Goal: Task Accomplishment & Management: Complete application form

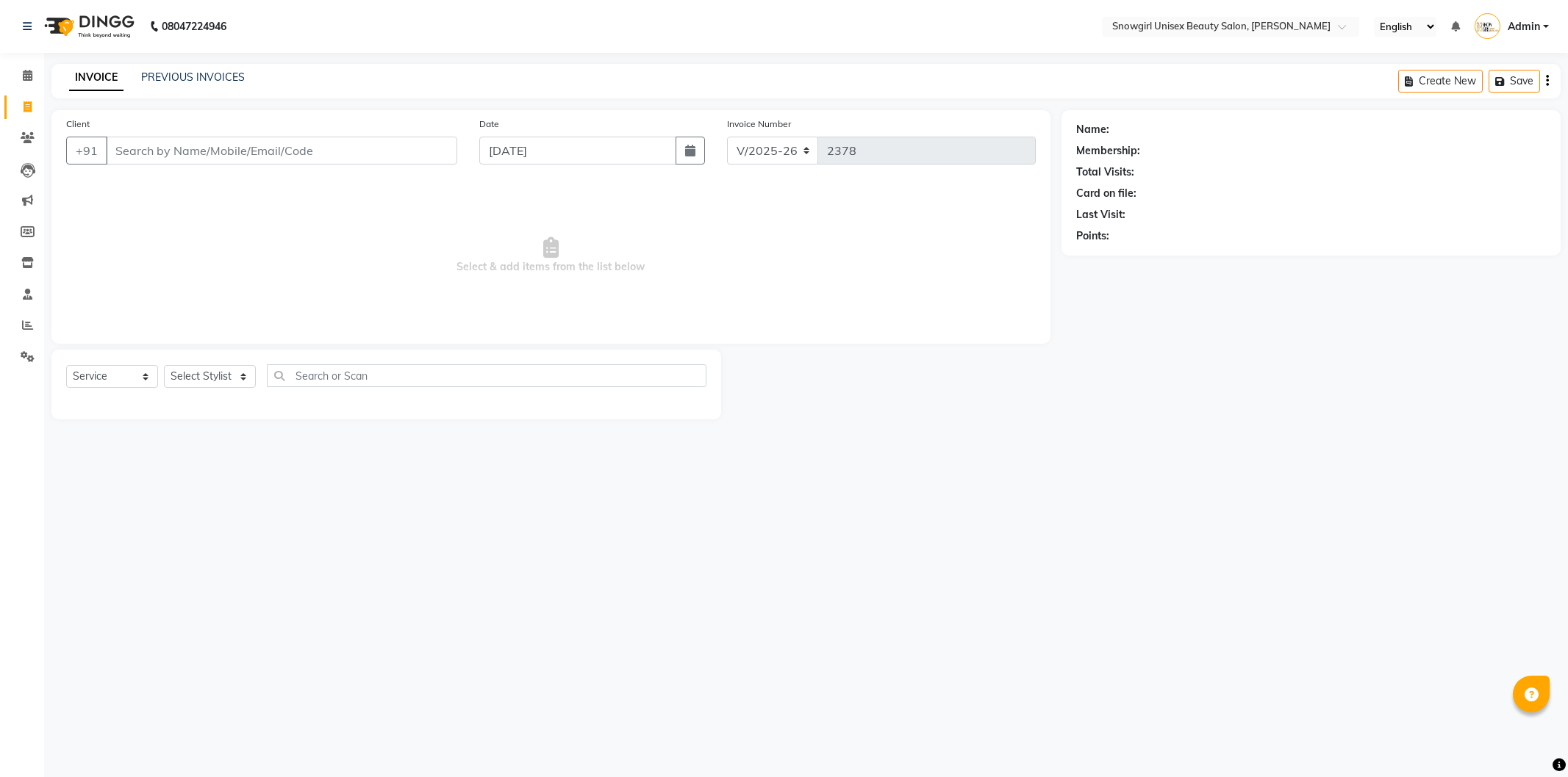
select select "5593"
select select "service"
click at [216, 80] on link "PREVIOUS INVOICES" at bounding box center [193, 77] width 104 height 13
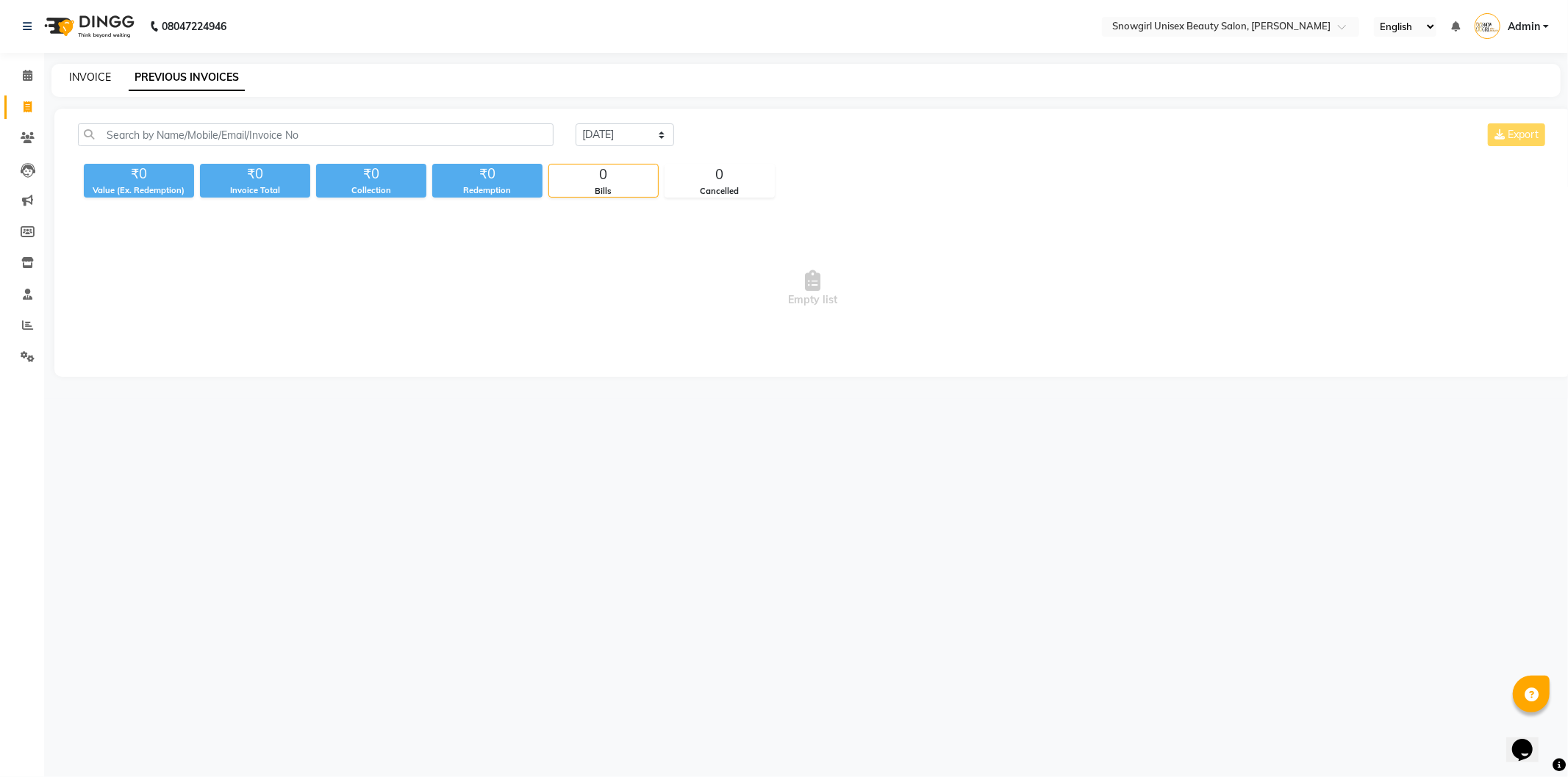
click at [91, 77] on link "INVOICE" at bounding box center [90, 77] width 42 height 13
select select "service"
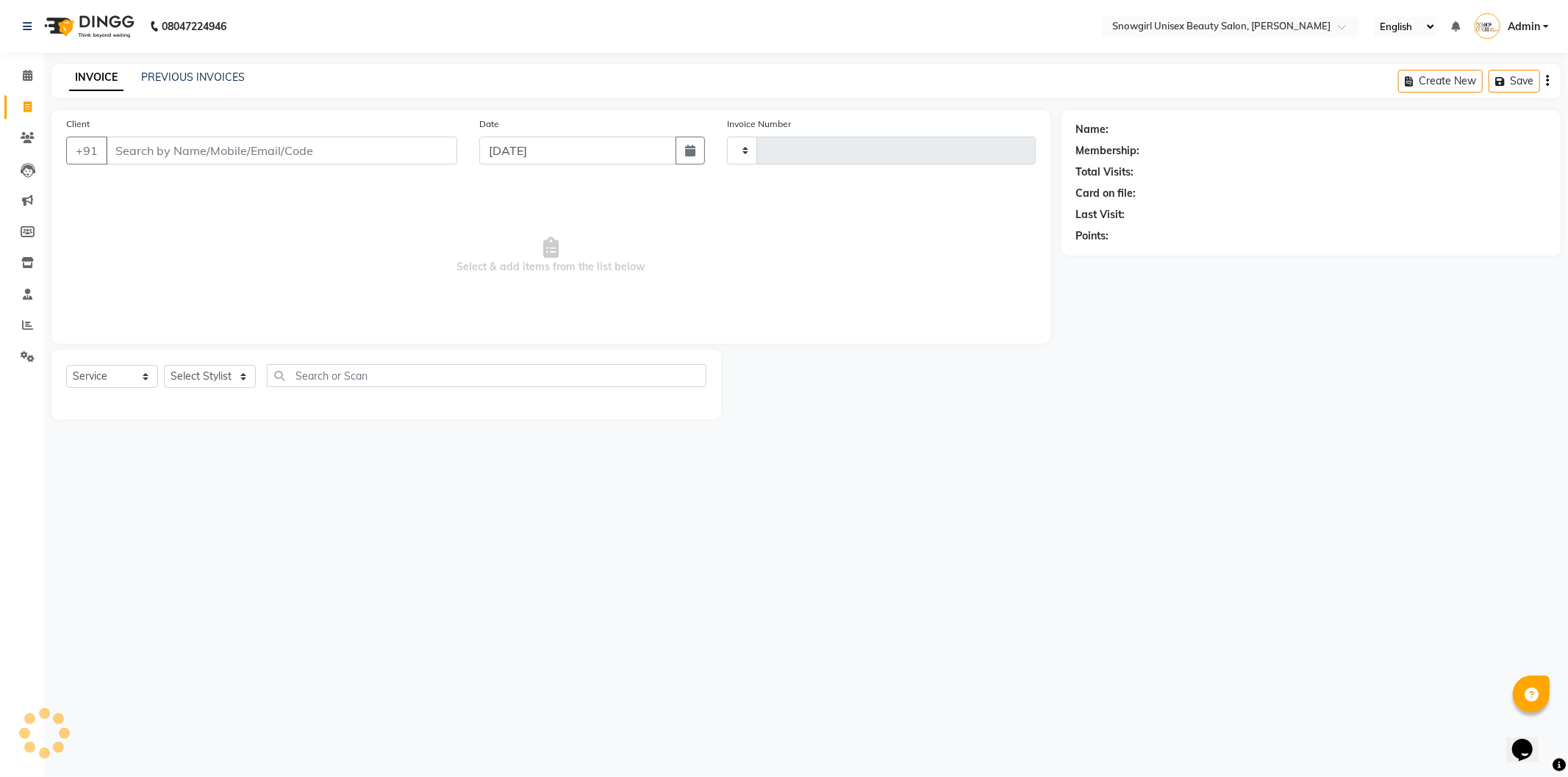
type input "2378"
select select "5593"
click at [317, 155] on input "Client" at bounding box center [281, 151] width 352 height 28
drag, startPoint x: 830, startPoint y: 175, endPoint x: 932, endPoint y: 173, distance: 102.0
click at [932, 173] on div "Client +91 Date [DATE] Invoice Number V/2025 V/[PHONE_NUMBER] Select & add item…" at bounding box center [551, 226] width 998 height 233
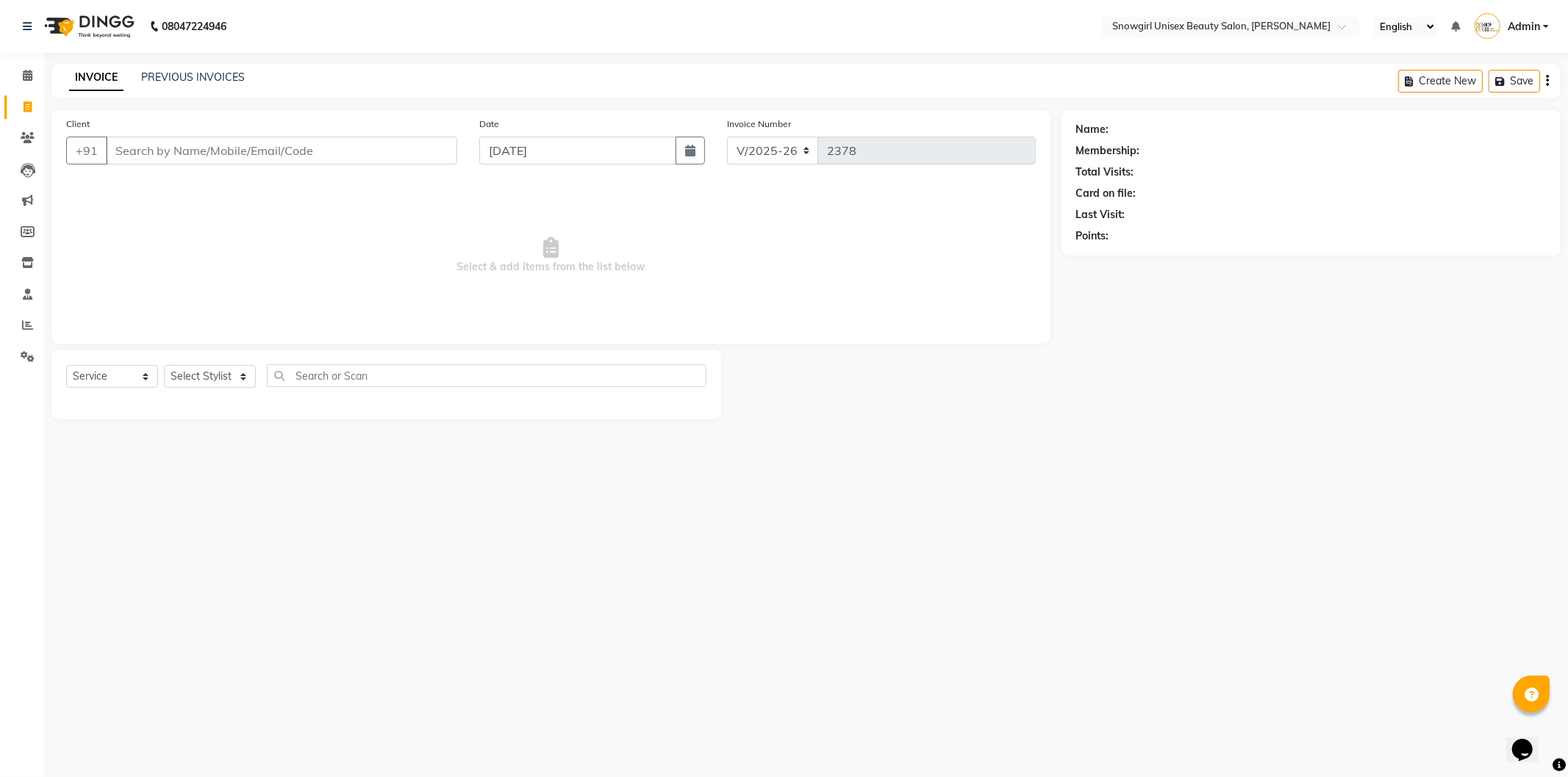
click at [932, 173] on div "Invoice Number V/2025 V/[PHONE_NUMBER]" at bounding box center [880, 146] width 330 height 60
click at [1005, 184] on span "Select & add items from the list below" at bounding box center [551, 255] width 970 height 147
click at [369, 147] on input "Client" at bounding box center [281, 151] width 352 height 28
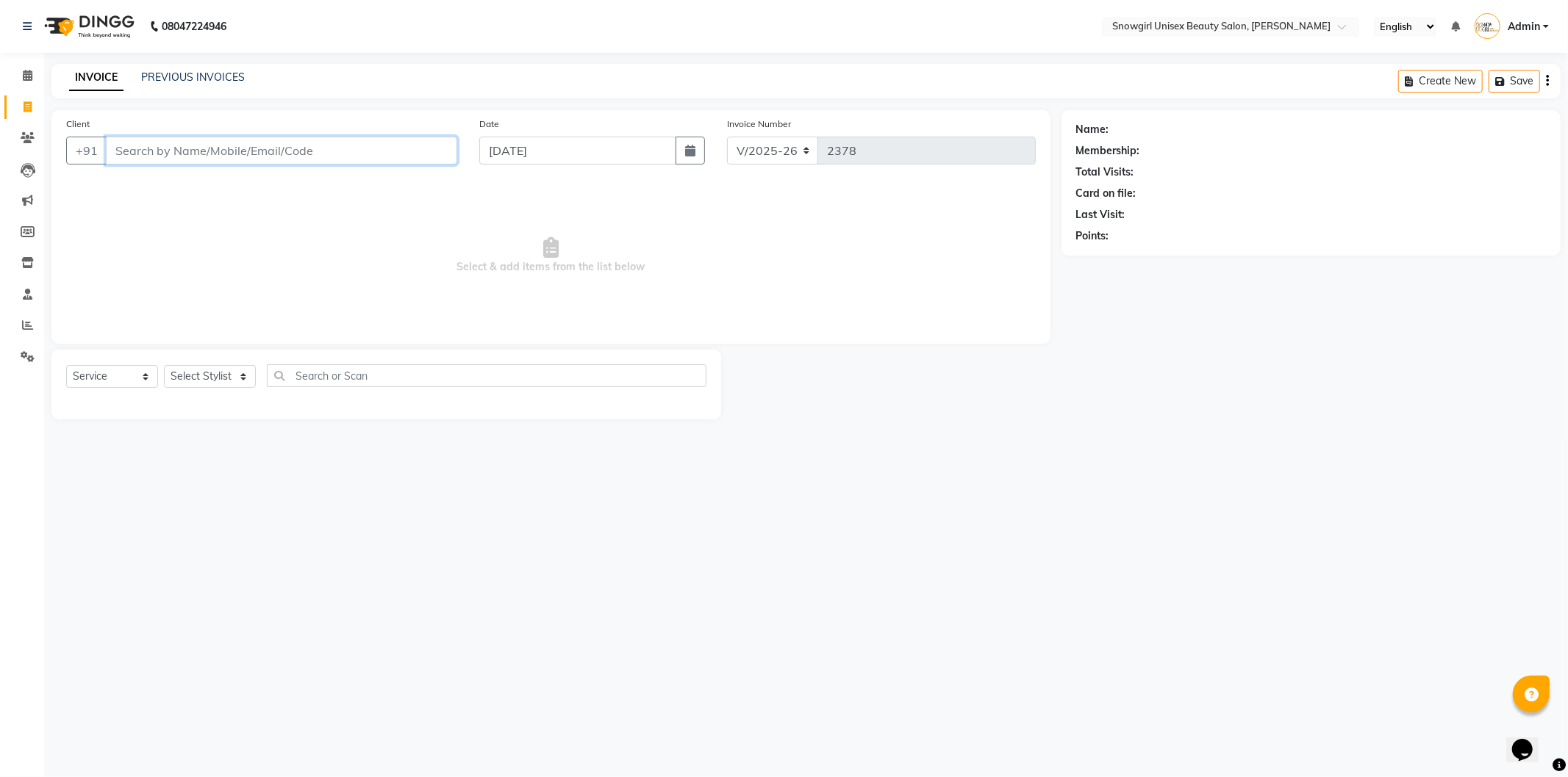
click at [370, 150] on input "Client" at bounding box center [281, 151] width 352 height 28
click at [370, 150] on input "Client" at bounding box center [281, 151] width 352 height 28
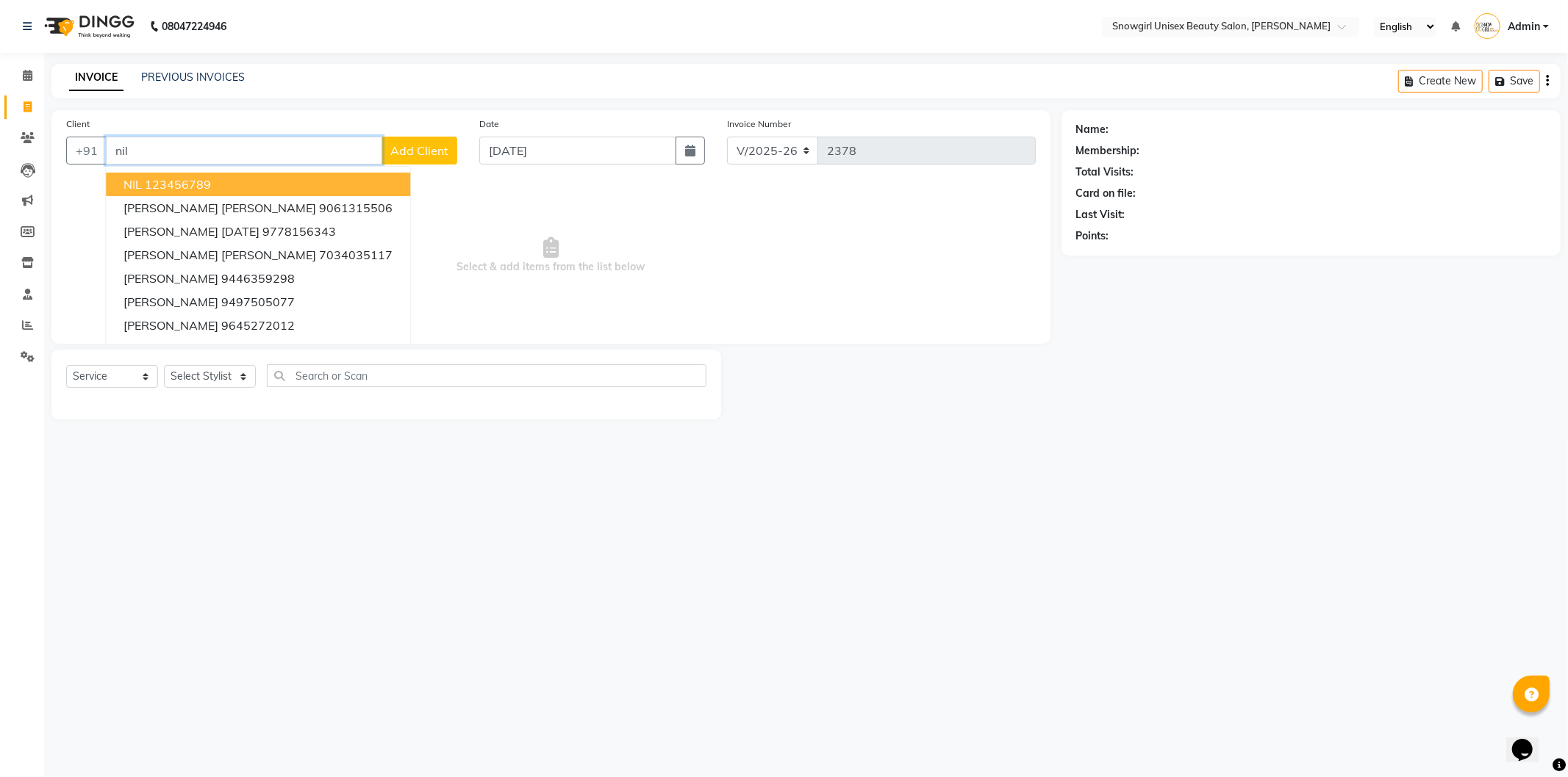
click at [173, 185] on ngb-highlight "123456789" at bounding box center [177, 184] width 66 height 15
type input "123456789"
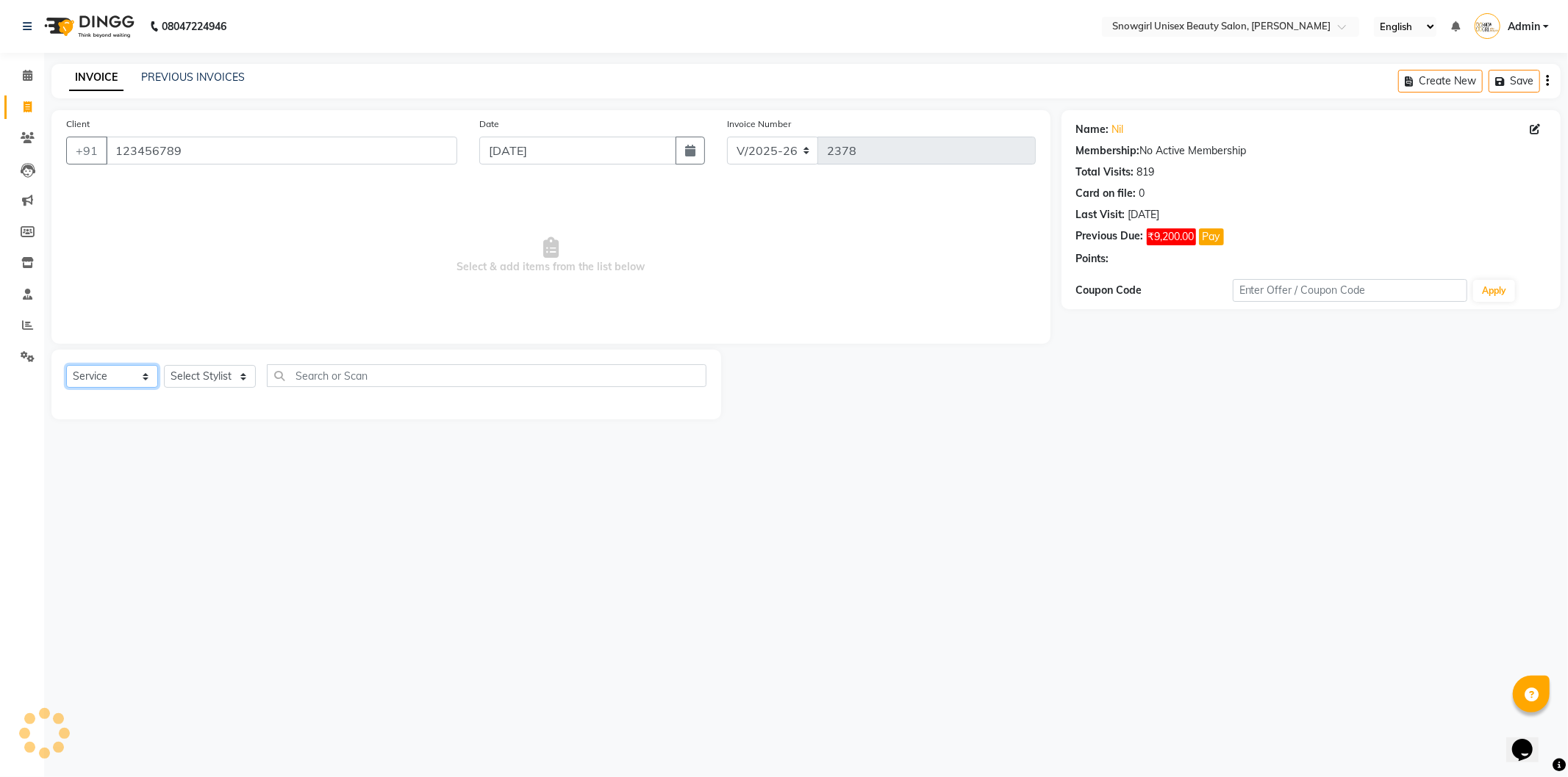
click at [114, 383] on select "Select Service Product Membership Package Voucher Prepaid Gift Card" at bounding box center [113, 376] width 92 height 23
click at [66, 365] on select "Select Service Product Membership Package Voucher Prepaid Gift Card" at bounding box center [113, 376] width 92 height 23
click at [225, 363] on div "Select Service Product Membership Package Voucher Prepaid Gift Card Select Styl…" at bounding box center [386, 384] width 670 height 70
click at [229, 383] on select "Select Stylist [PERSON_NAME] [PERSON_NAME] [PERSON_NAME] [PERSON_NAME] [PERSON_…" at bounding box center [210, 376] width 92 height 23
select select "39187"
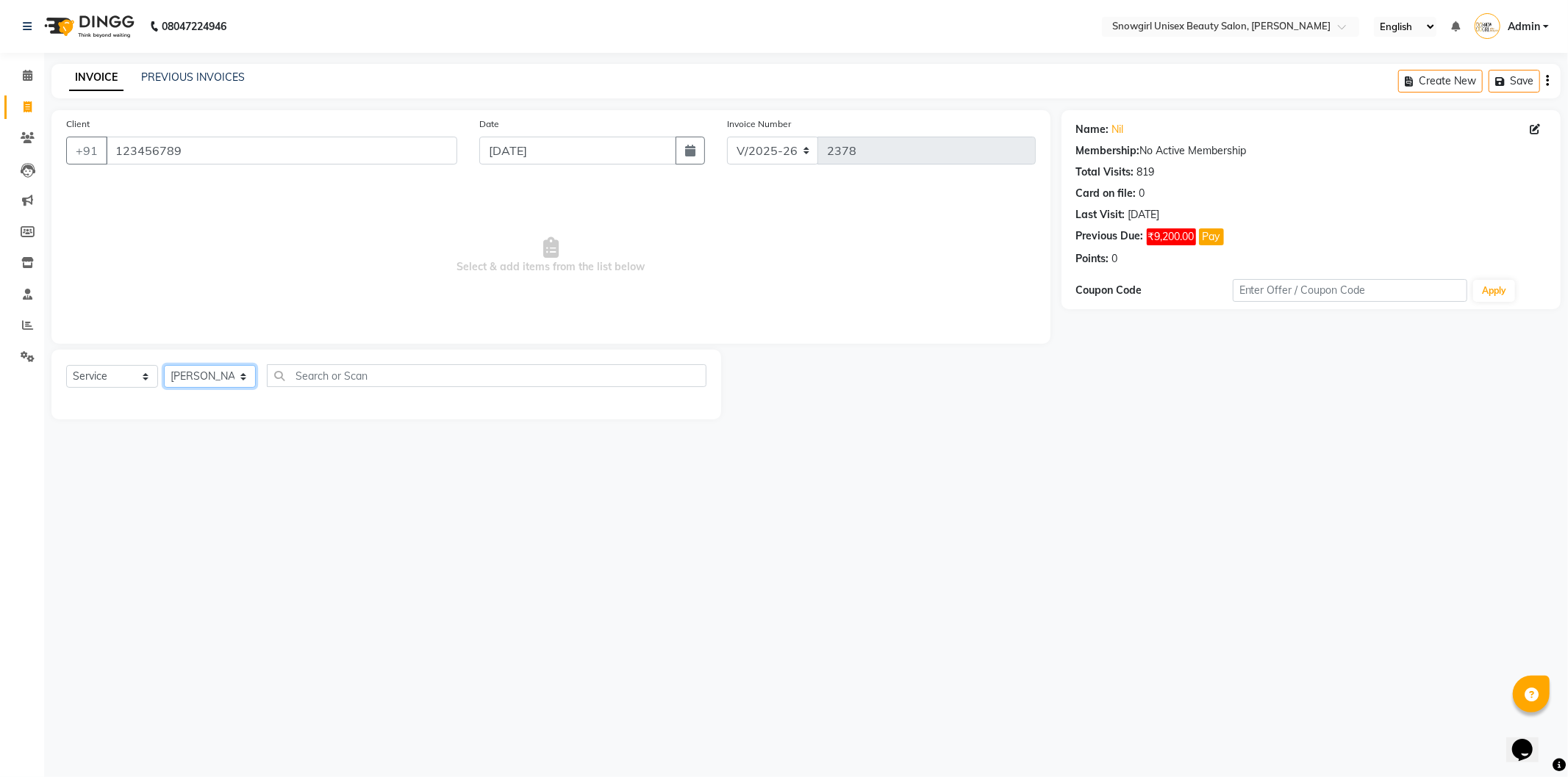
click at [164, 365] on select "Select Stylist [PERSON_NAME] [PERSON_NAME] [PERSON_NAME] [PERSON_NAME] [PERSON_…" at bounding box center [210, 376] width 92 height 23
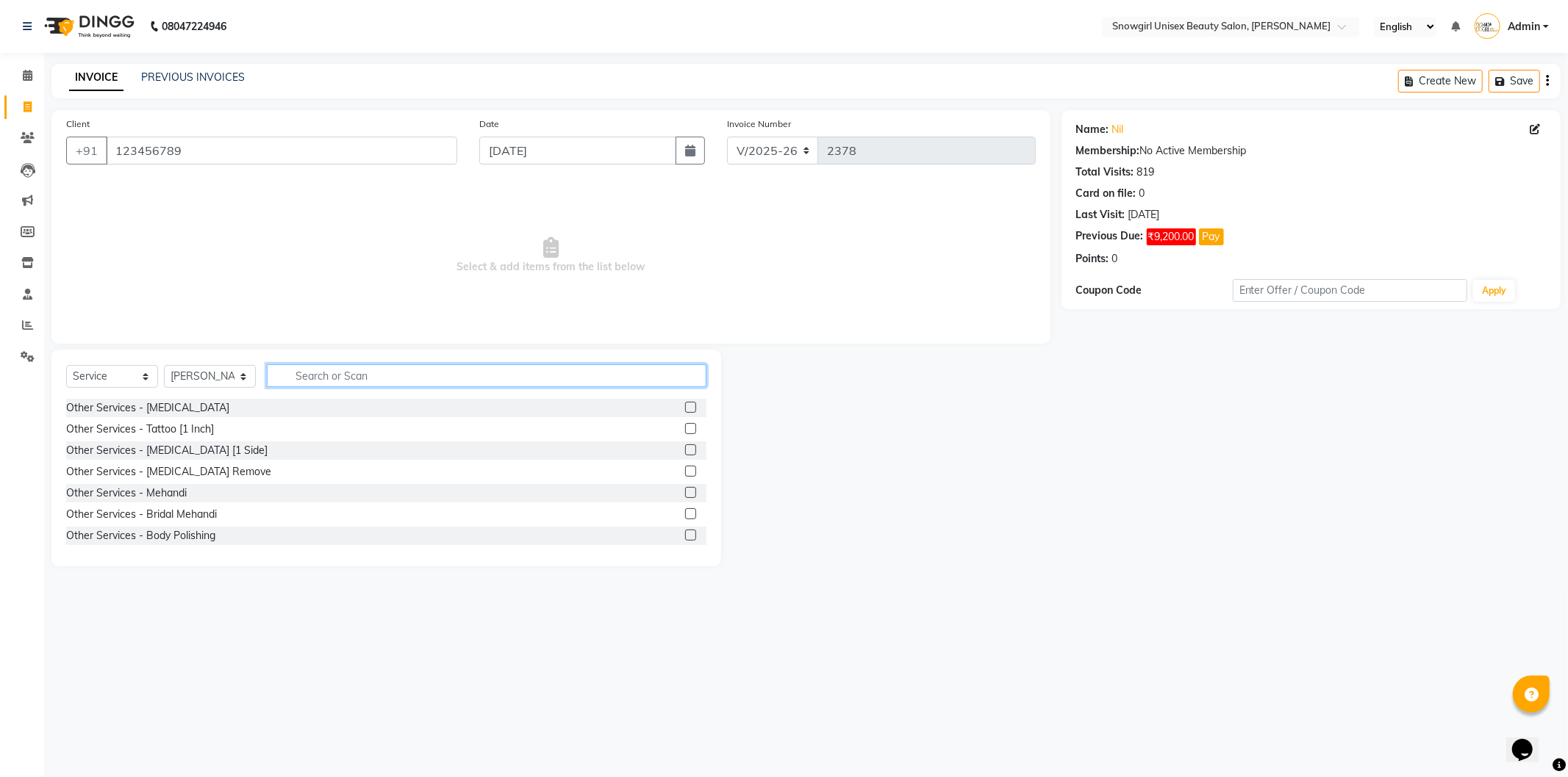
click at [323, 372] on input "text" at bounding box center [486, 376] width 440 height 23
click at [328, 376] on input "text" at bounding box center [486, 376] width 440 height 23
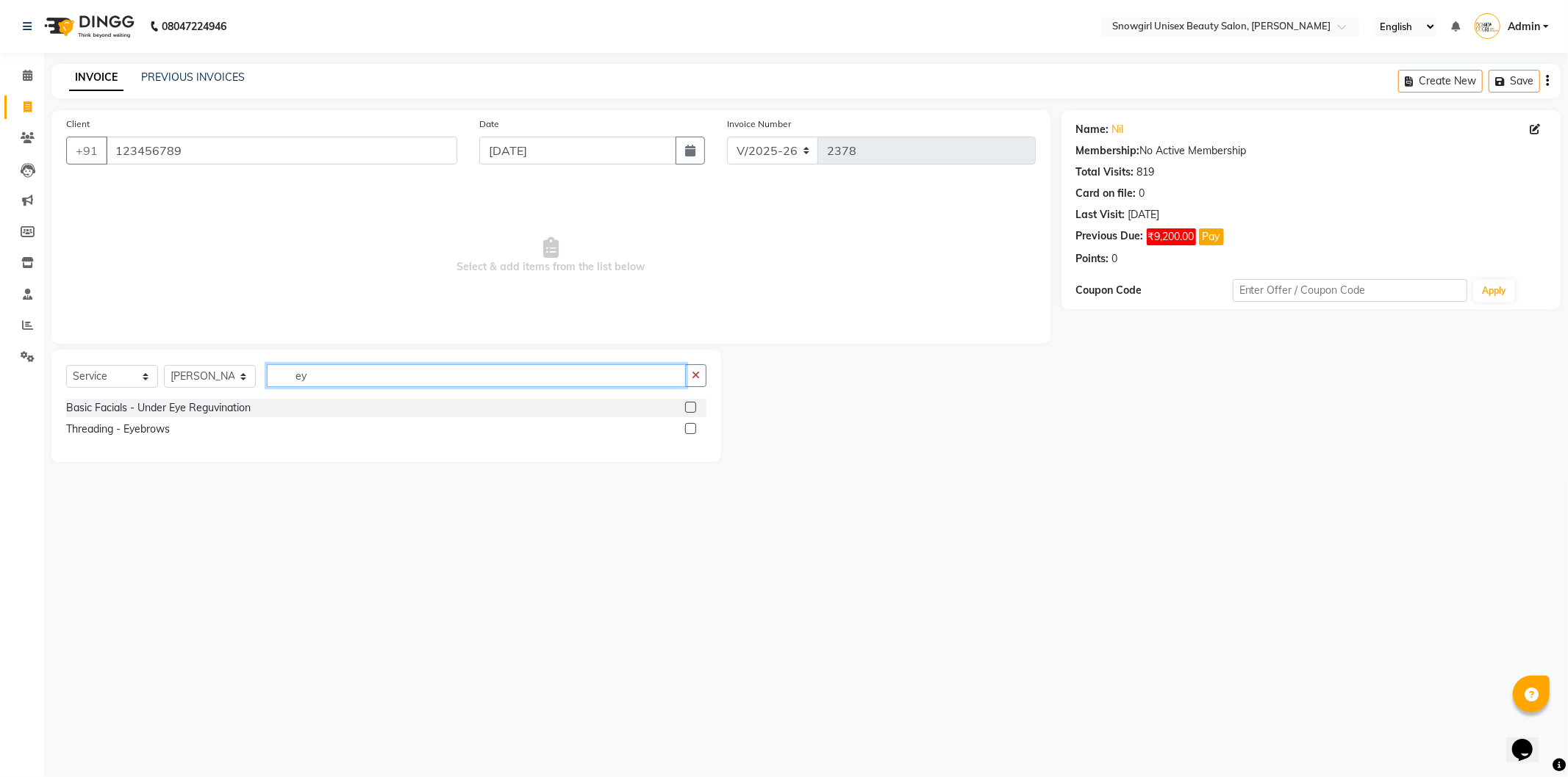
type input "e"
type input "layer"
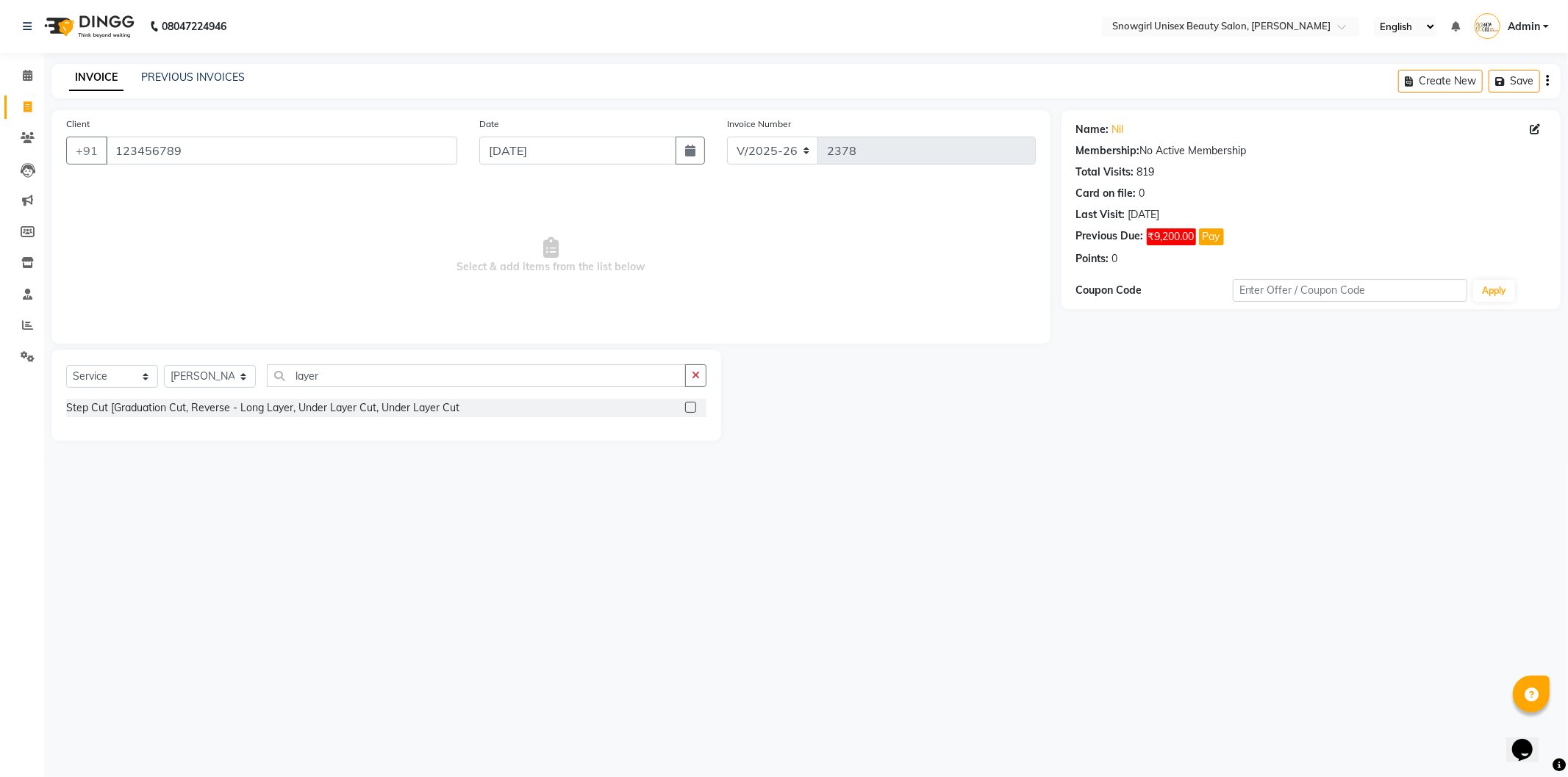
click at [695, 406] on label at bounding box center [691, 408] width 11 height 11
click at [695, 406] on input "checkbox" at bounding box center [690, 408] width 9 height 9
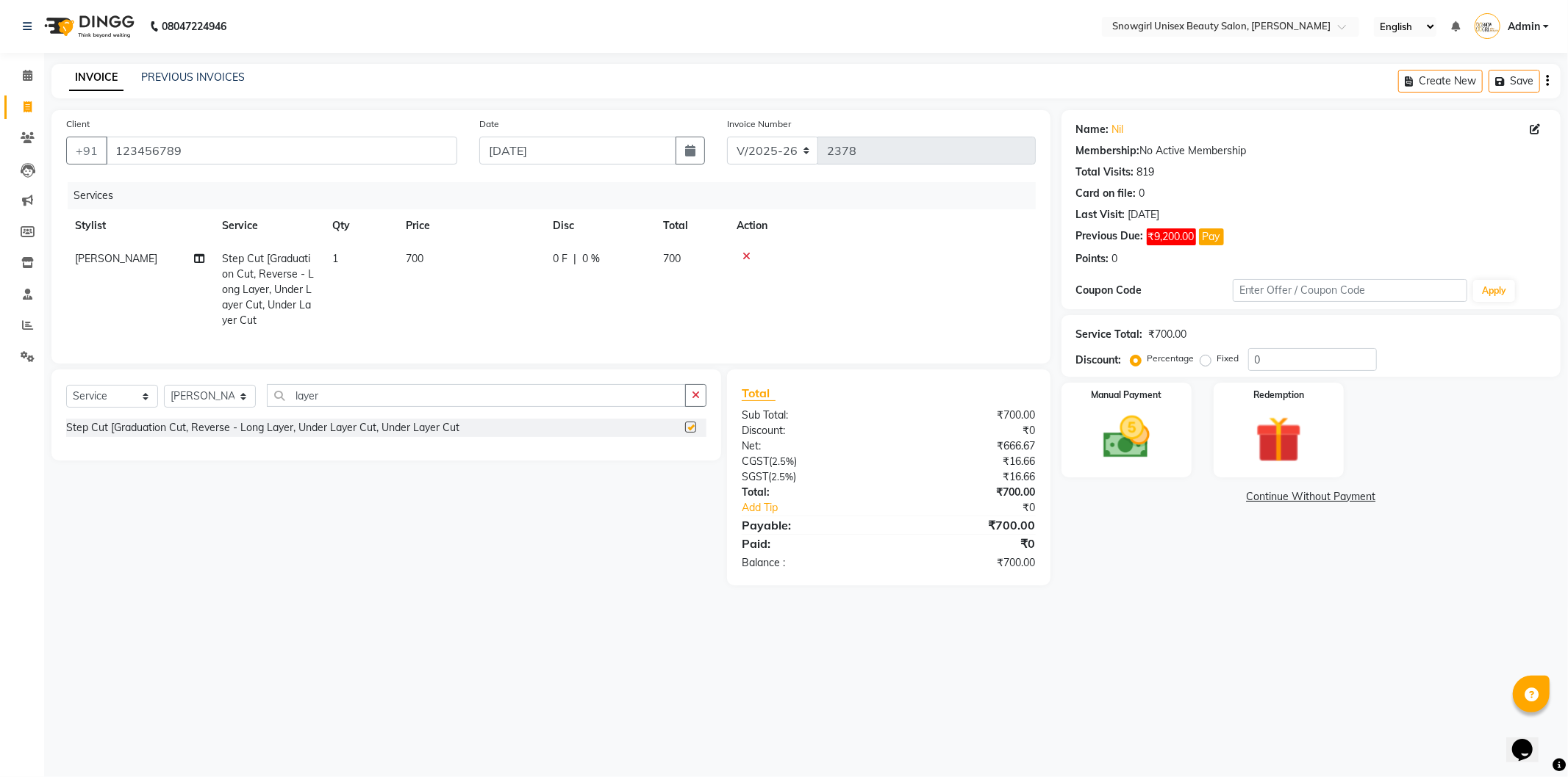
checkbox input "false"
click at [460, 255] on td "700" at bounding box center [470, 289] width 147 height 94
click at [488, 260] on input "700" at bounding box center [540, 262] width 130 height 23
click at [491, 262] on input "700" at bounding box center [540, 262] width 130 height 23
type input "750"
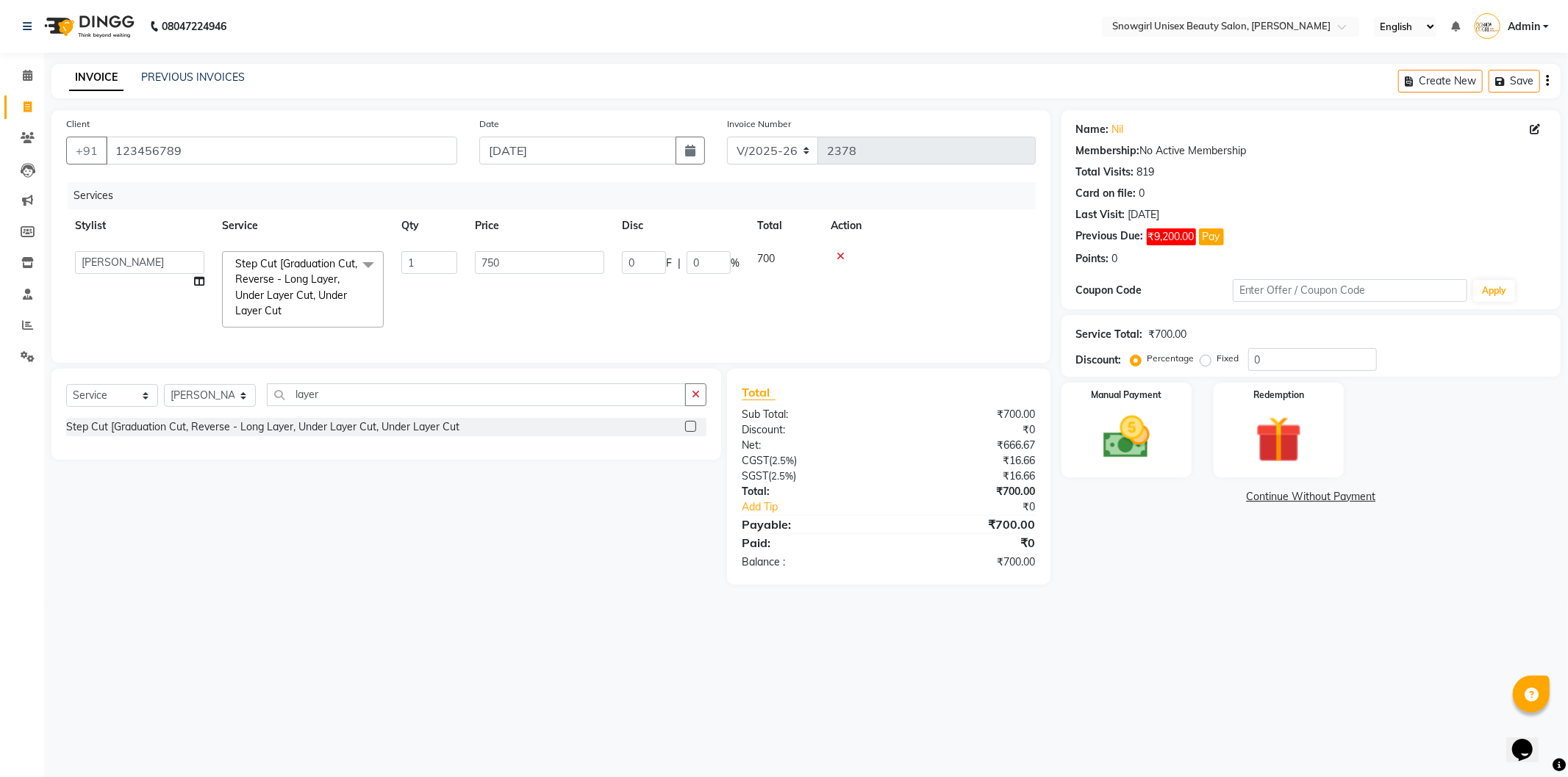
click at [636, 317] on td "0 F | 0 %" at bounding box center [680, 289] width 135 height 94
click at [1185, 449] on div "Manual Payment" at bounding box center [1126, 429] width 135 height 98
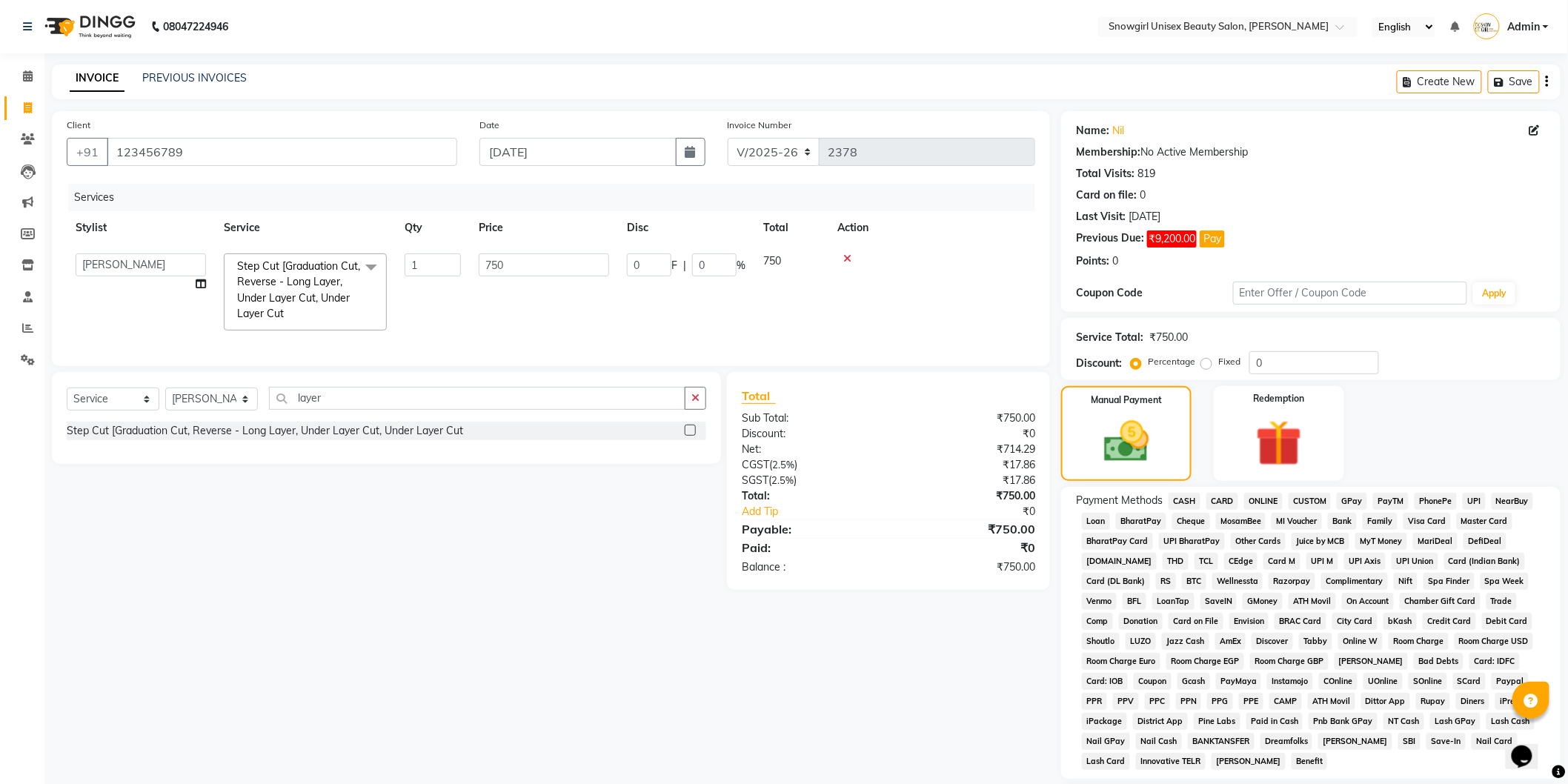
click at [1190, 501] on span "CASH" at bounding box center [1184, 502] width 32 height 17
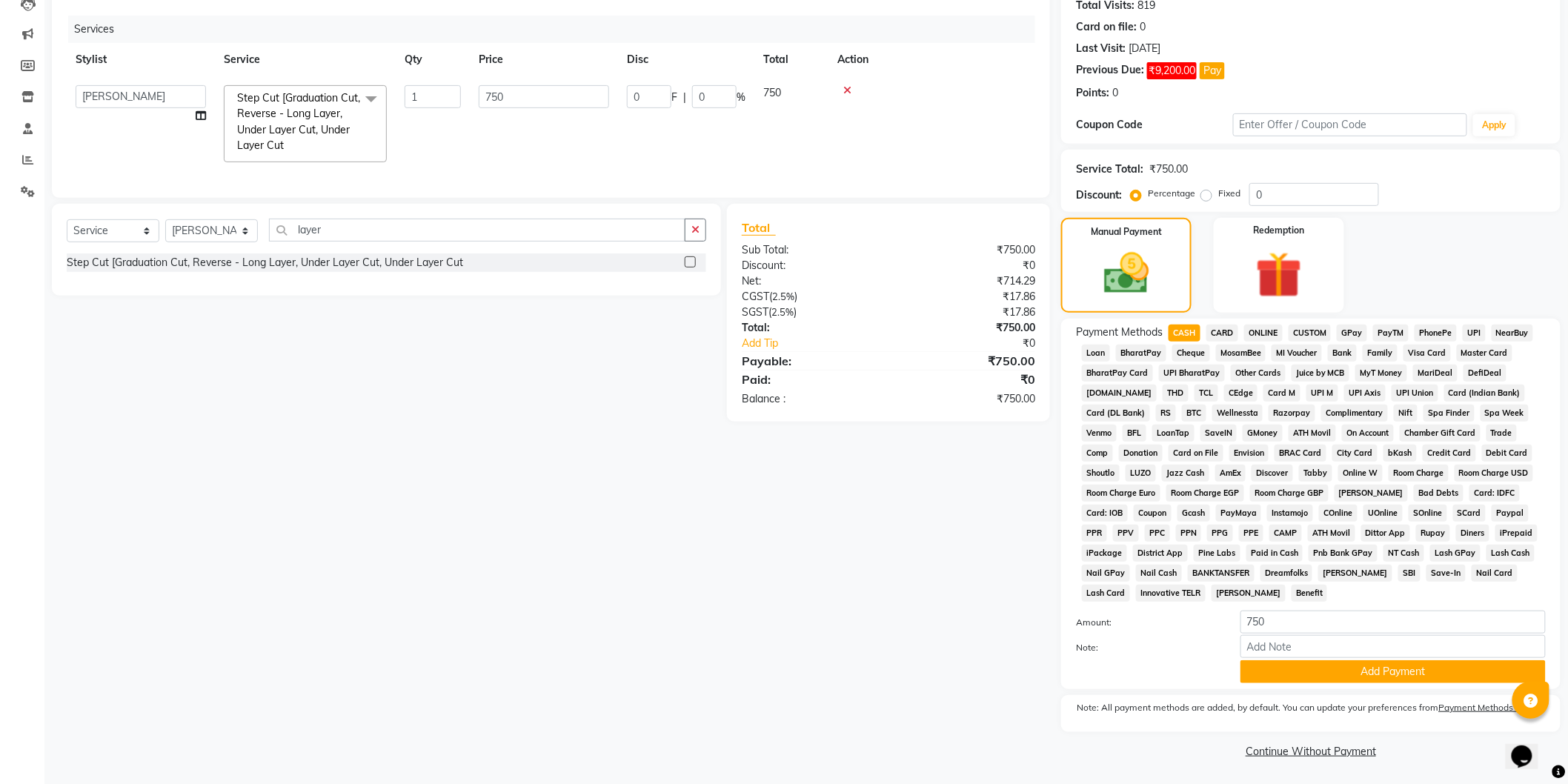
scroll to position [171, 0]
click at [1368, 677] on button "Add Payment" at bounding box center [1393, 671] width 306 height 23
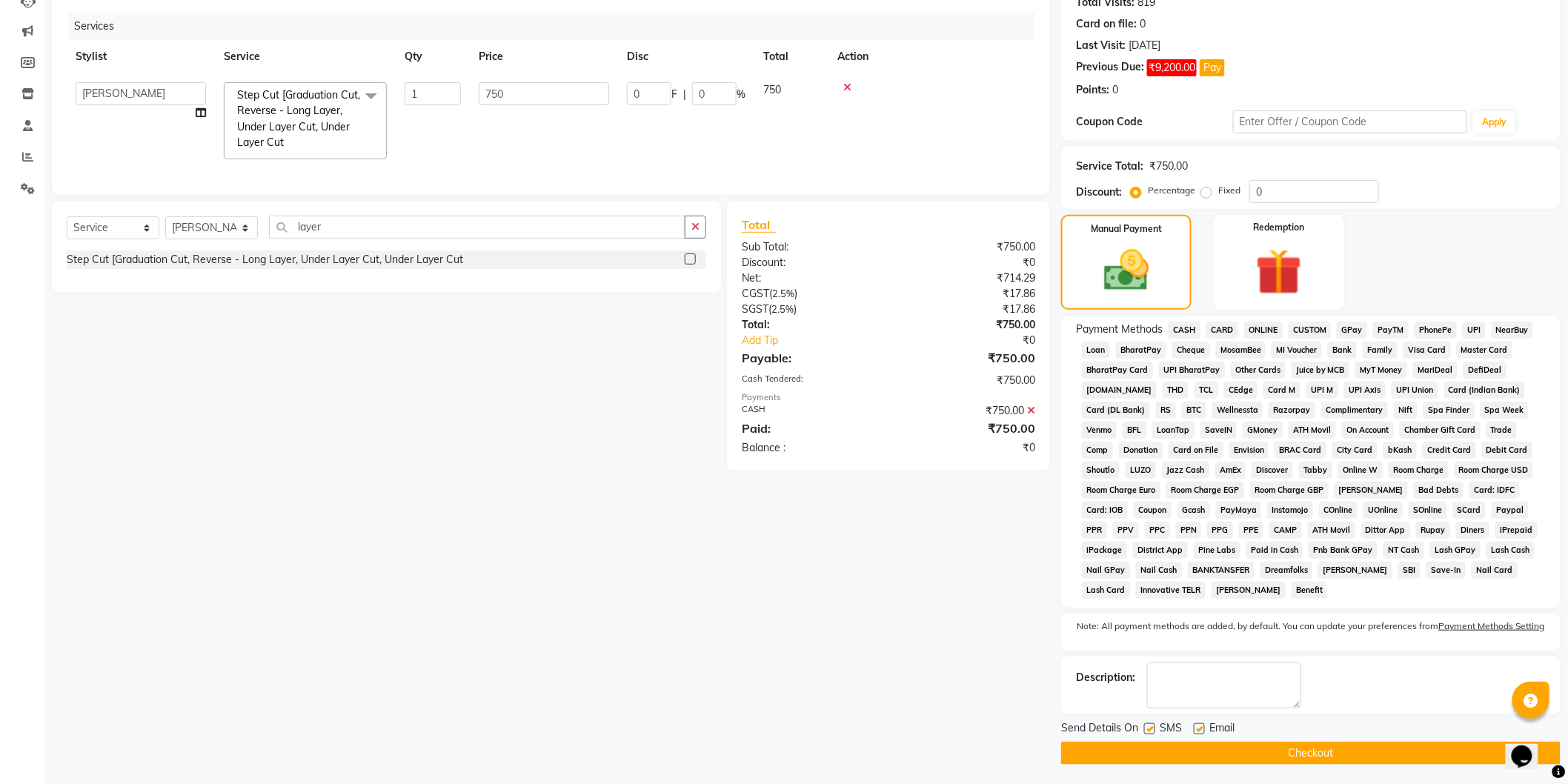
click at [1155, 734] on label at bounding box center [1149, 729] width 11 height 11
click at [1154, 734] on input "checkbox" at bounding box center [1148, 730] width 9 height 9
checkbox input "false"
click at [1178, 756] on button "Checkout" at bounding box center [1310, 753] width 499 height 23
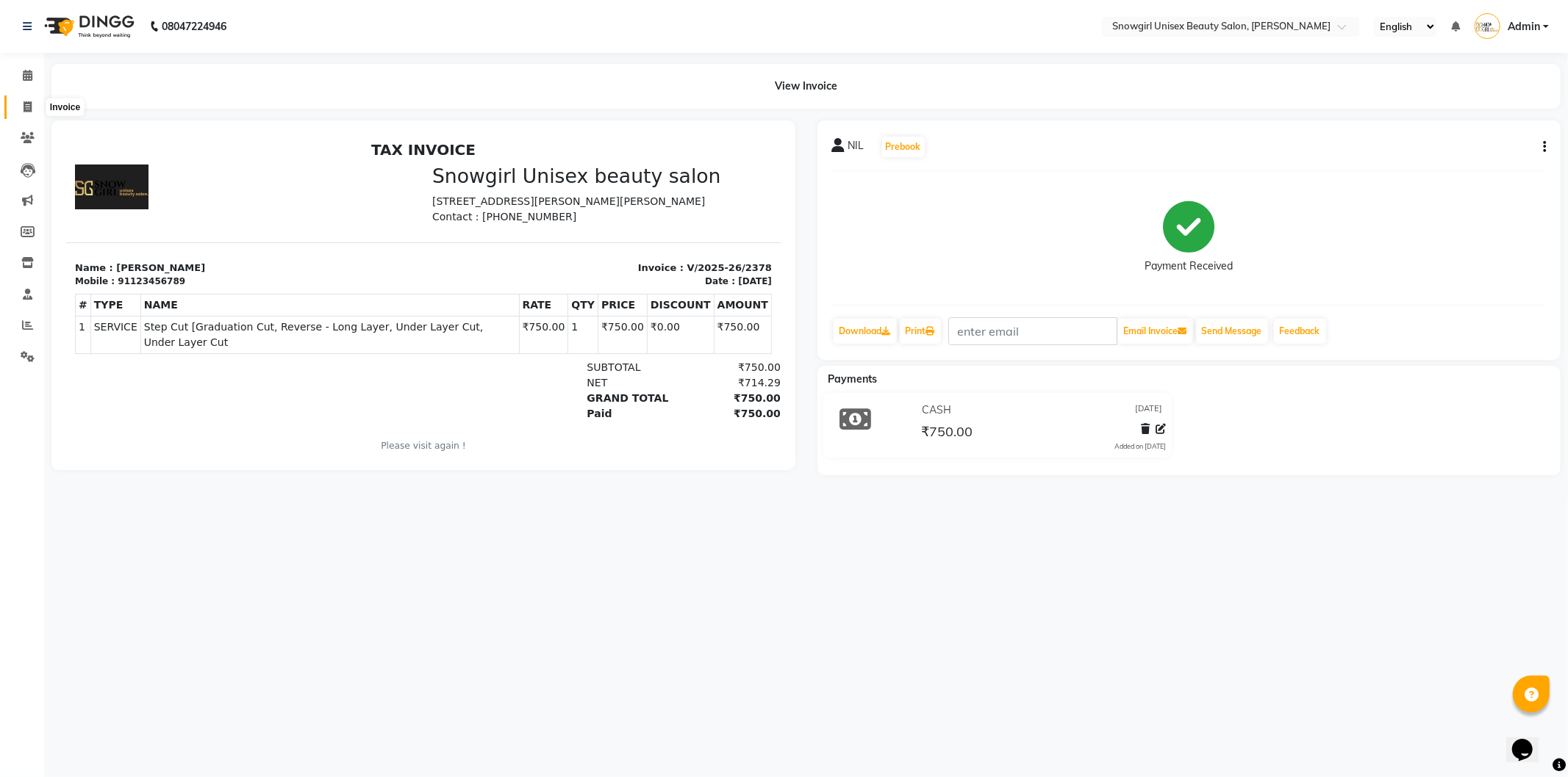
click at [30, 105] on icon at bounding box center [27, 107] width 8 height 11
select select "service"
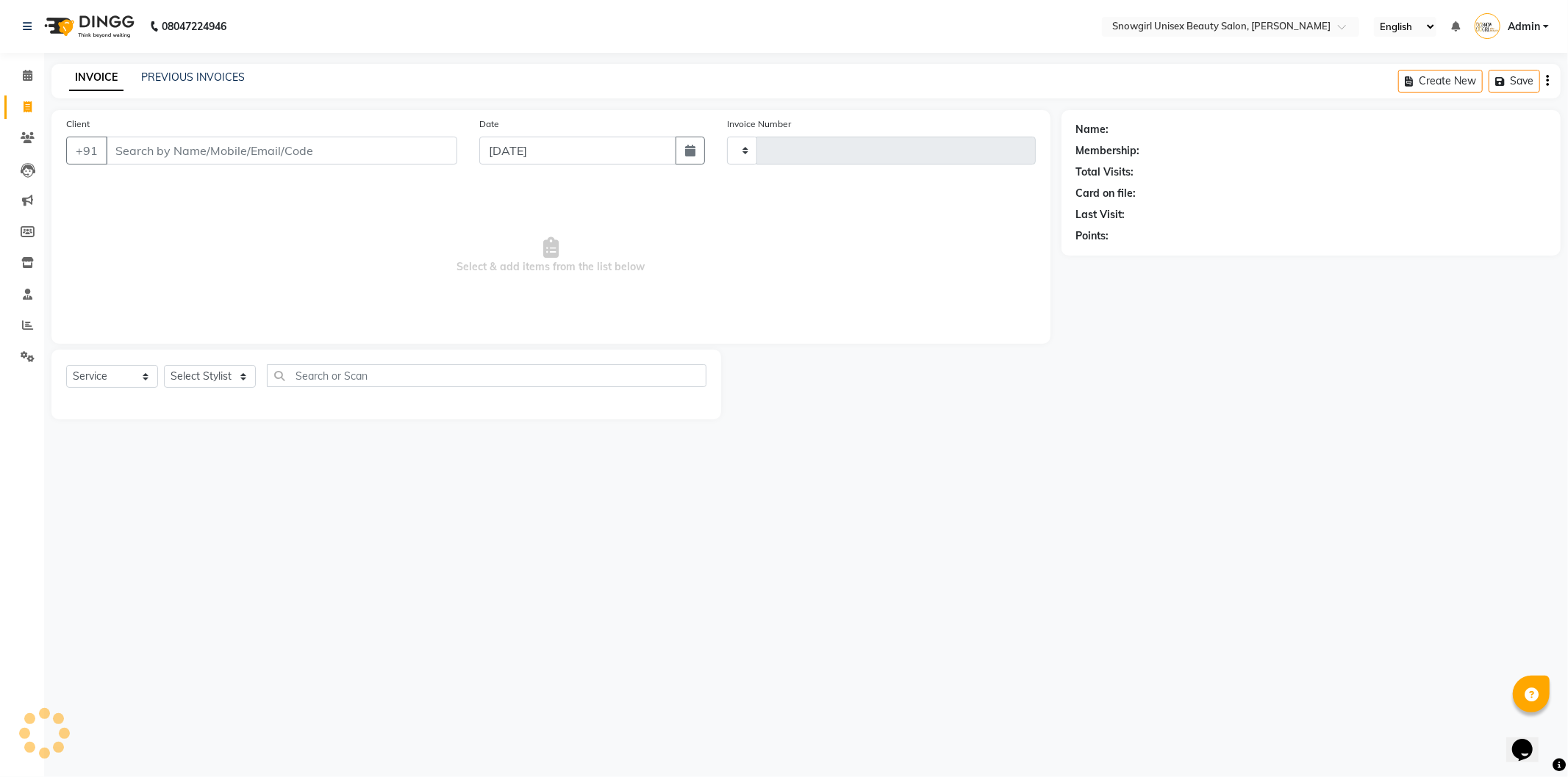
type input "2379"
click at [277, 149] on input "Client" at bounding box center [281, 151] width 352 height 28
select select "5593"
click at [277, 149] on input "Client" at bounding box center [281, 151] width 352 height 28
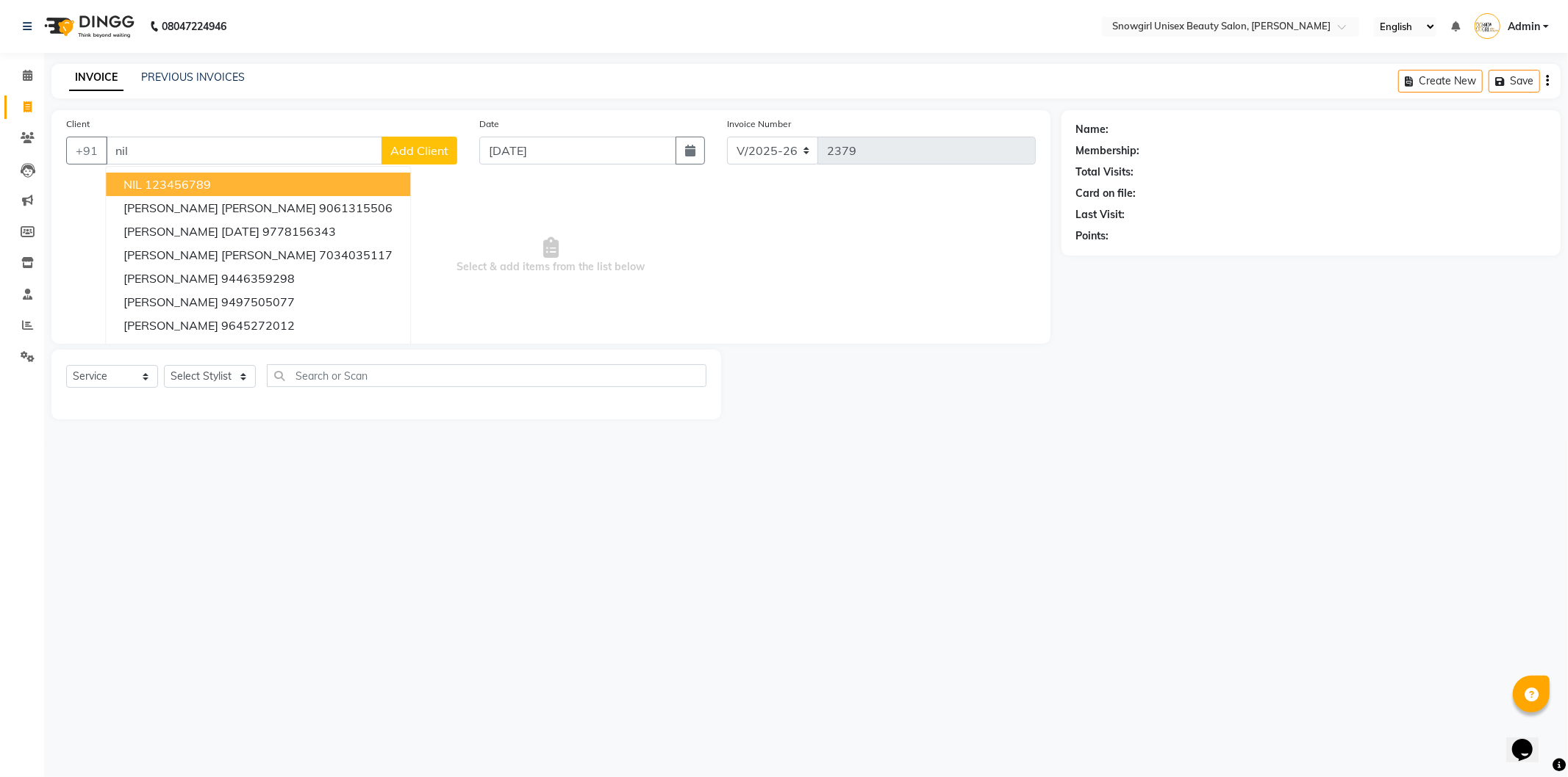
click at [236, 186] on button "NIL 123456789" at bounding box center [257, 184] width 304 height 23
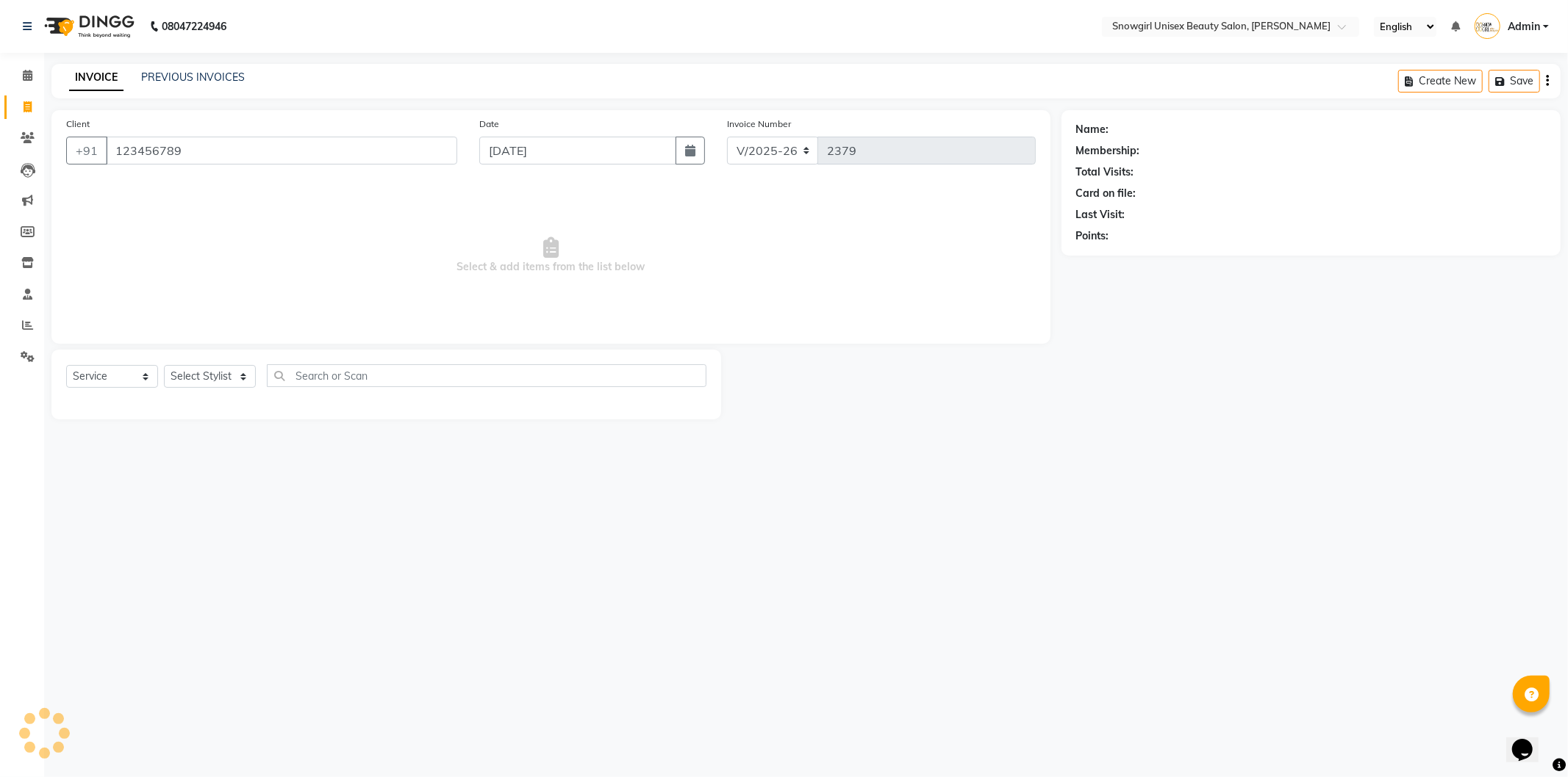
type input "123456789"
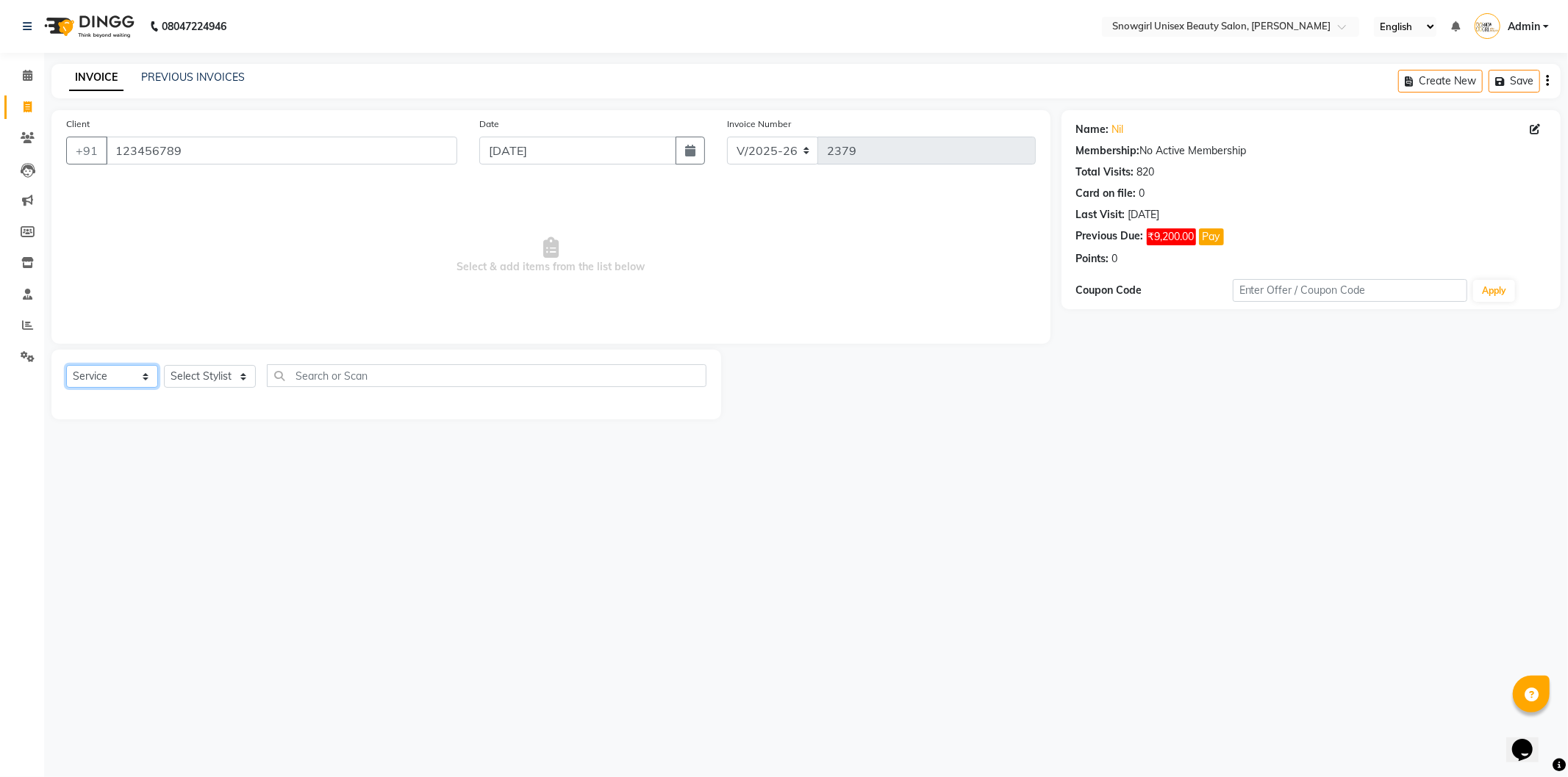
click at [81, 379] on select "Select Service Product Membership Package Voucher Prepaid Gift Card" at bounding box center [113, 376] width 92 height 23
click at [66, 365] on select "Select Service Product Membership Package Voucher Prepaid Gift Card" at bounding box center [113, 376] width 92 height 23
click at [214, 390] on div "Select Service Product Membership Package Voucher Prepaid Gift Card Select Styl…" at bounding box center [386, 382] width 640 height 34
click at [220, 384] on select "Select Stylist [PERSON_NAME] [PERSON_NAME] [PERSON_NAME] [PERSON_NAME] [PERSON_…" at bounding box center [210, 376] width 92 height 23
select select "39200"
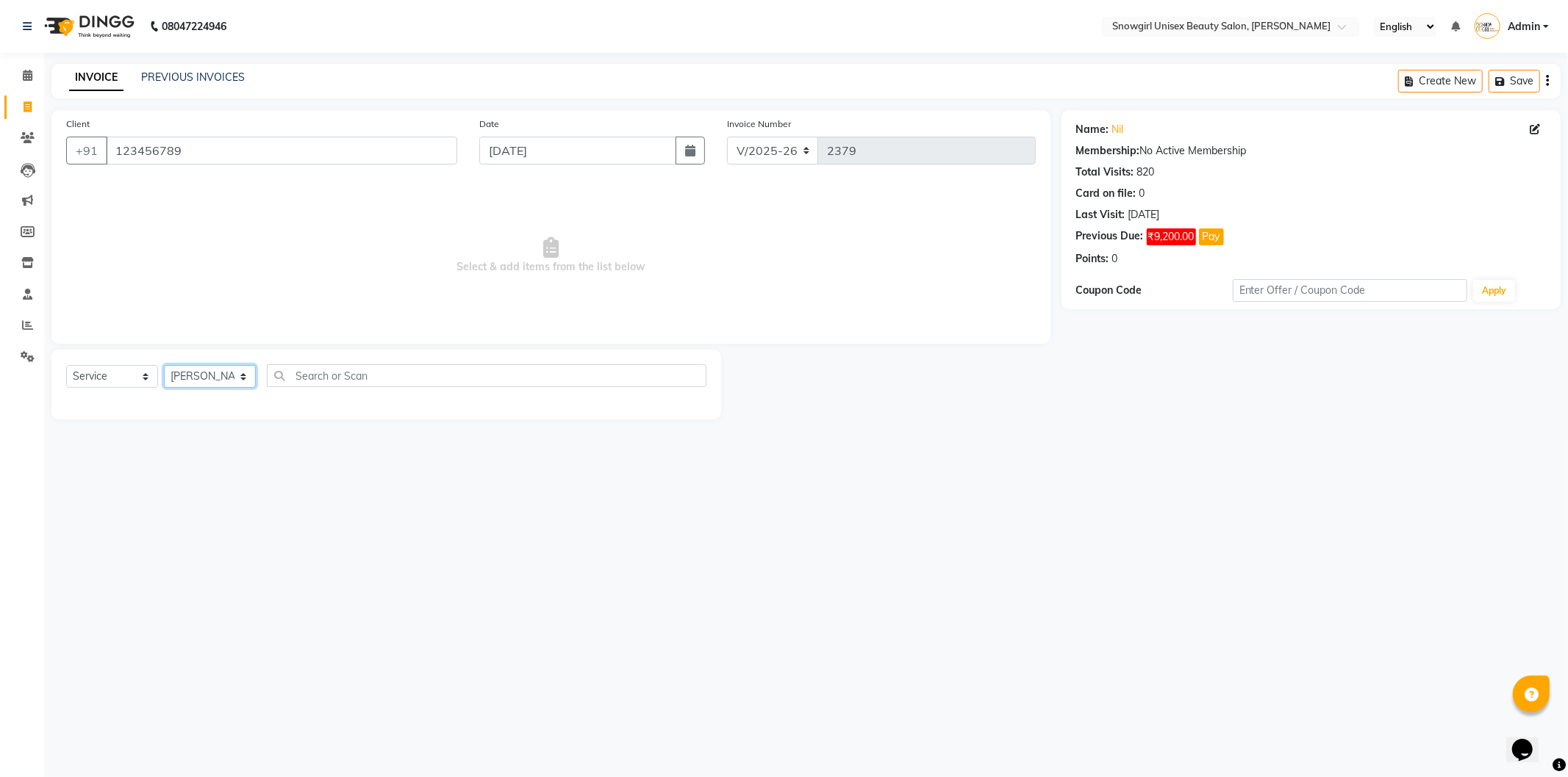
click at [164, 365] on select "Select Stylist [PERSON_NAME] [PERSON_NAME] [PERSON_NAME] [PERSON_NAME] [PERSON_…" at bounding box center [210, 376] width 92 height 23
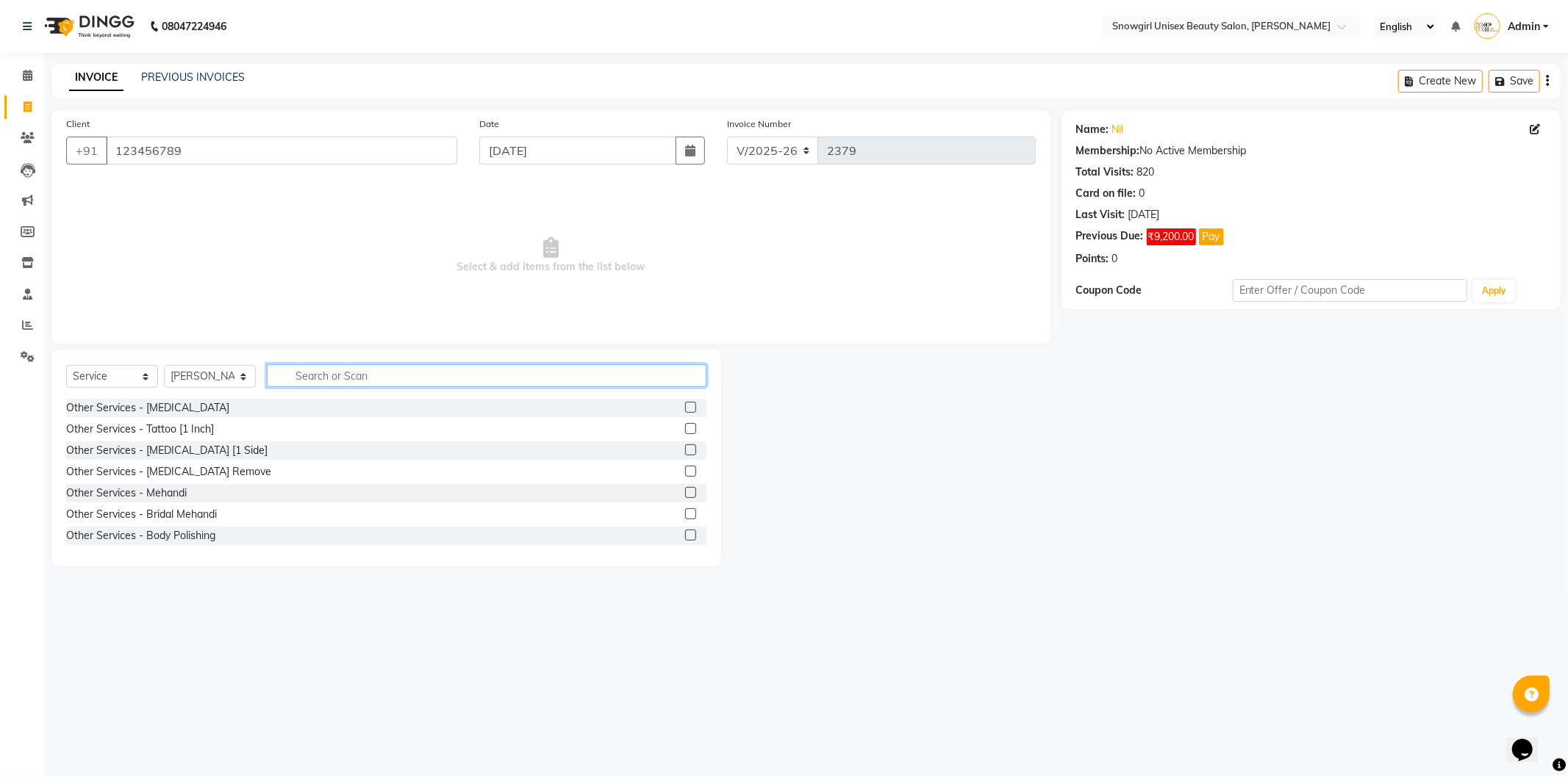
click at [436, 372] on input "text" at bounding box center [486, 376] width 440 height 23
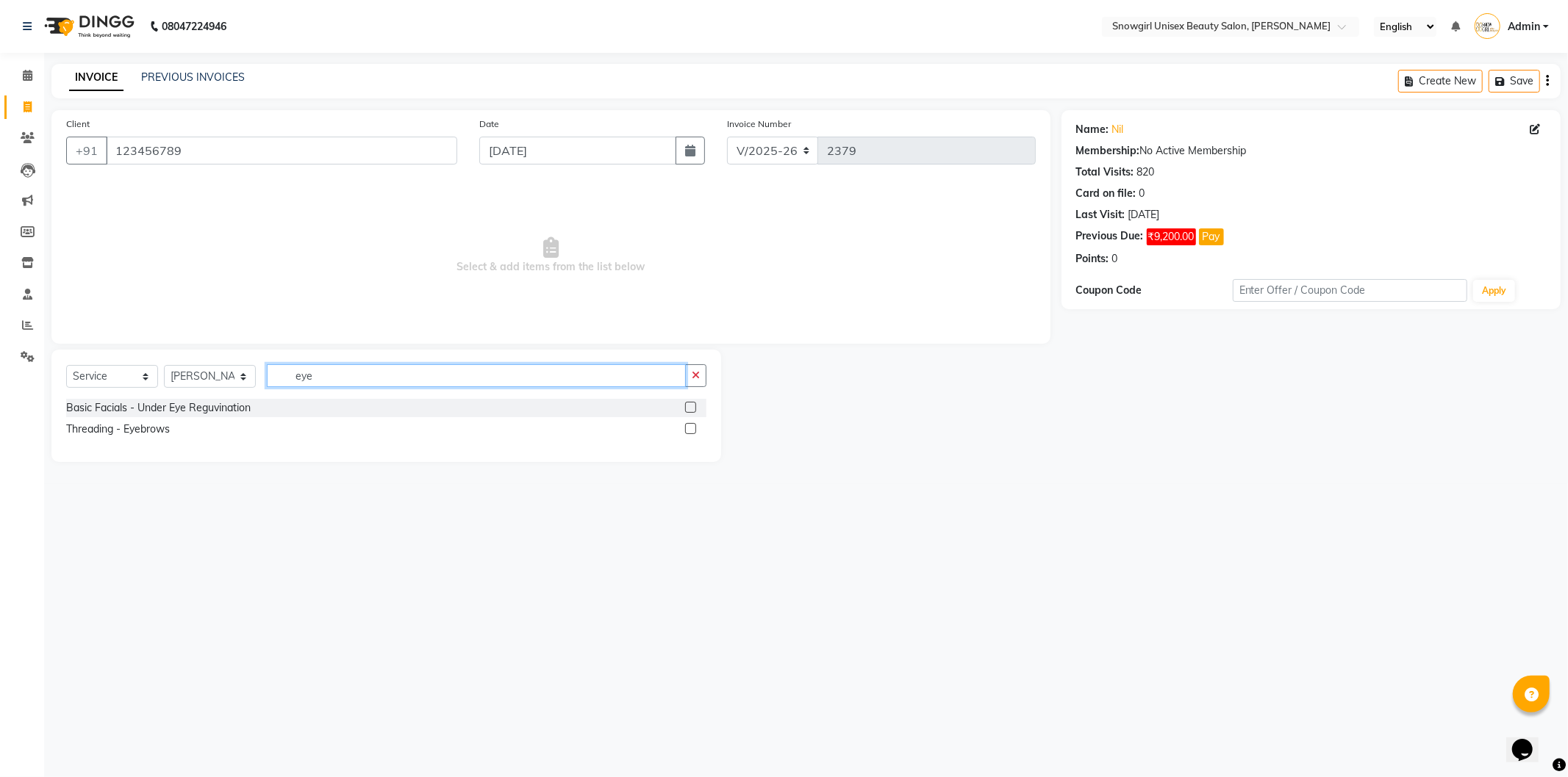
type input "eye"
click at [685, 428] on label at bounding box center [691, 429] width 11 height 11
click at [685, 428] on input "checkbox" at bounding box center [690, 429] width 9 height 9
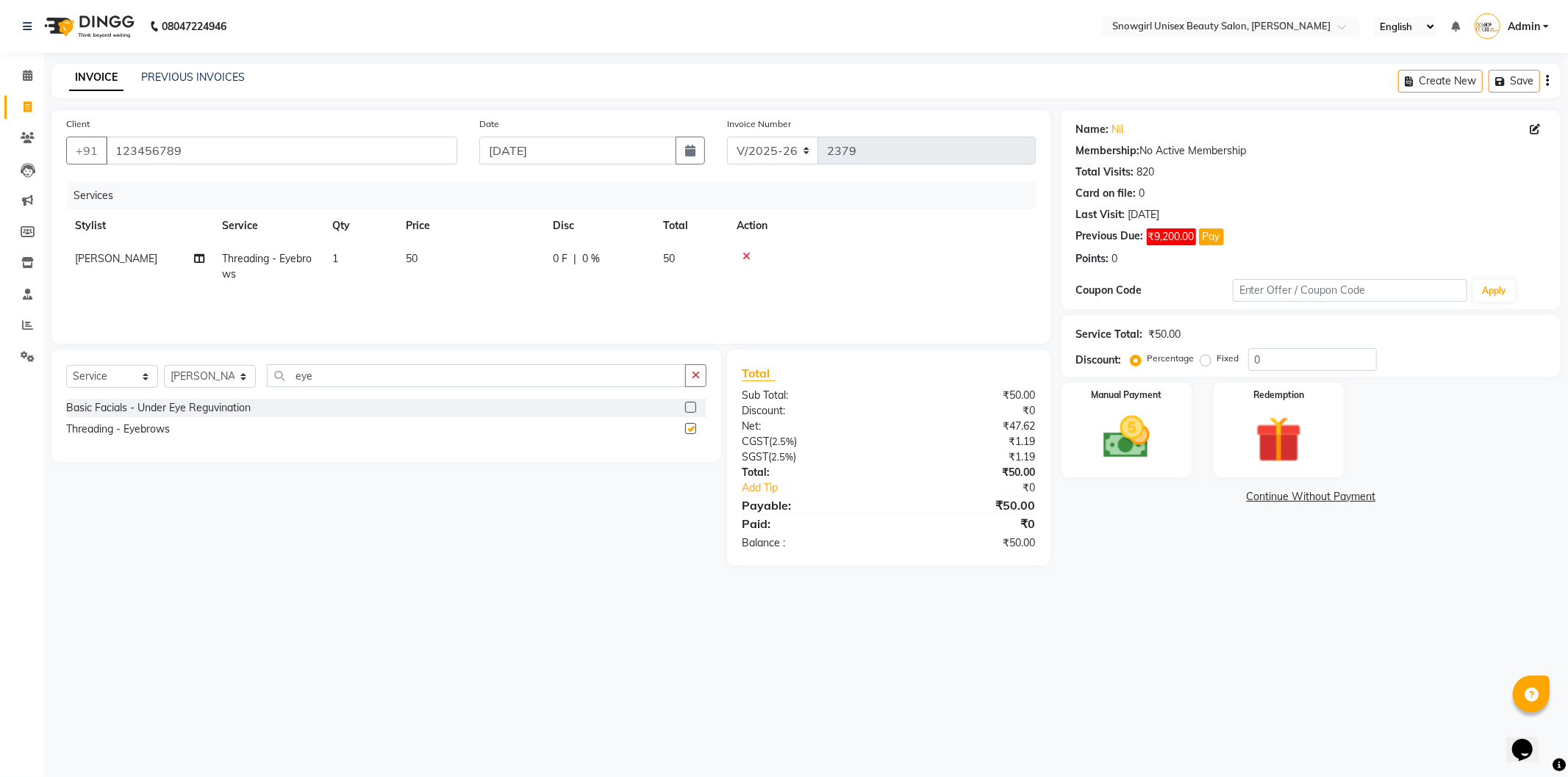
checkbox input "false"
click at [214, 378] on select "Select Stylist [PERSON_NAME] [PERSON_NAME] [PERSON_NAME] [PERSON_NAME] [PERSON_…" at bounding box center [210, 376] width 92 height 23
select select "44693"
click at [164, 365] on select "Select Stylist [PERSON_NAME] [PERSON_NAME] [PERSON_NAME] [PERSON_NAME] [PERSON_…" at bounding box center [210, 376] width 92 height 23
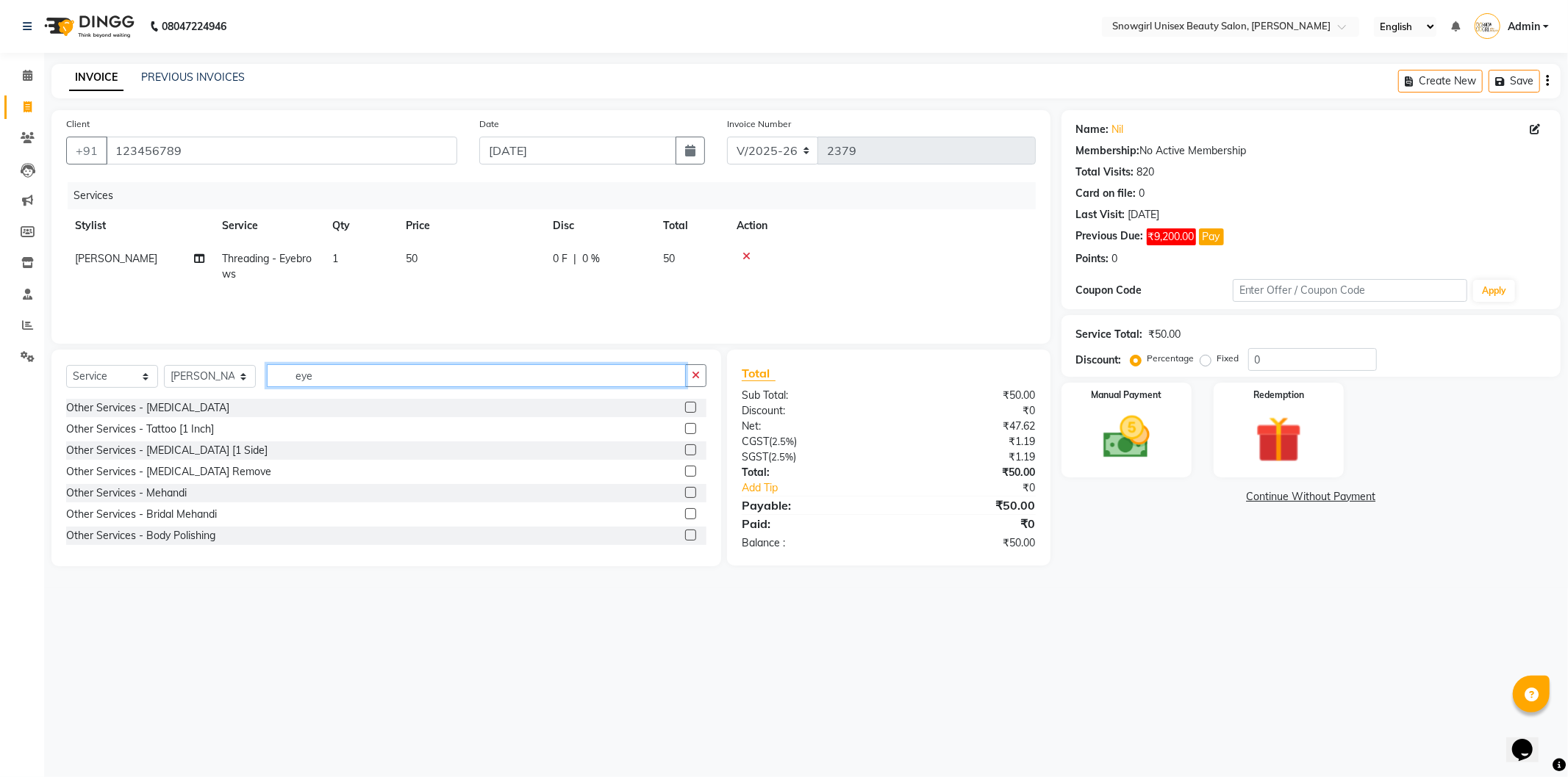
click at [350, 377] on input "eye" at bounding box center [476, 376] width 419 height 23
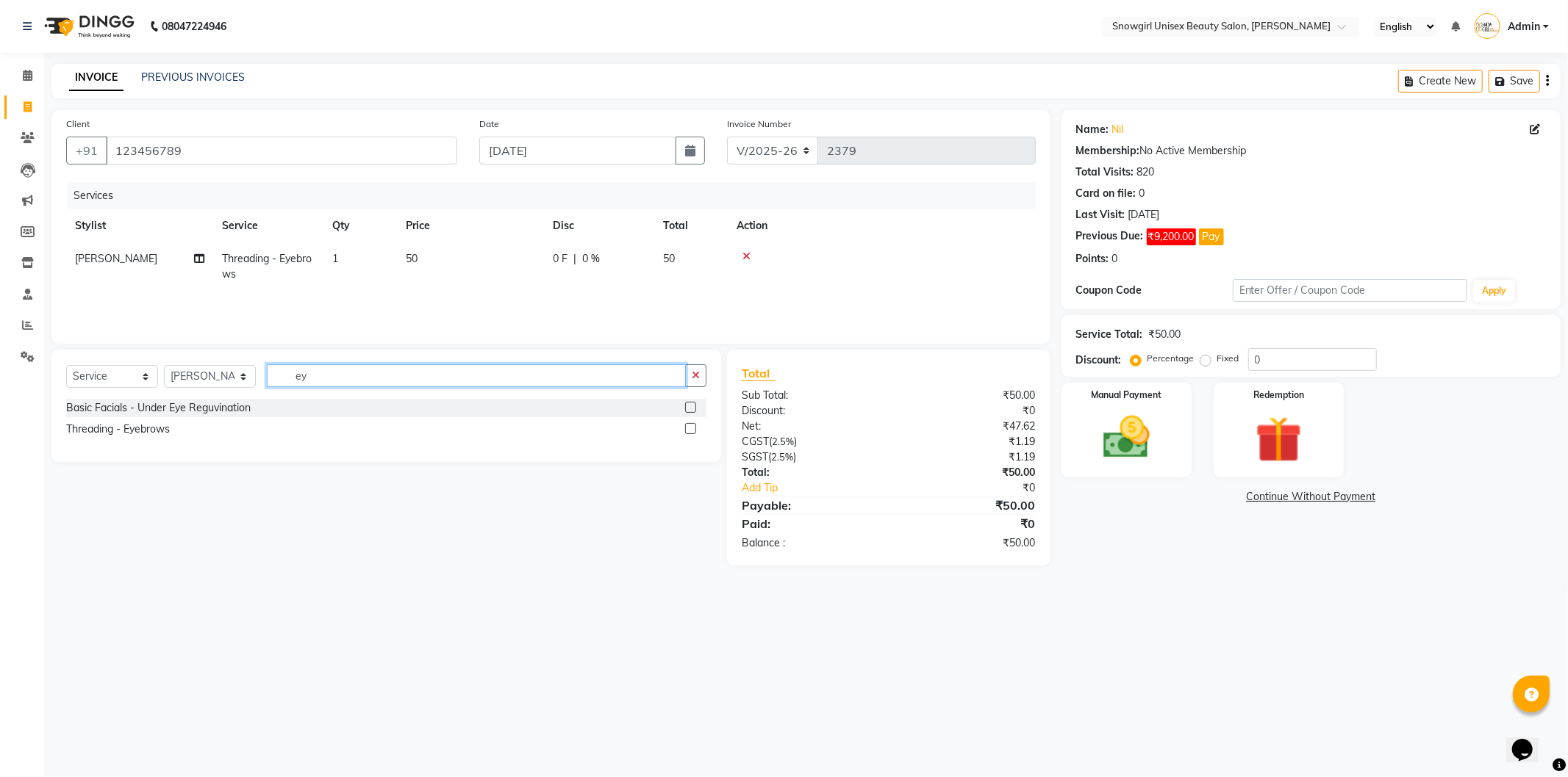
type input "e"
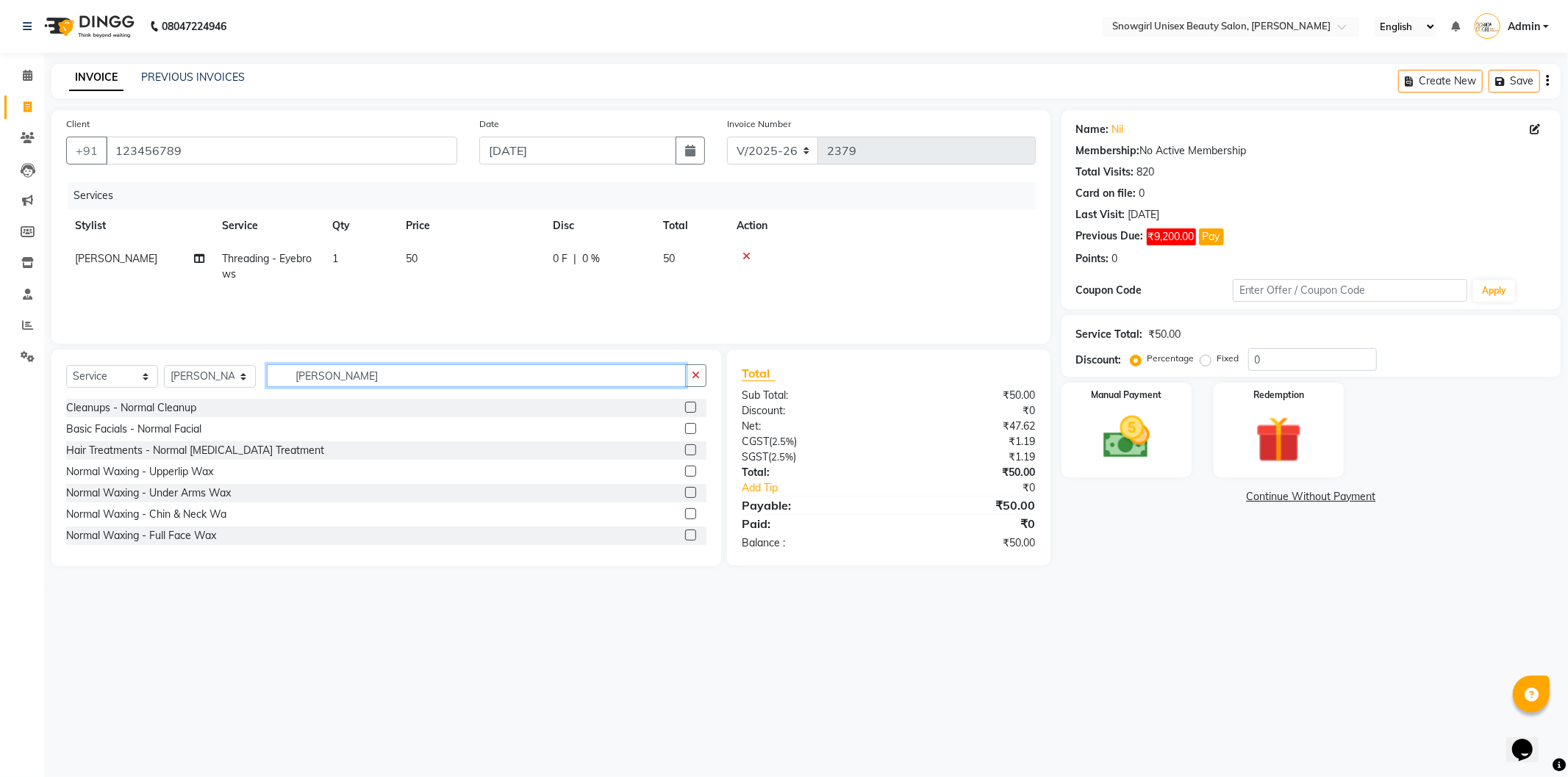
type input "[PERSON_NAME]"
click at [685, 427] on label at bounding box center [691, 429] width 11 height 11
click at [685, 427] on input "checkbox" at bounding box center [690, 429] width 9 height 9
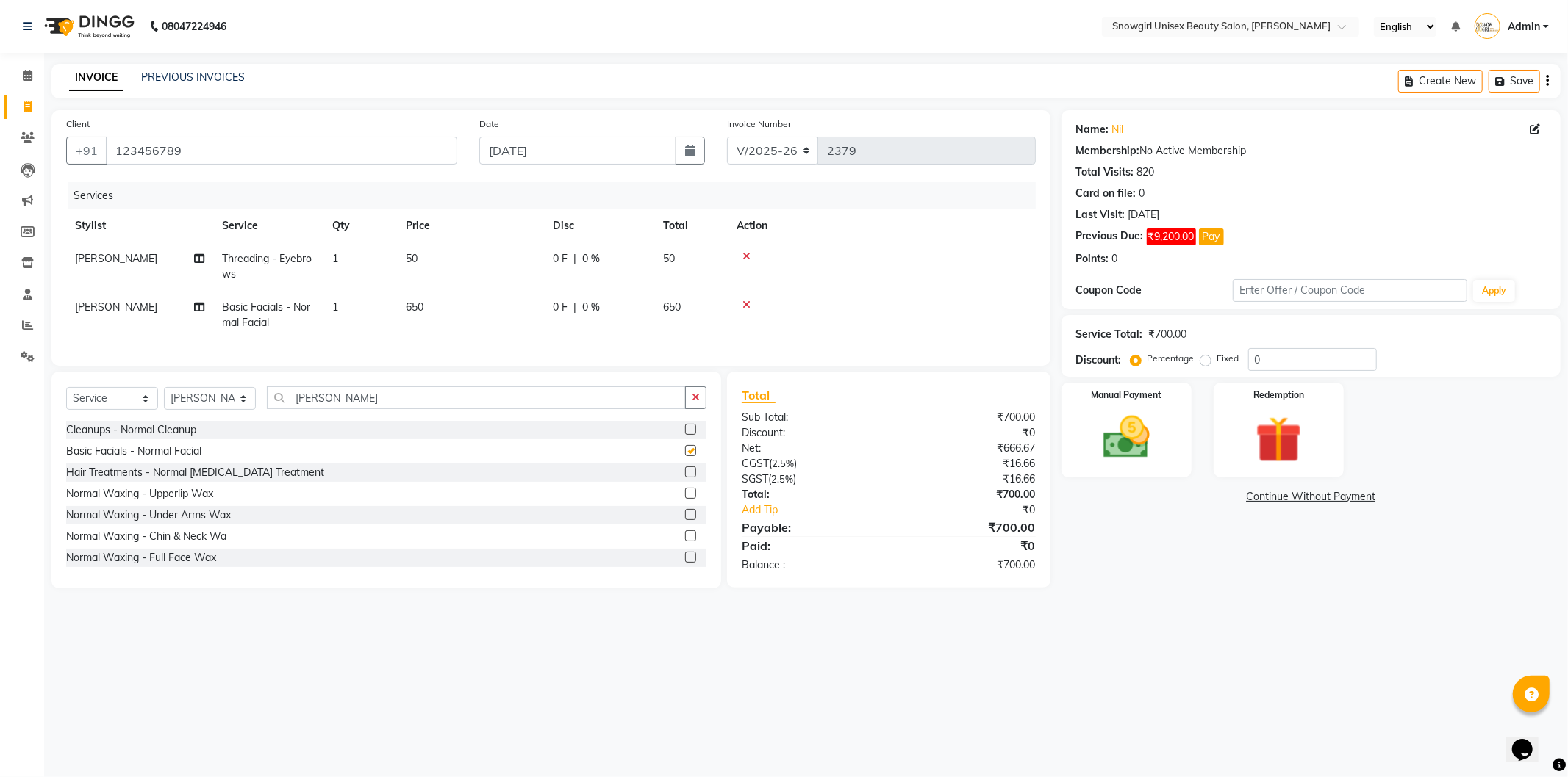
checkbox input "false"
click at [466, 304] on td "650" at bounding box center [470, 315] width 147 height 48
select select "44693"
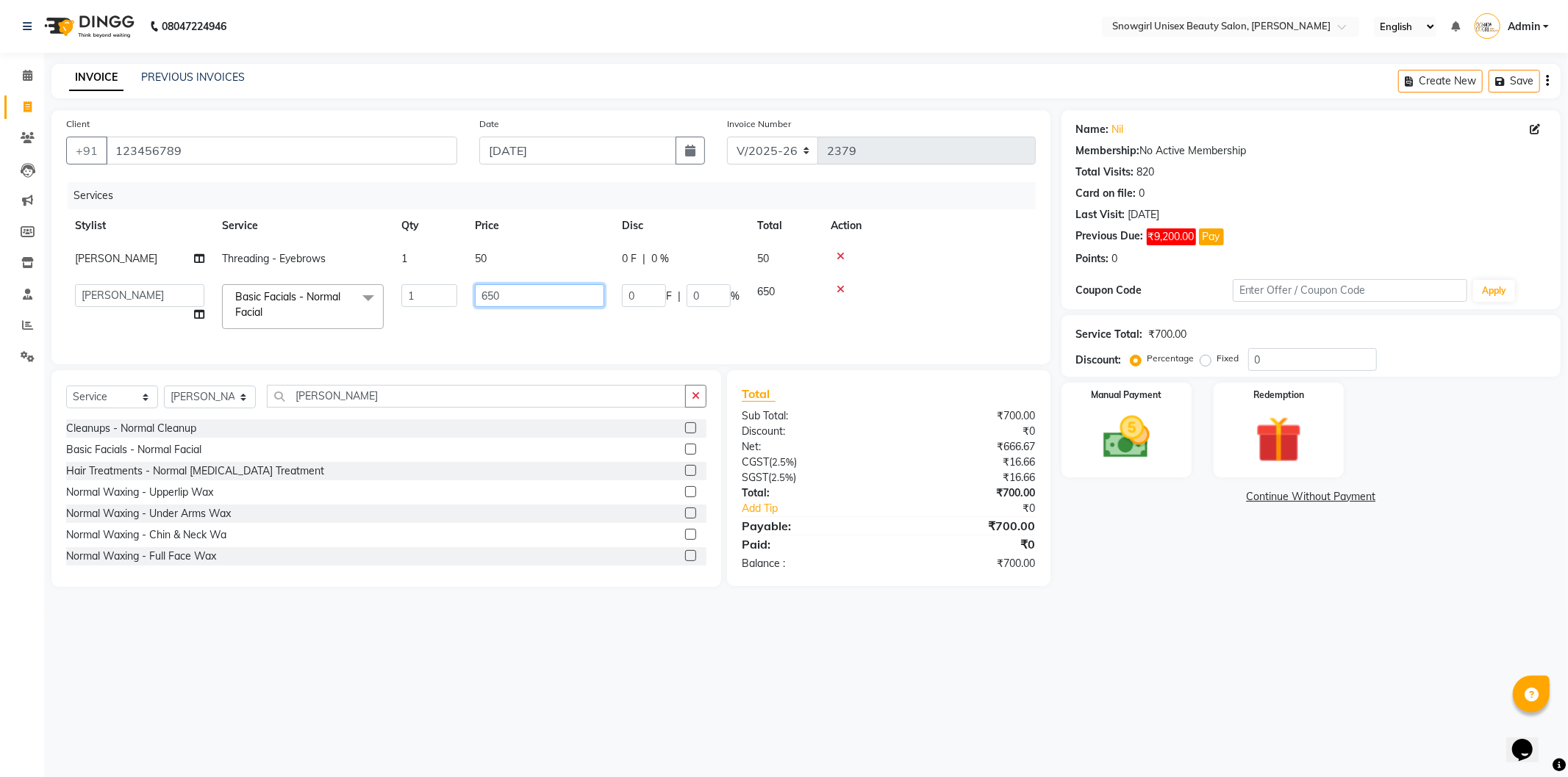
click at [488, 292] on input "650" at bounding box center [540, 295] width 130 height 23
type input "850"
click at [726, 315] on tr "[PERSON_NAME] [PERSON_NAME] [PERSON_NAME] [PERSON_NAME] [PERSON_NAME] [PERSON_N…" at bounding box center [551, 307] width 970 height 62
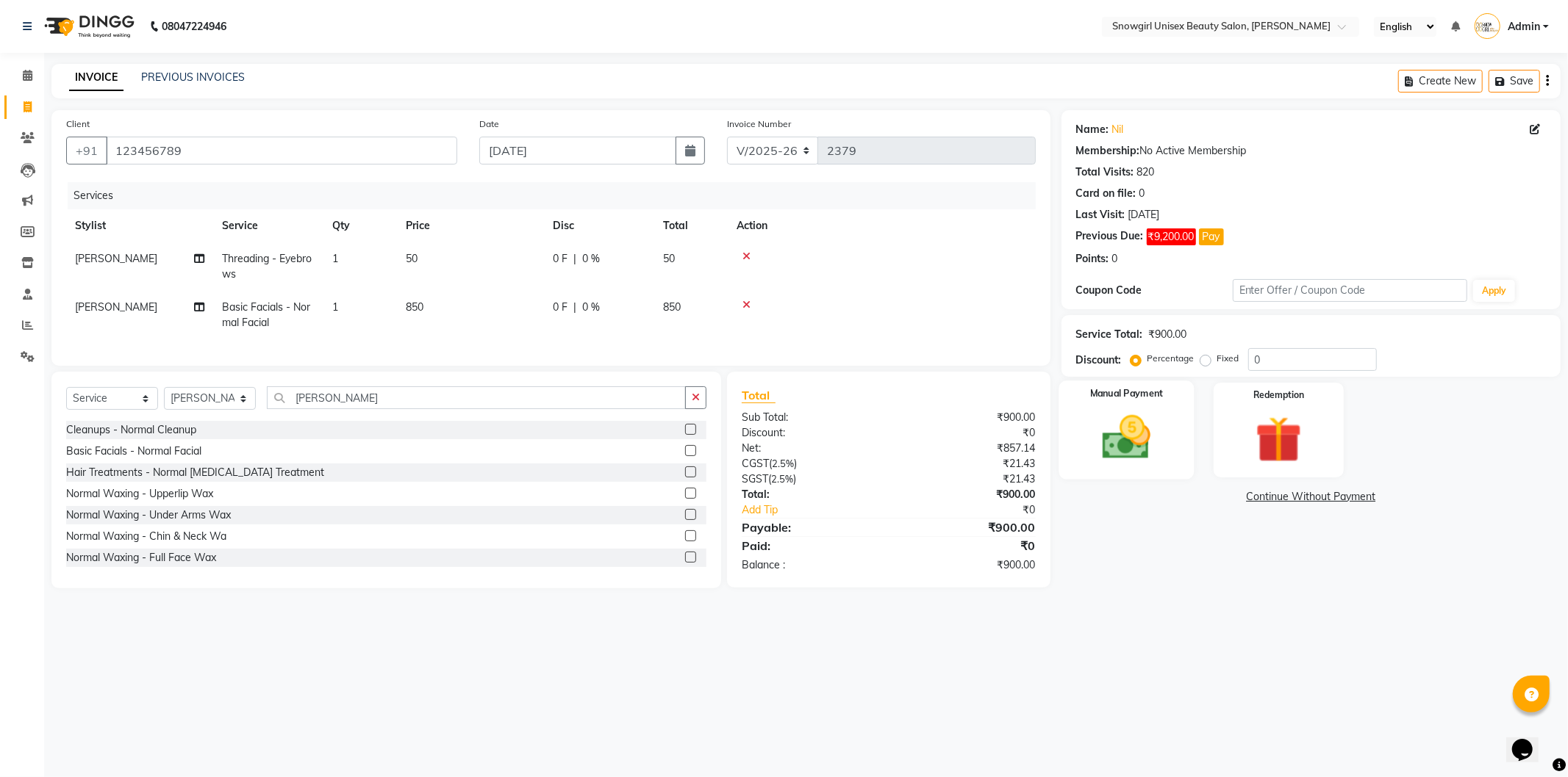
click at [1158, 460] on img at bounding box center [1126, 437] width 79 height 55
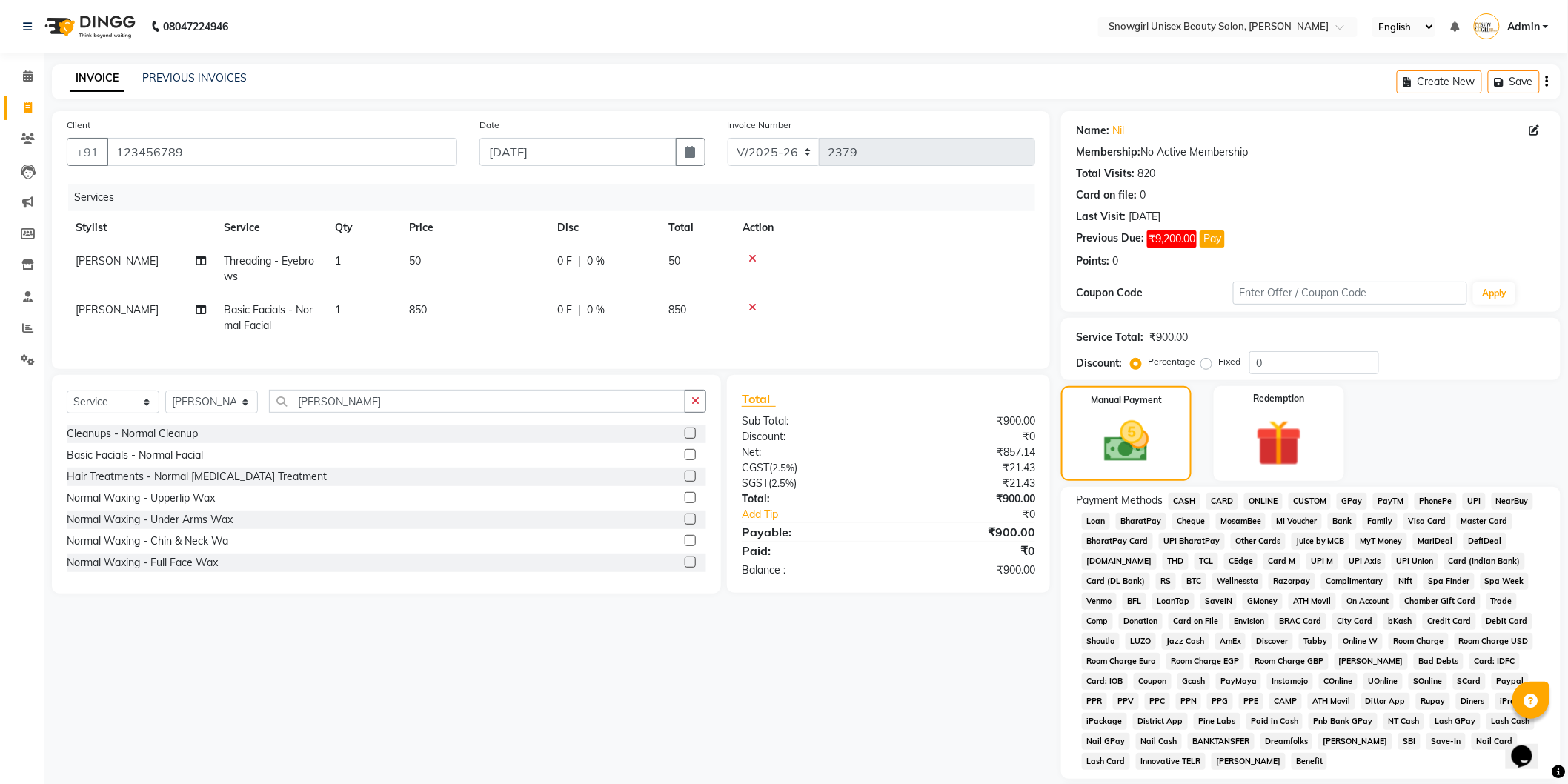
click at [1196, 505] on span "CASH" at bounding box center [1184, 502] width 32 height 17
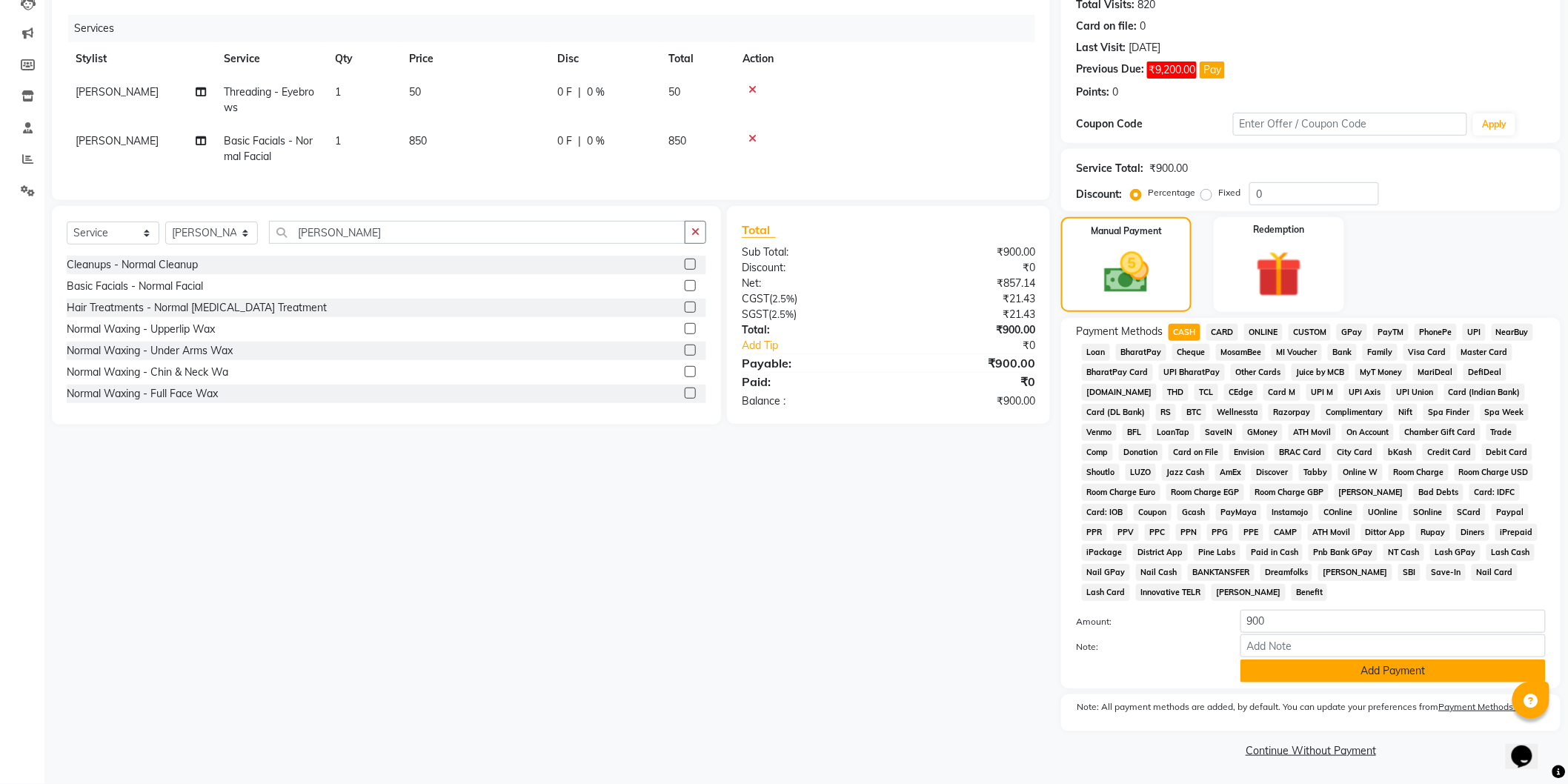
click at [1366, 676] on button "Add Payment" at bounding box center [1393, 671] width 306 height 23
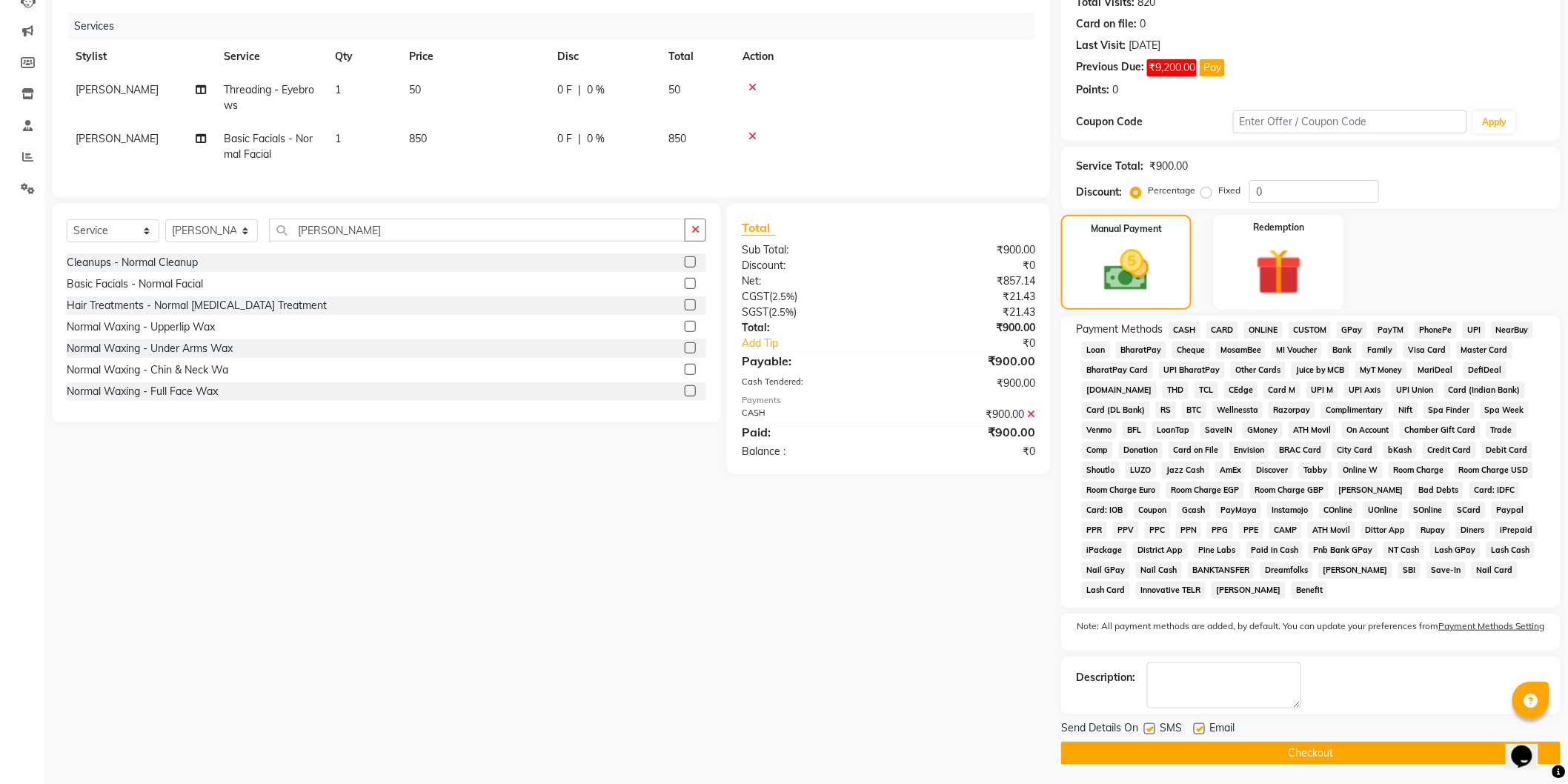
click at [1156, 730] on div "SMS" at bounding box center [1168, 730] width 50 height 19
click at [1152, 731] on label at bounding box center [1149, 729] width 11 height 11
click at [1152, 731] on input "checkbox" at bounding box center [1148, 730] width 9 height 9
checkbox input "false"
click at [1277, 759] on button "Checkout" at bounding box center [1310, 753] width 499 height 23
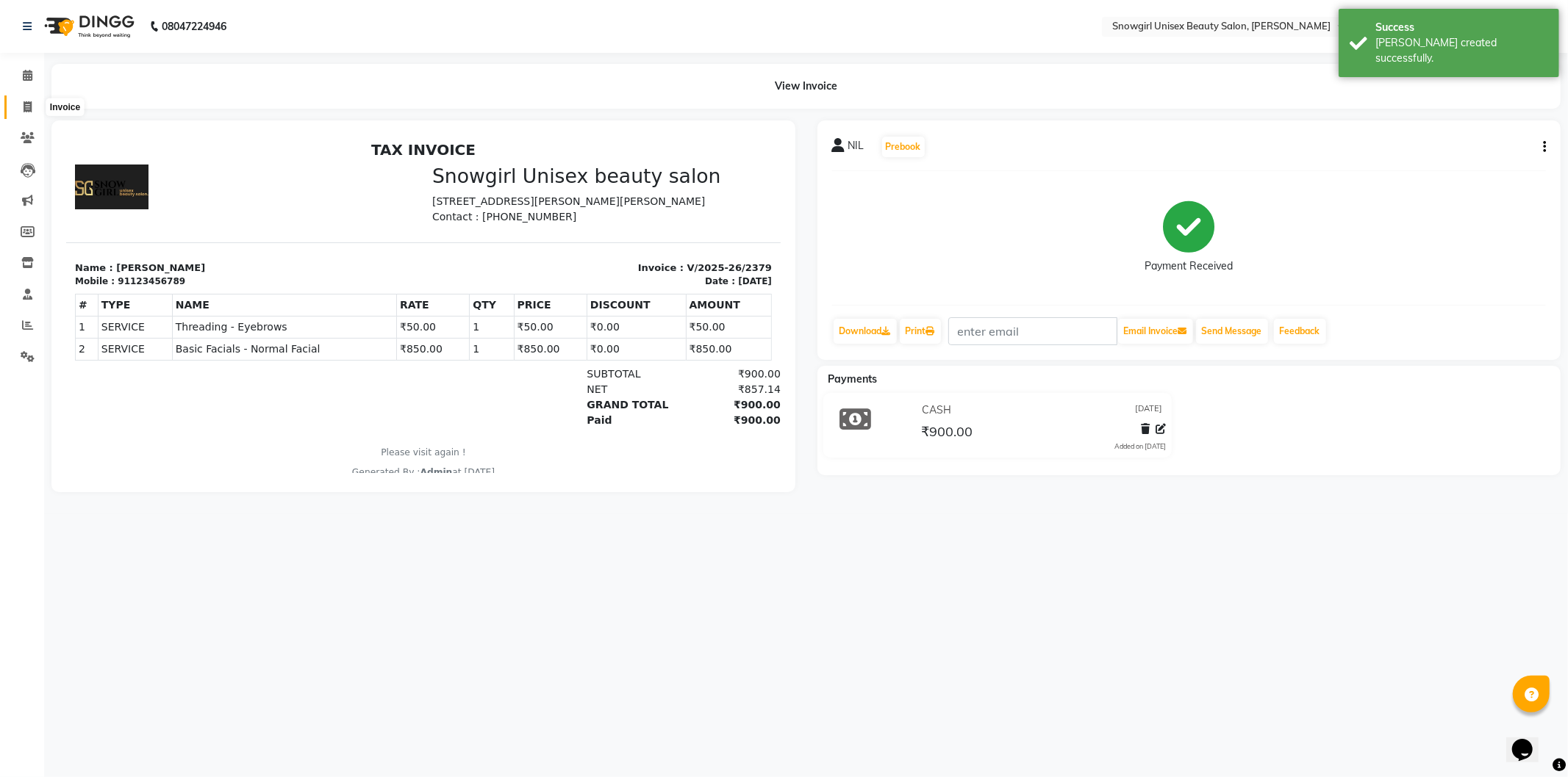
click at [38, 107] on span at bounding box center [27, 108] width 26 height 17
select select "service"
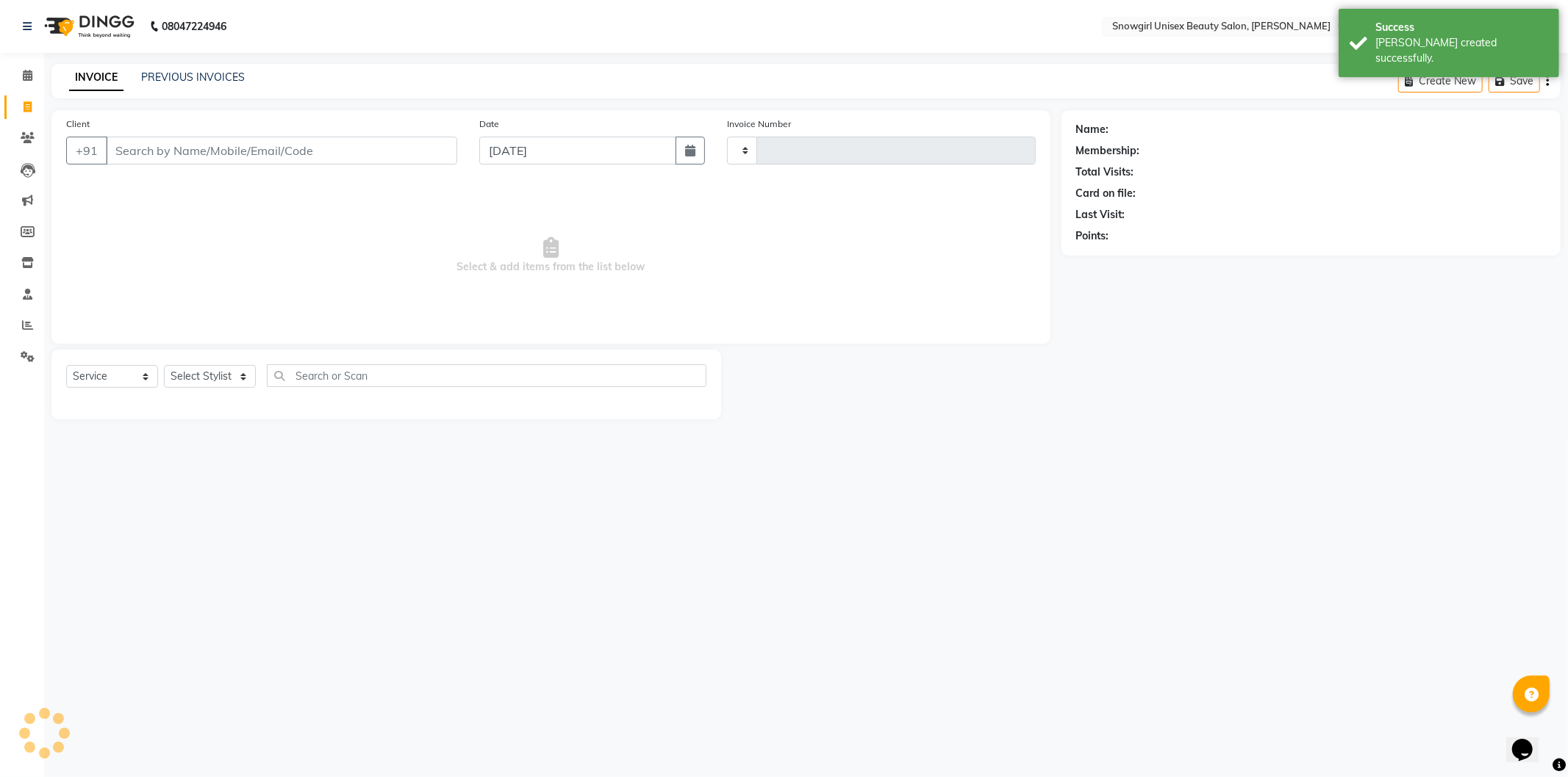
type input "2380"
select select "5593"
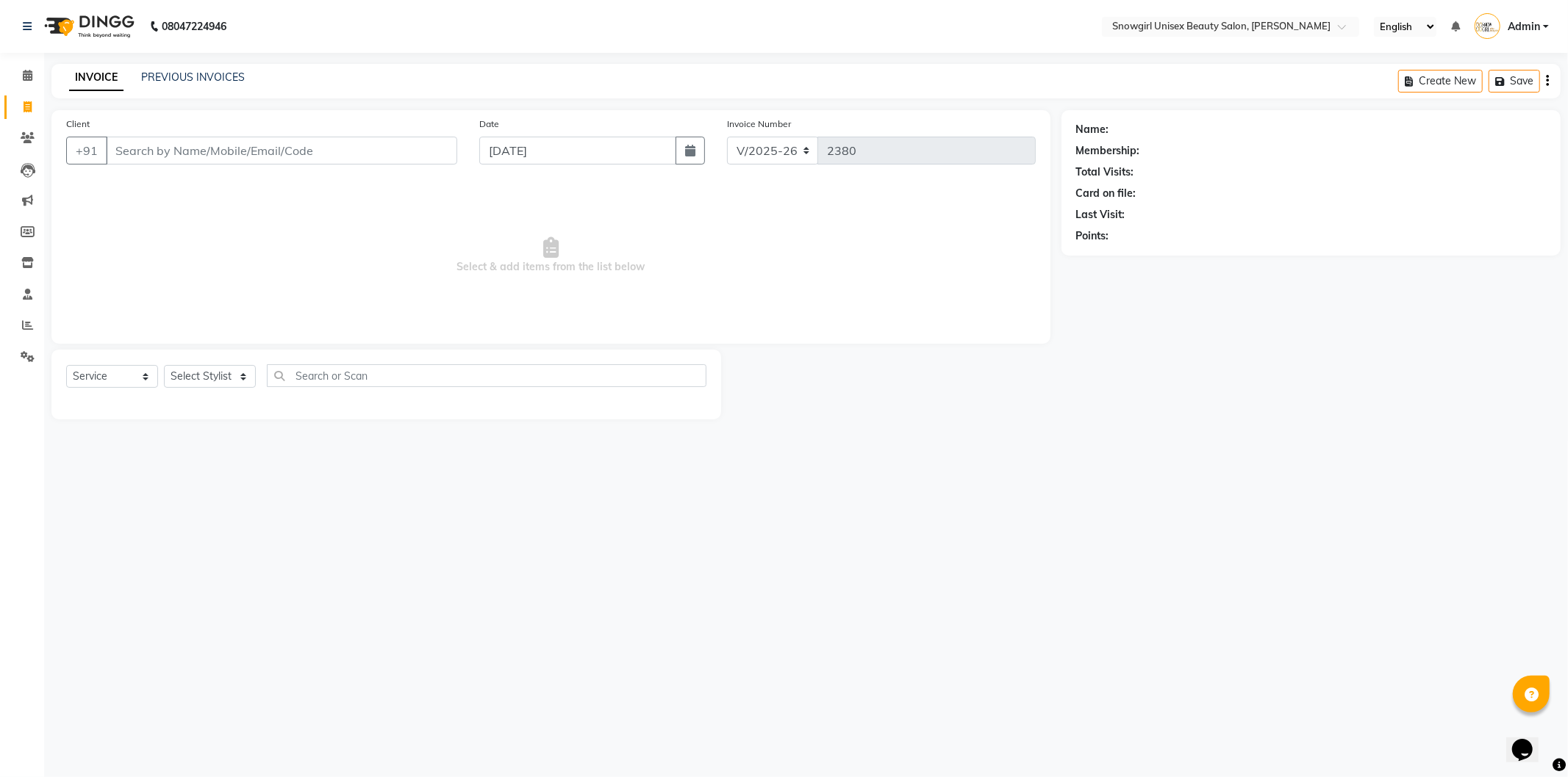
click at [262, 159] on input "Client" at bounding box center [281, 151] width 352 height 28
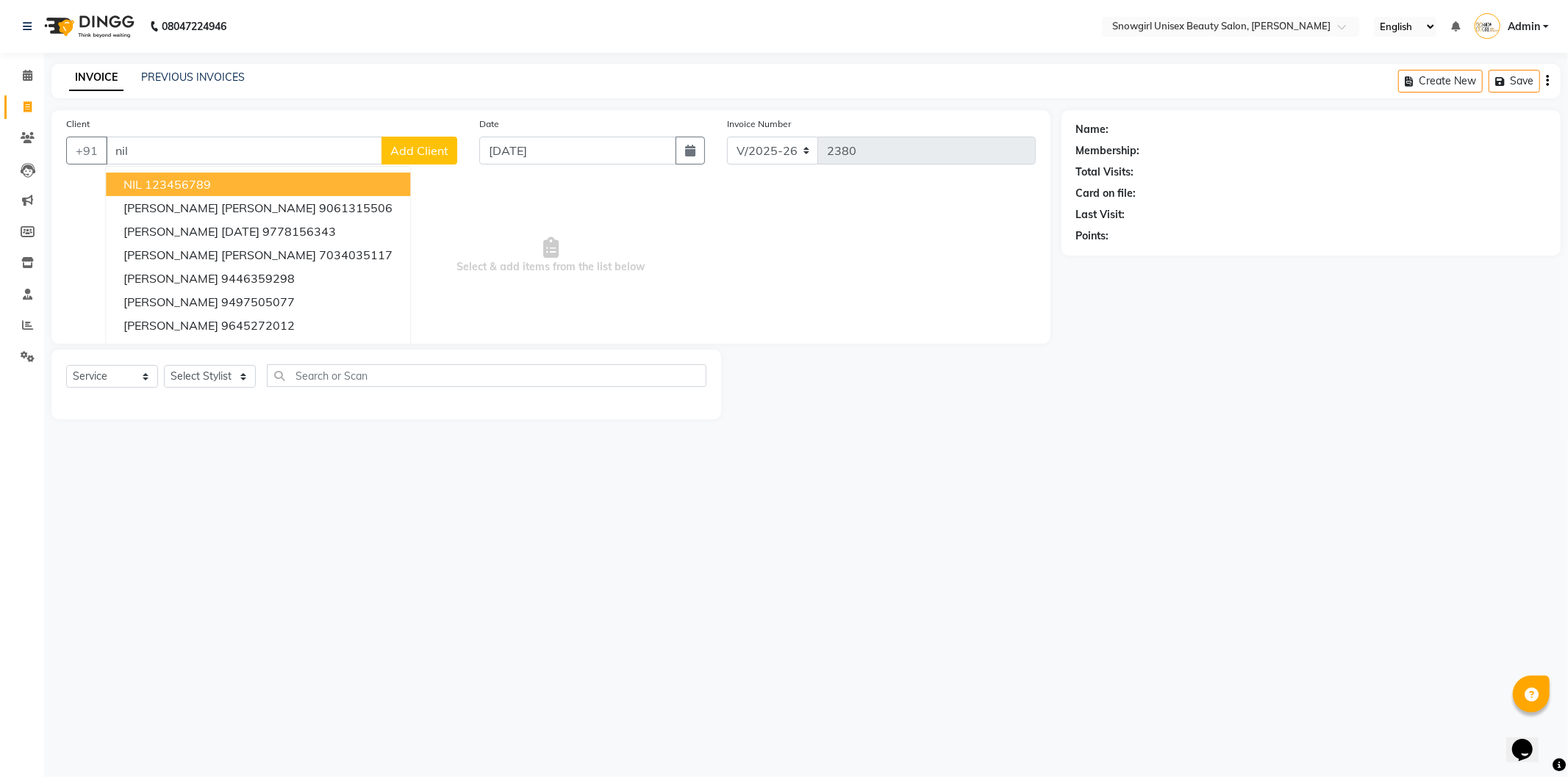
click at [223, 184] on button "NIL 123456789" at bounding box center [257, 184] width 304 height 23
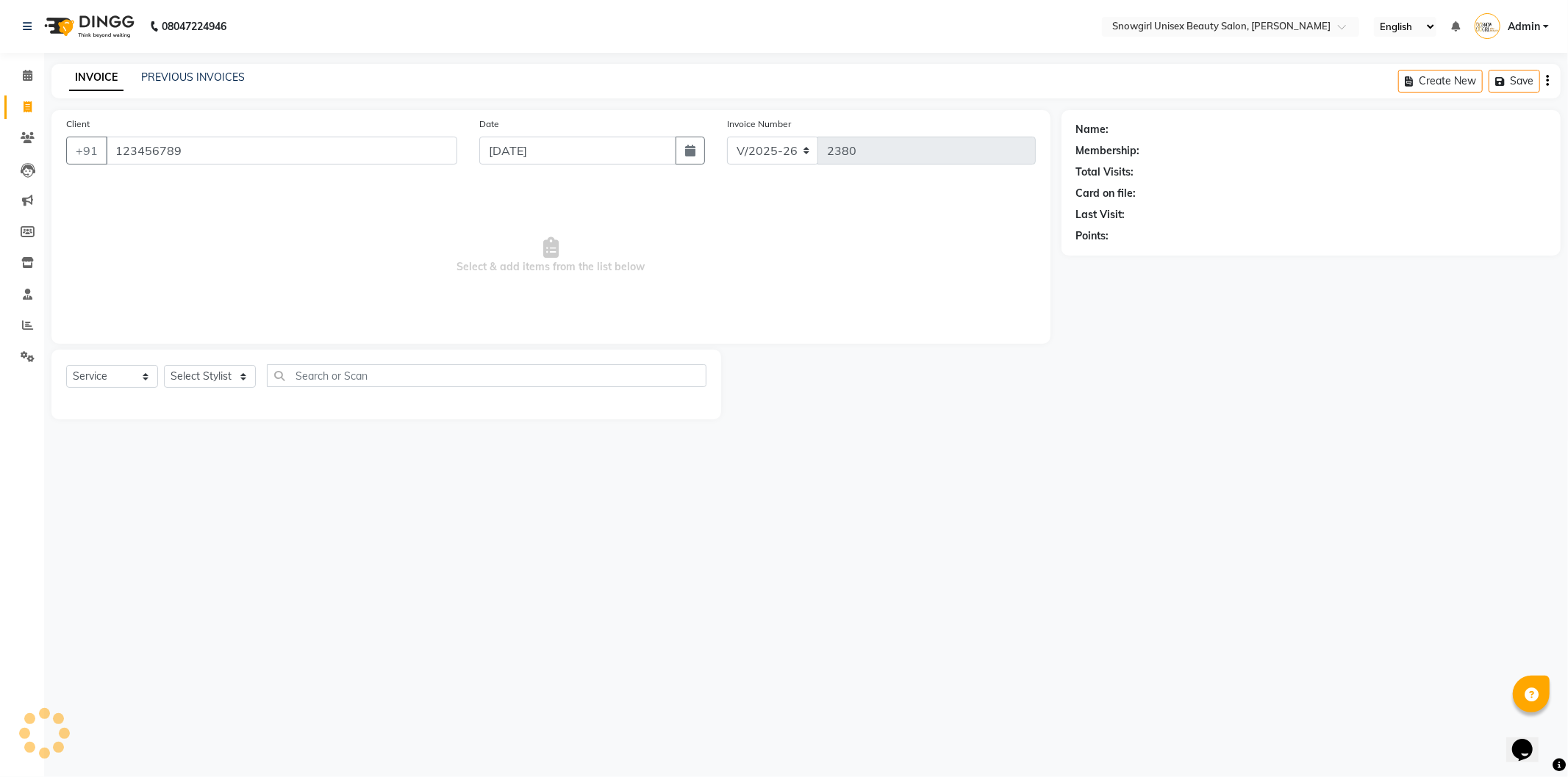
type input "123456789"
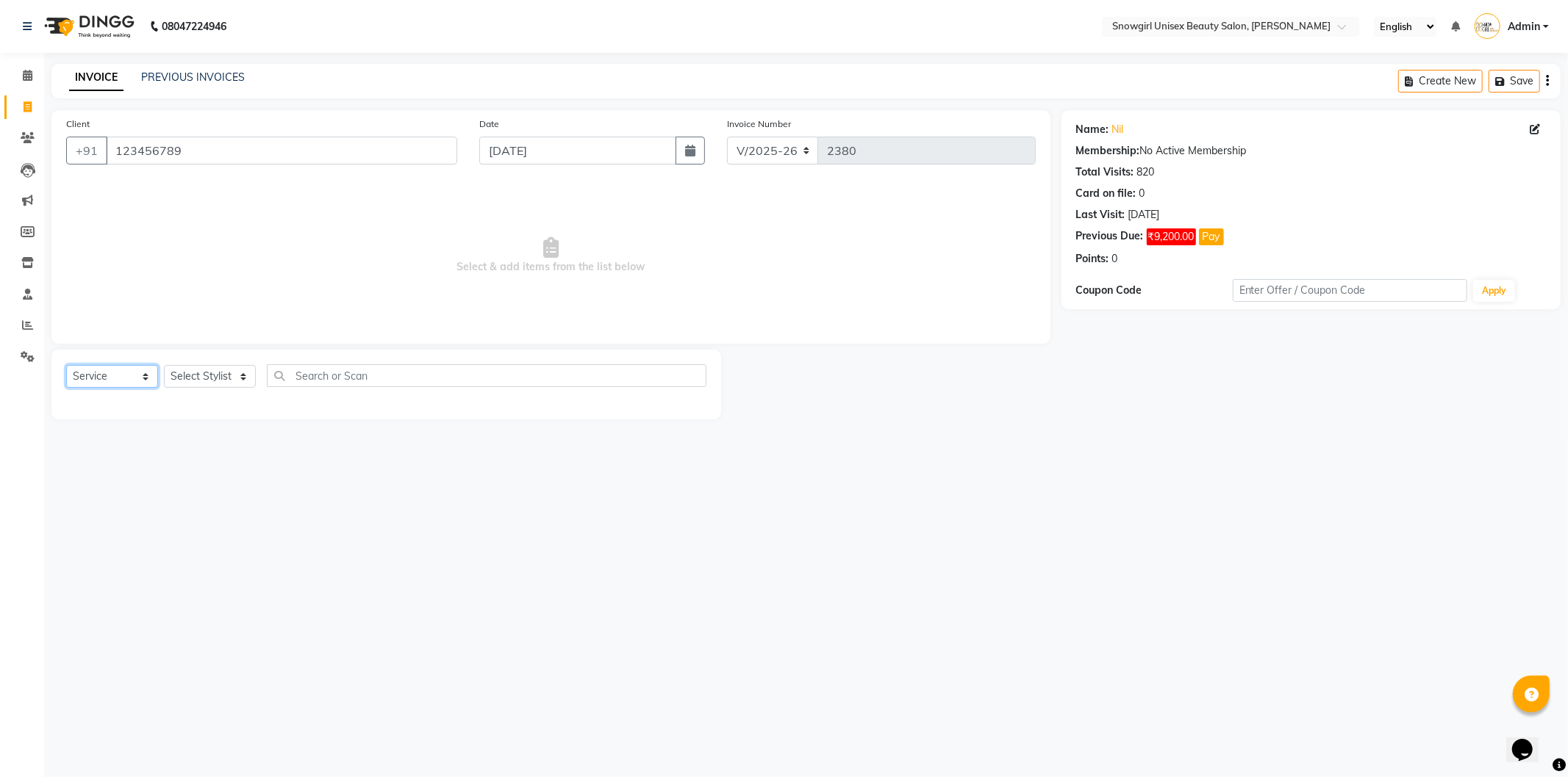
click at [144, 369] on select "Select Service Product Membership Package Voucher Prepaid Gift Card" at bounding box center [113, 376] width 92 height 23
click at [66, 365] on select "Select Service Product Membership Package Voucher Prepaid Gift Card" at bounding box center [113, 376] width 92 height 23
click at [181, 390] on div "Select Service Product Membership Package Voucher Prepaid Gift Card Select Styl…" at bounding box center [386, 382] width 640 height 34
click at [206, 377] on select "Select Stylist [PERSON_NAME] [PERSON_NAME] [PERSON_NAME] [PERSON_NAME] [PERSON_…" at bounding box center [210, 376] width 92 height 23
select select "39200"
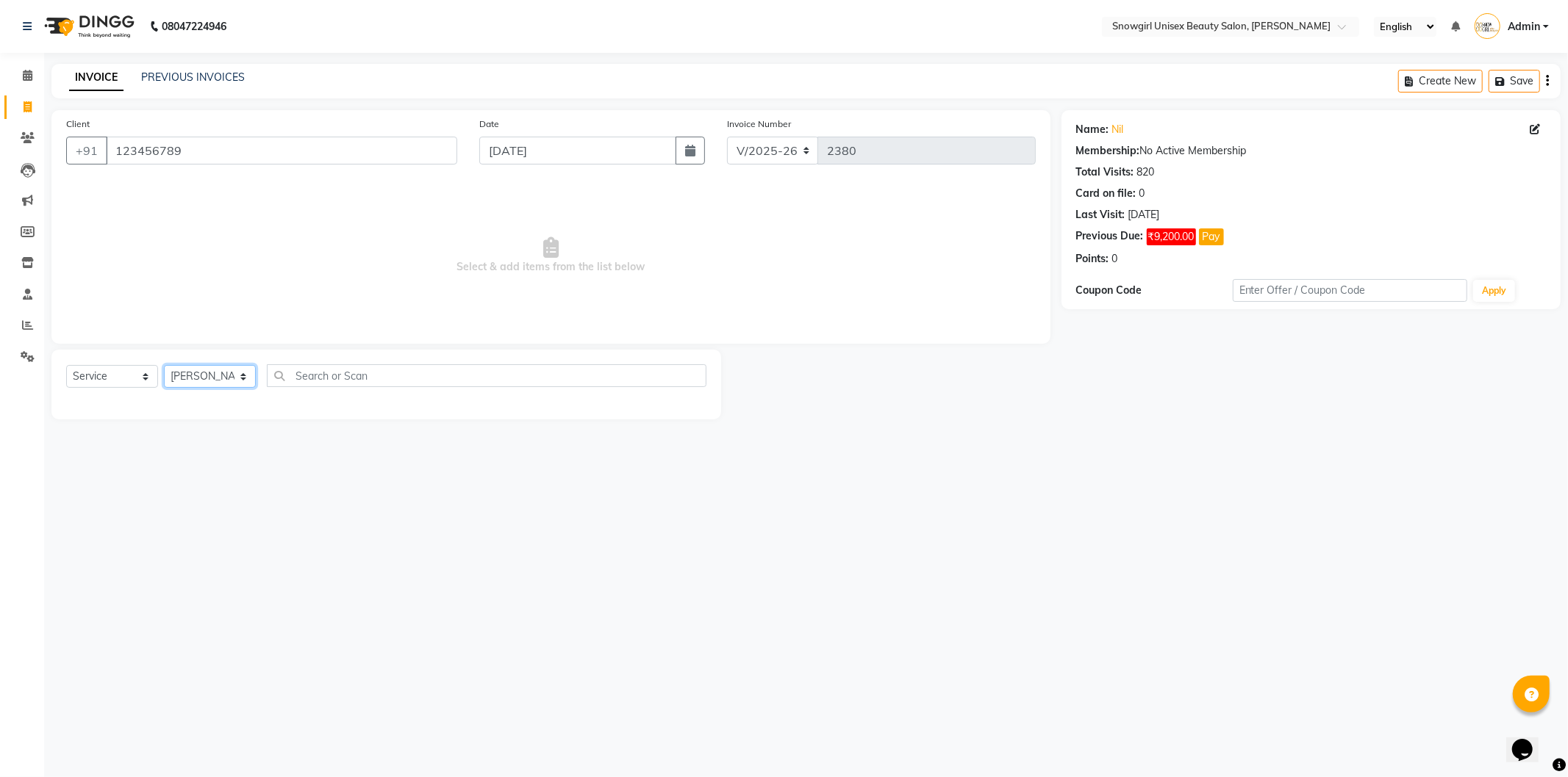
click at [164, 365] on select "Select Stylist [PERSON_NAME] [PERSON_NAME] [PERSON_NAME] [PERSON_NAME] [PERSON_…" at bounding box center [210, 376] width 92 height 23
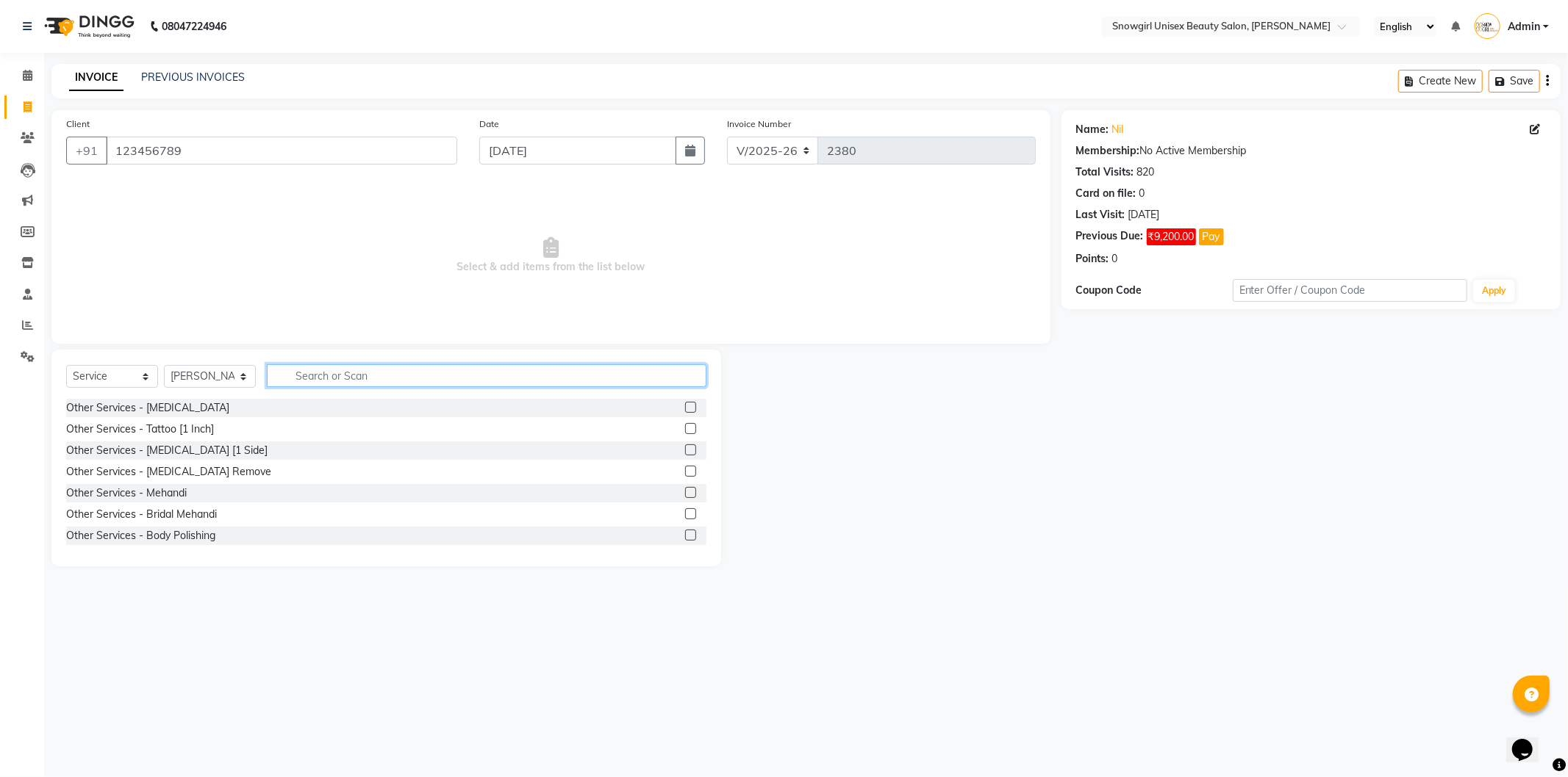
click at [553, 380] on input "text" at bounding box center [486, 376] width 440 height 23
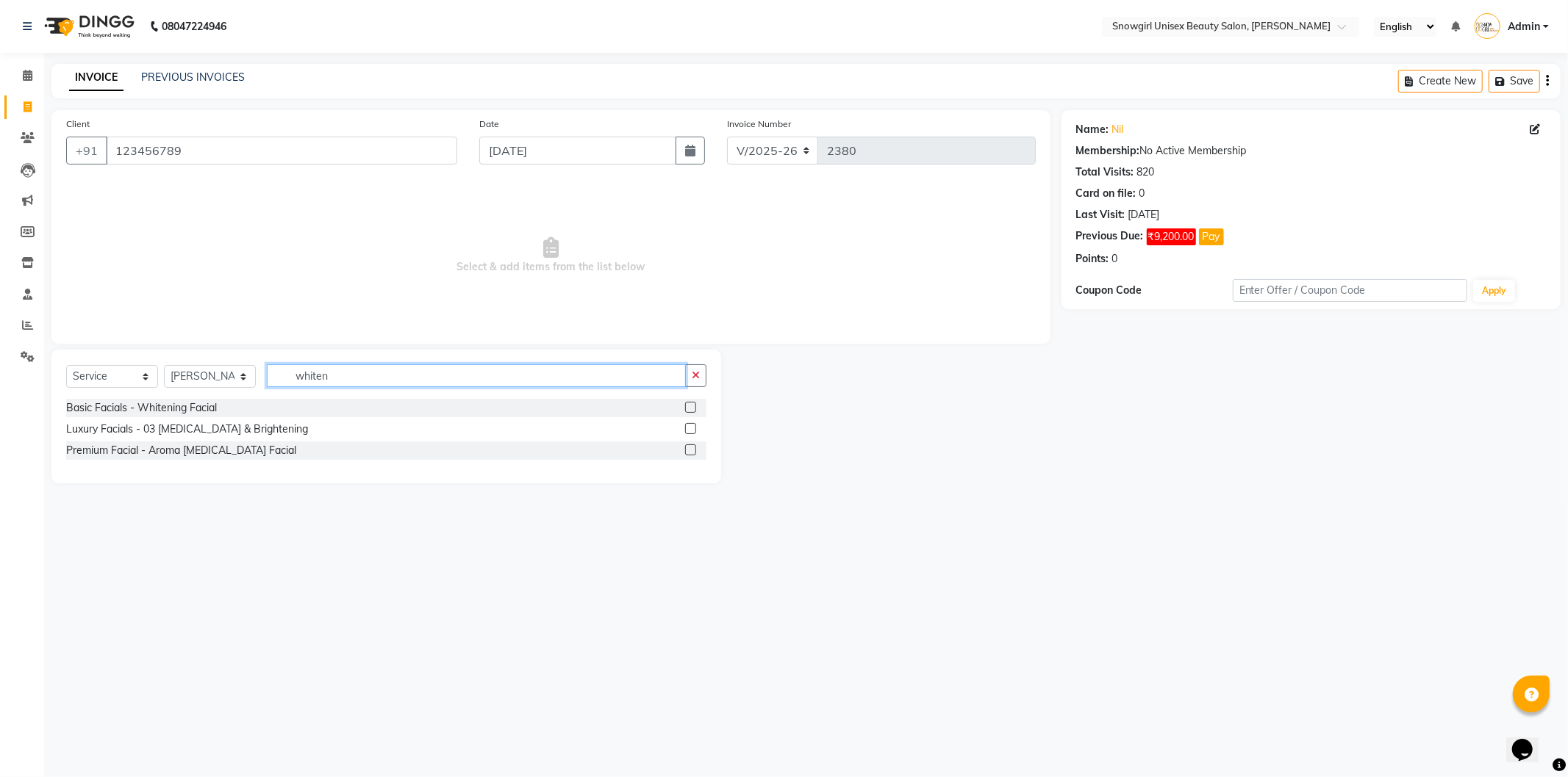
type input "whiten"
click at [689, 406] on label at bounding box center [691, 408] width 11 height 11
click at [689, 406] on input "checkbox" at bounding box center [690, 408] width 9 height 9
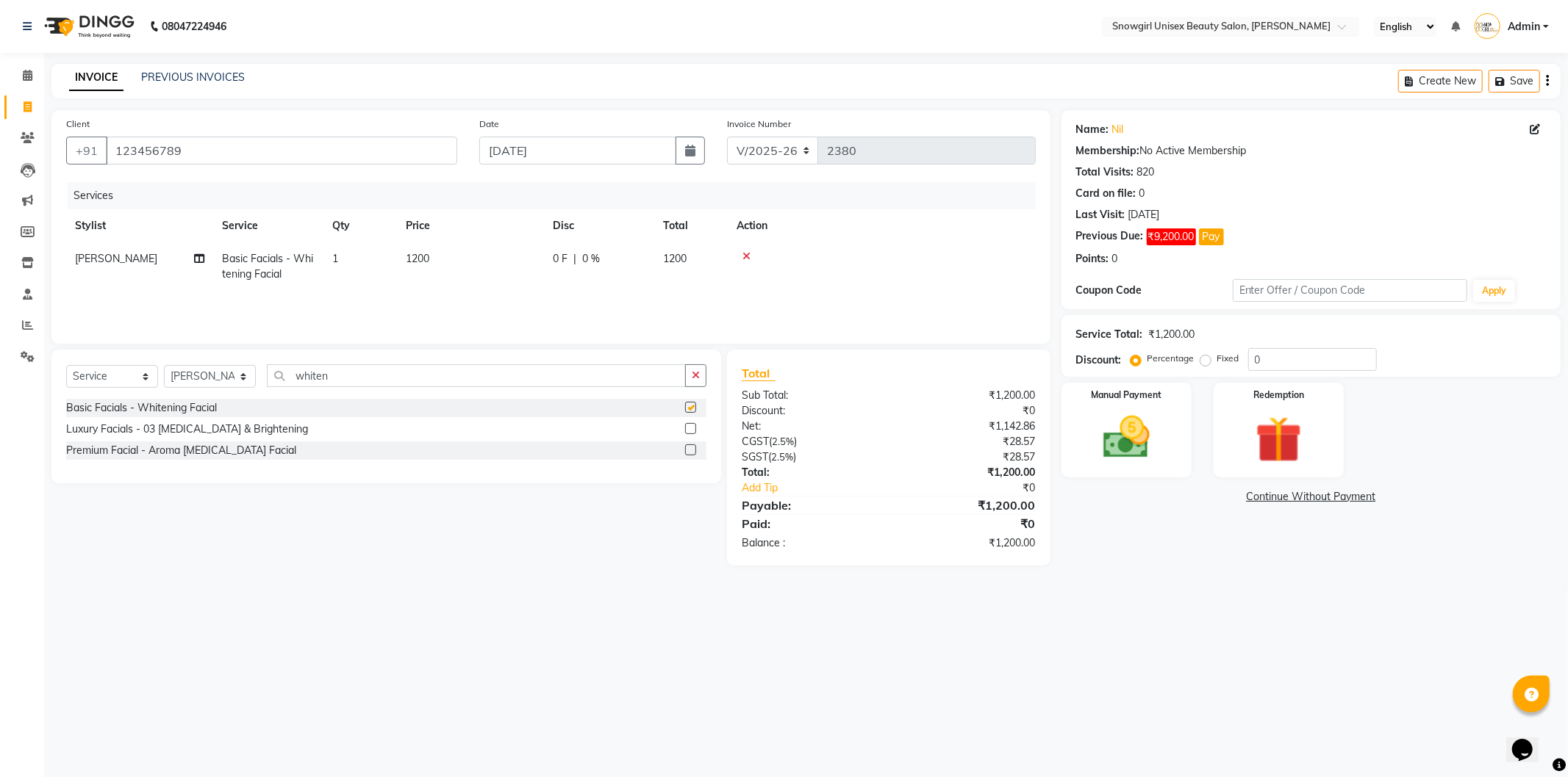
checkbox input "false"
click at [434, 259] on td "1200" at bounding box center [470, 266] width 147 height 48
select select "39200"
click at [493, 261] on input "1200" at bounding box center [540, 262] width 130 height 23
type input "1400"
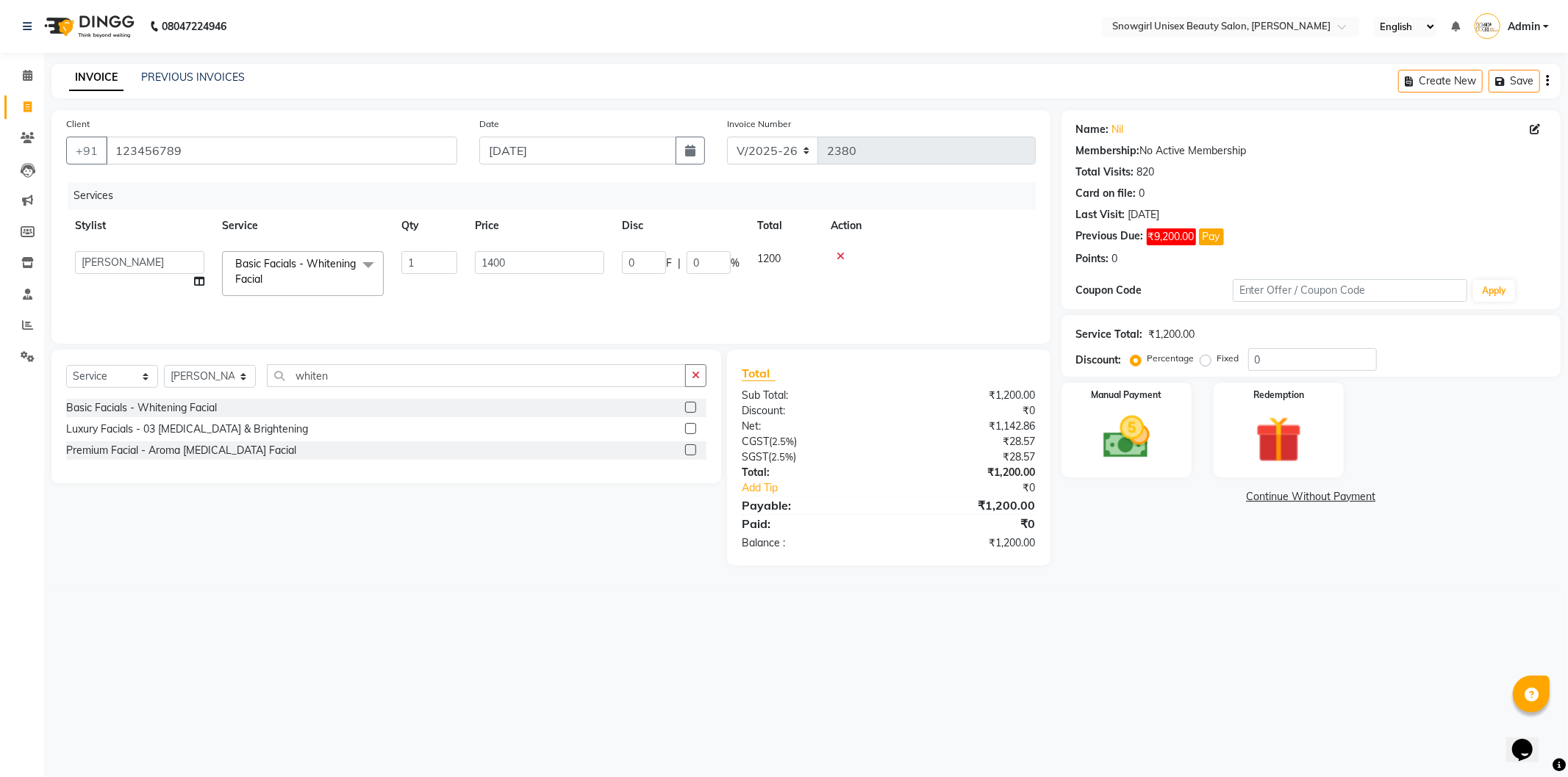
click at [534, 311] on div "Services Stylist Service Qty Price Disc Total Action [PERSON_NAME] [PERSON_NAME…" at bounding box center [551, 255] width 970 height 147
click at [1101, 427] on img at bounding box center [1126, 437] width 79 height 55
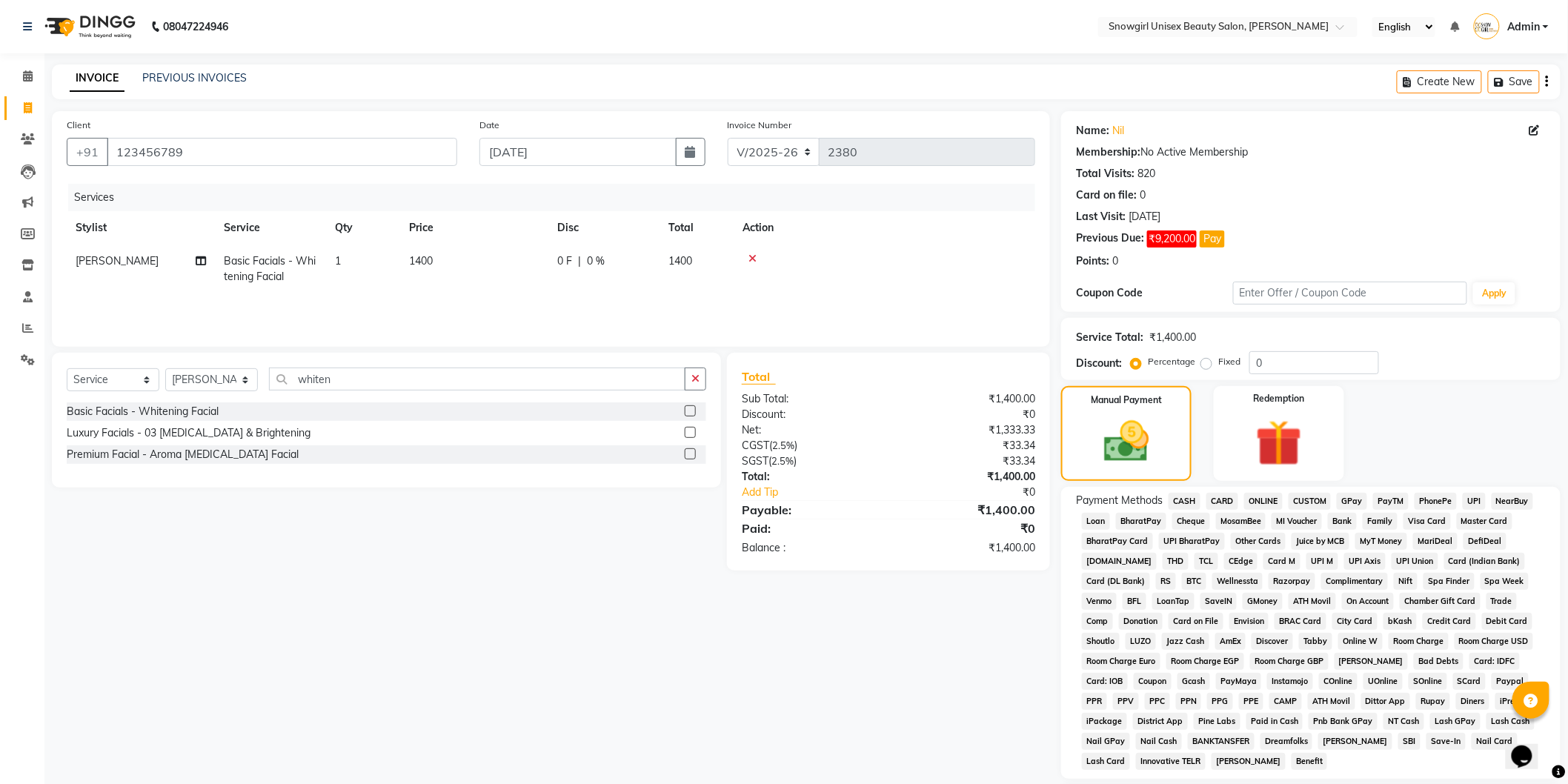
click at [1356, 498] on span "GPay" at bounding box center [1351, 502] width 31 height 17
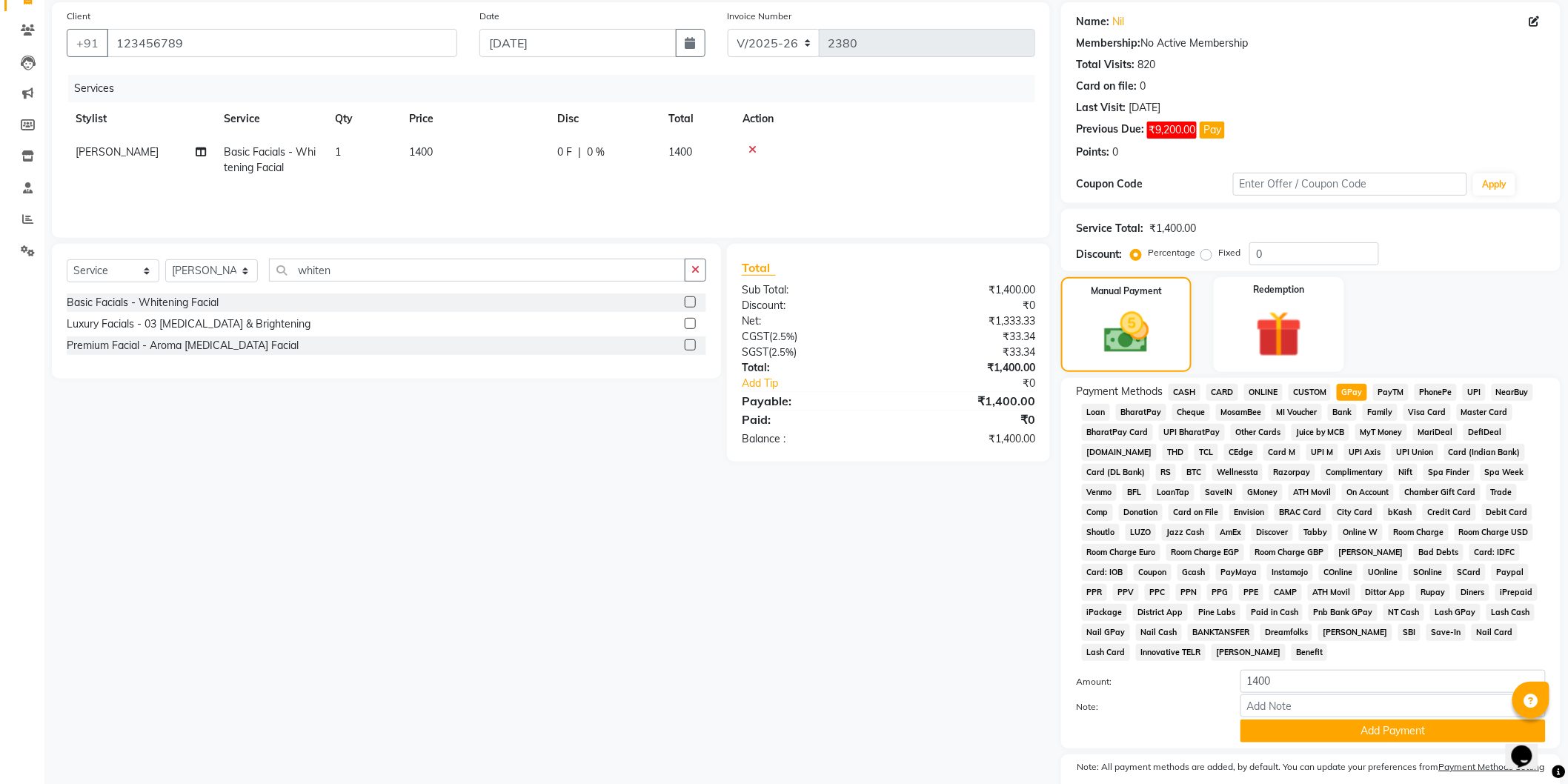
scroll to position [171, 0]
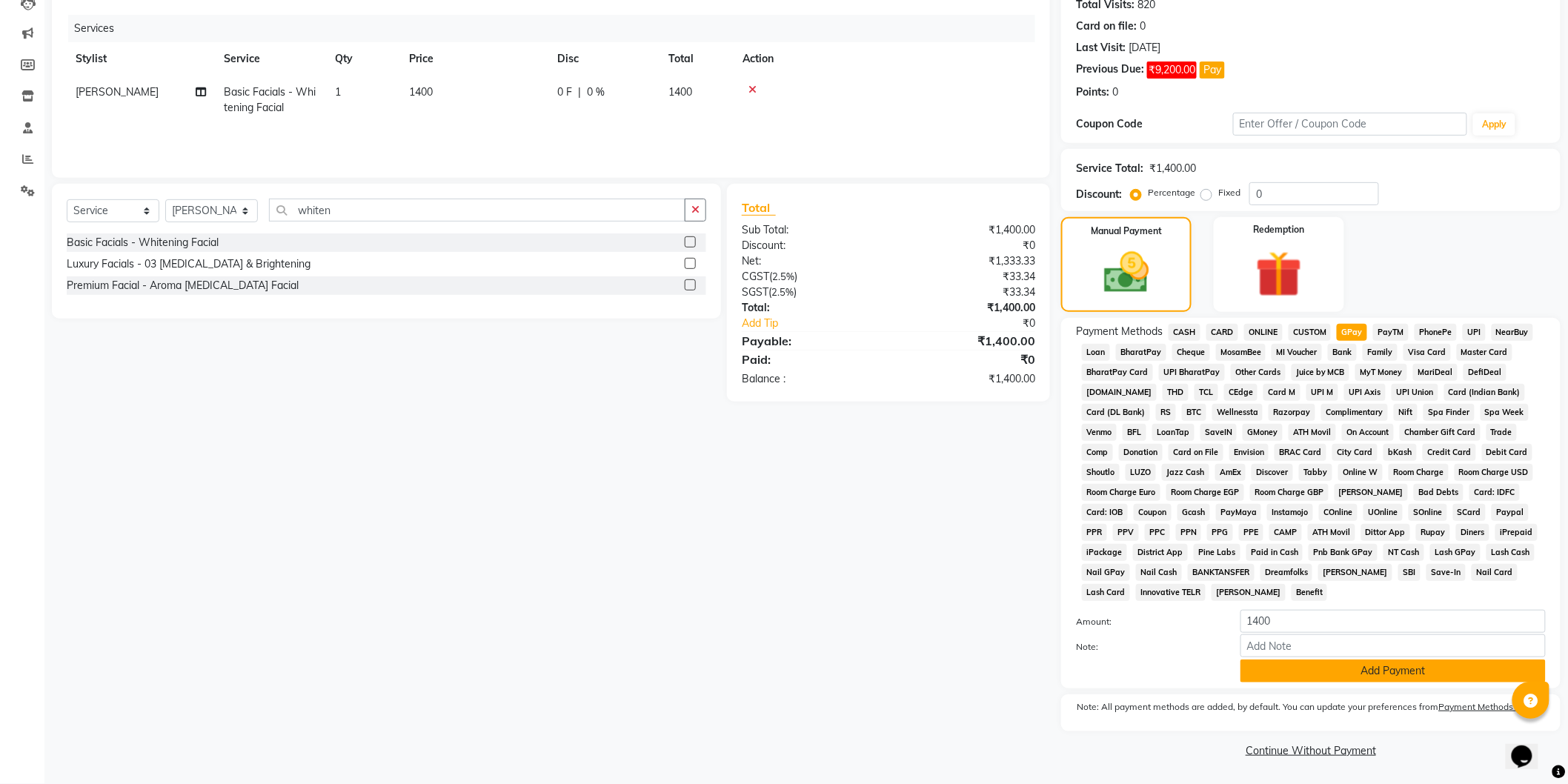
click at [1350, 682] on button "Add Payment" at bounding box center [1393, 671] width 306 height 23
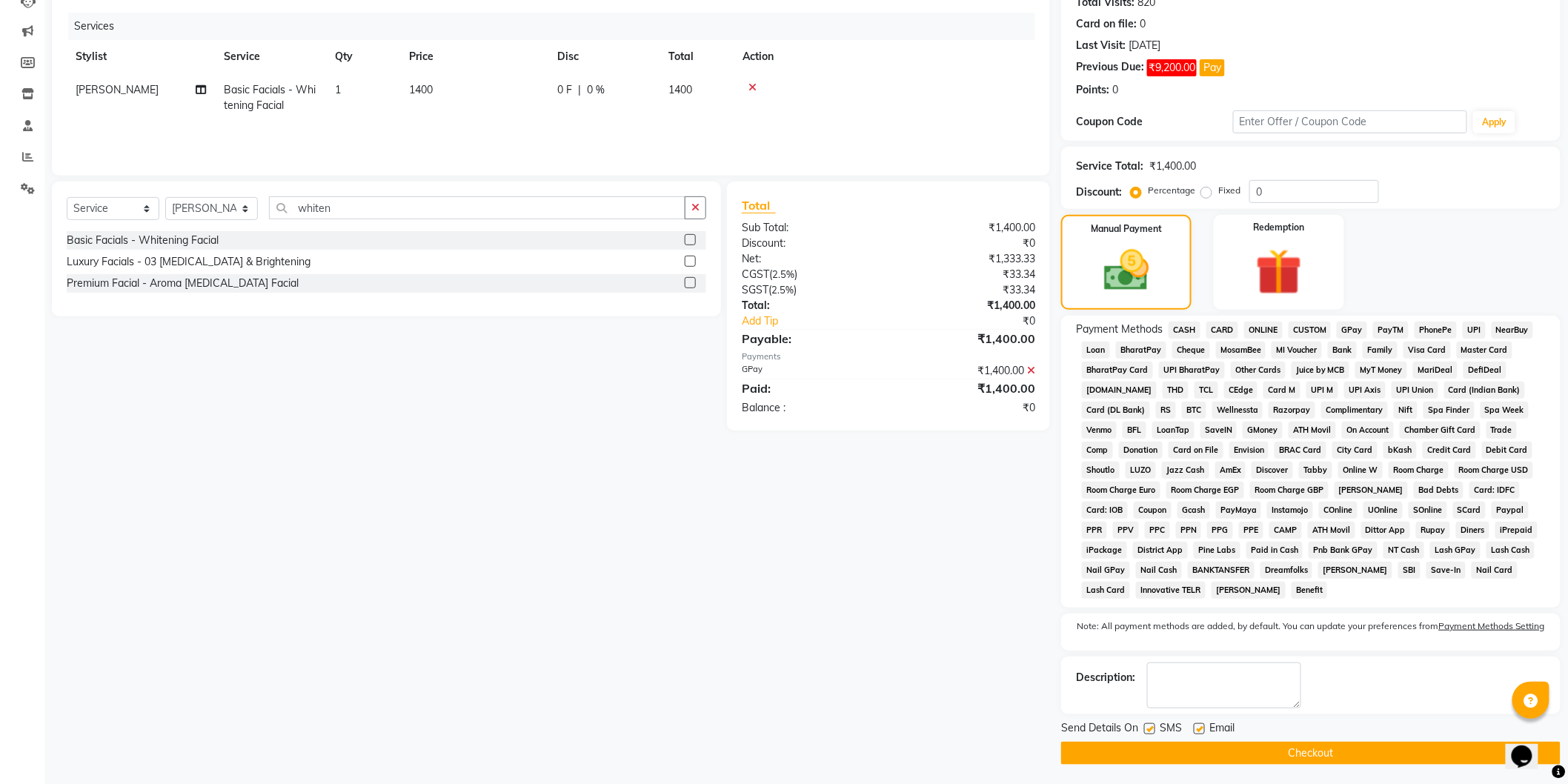
click at [1152, 728] on label at bounding box center [1149, 729] width 11 height 11
click at [1152, 728] on input "checkbox" at bounding box center [1148, 730] width 9 height 9
checkbox input "false"
click at [1239, 752] on button "Checkout" at bounding box center [1310, 753] width 499 height 23
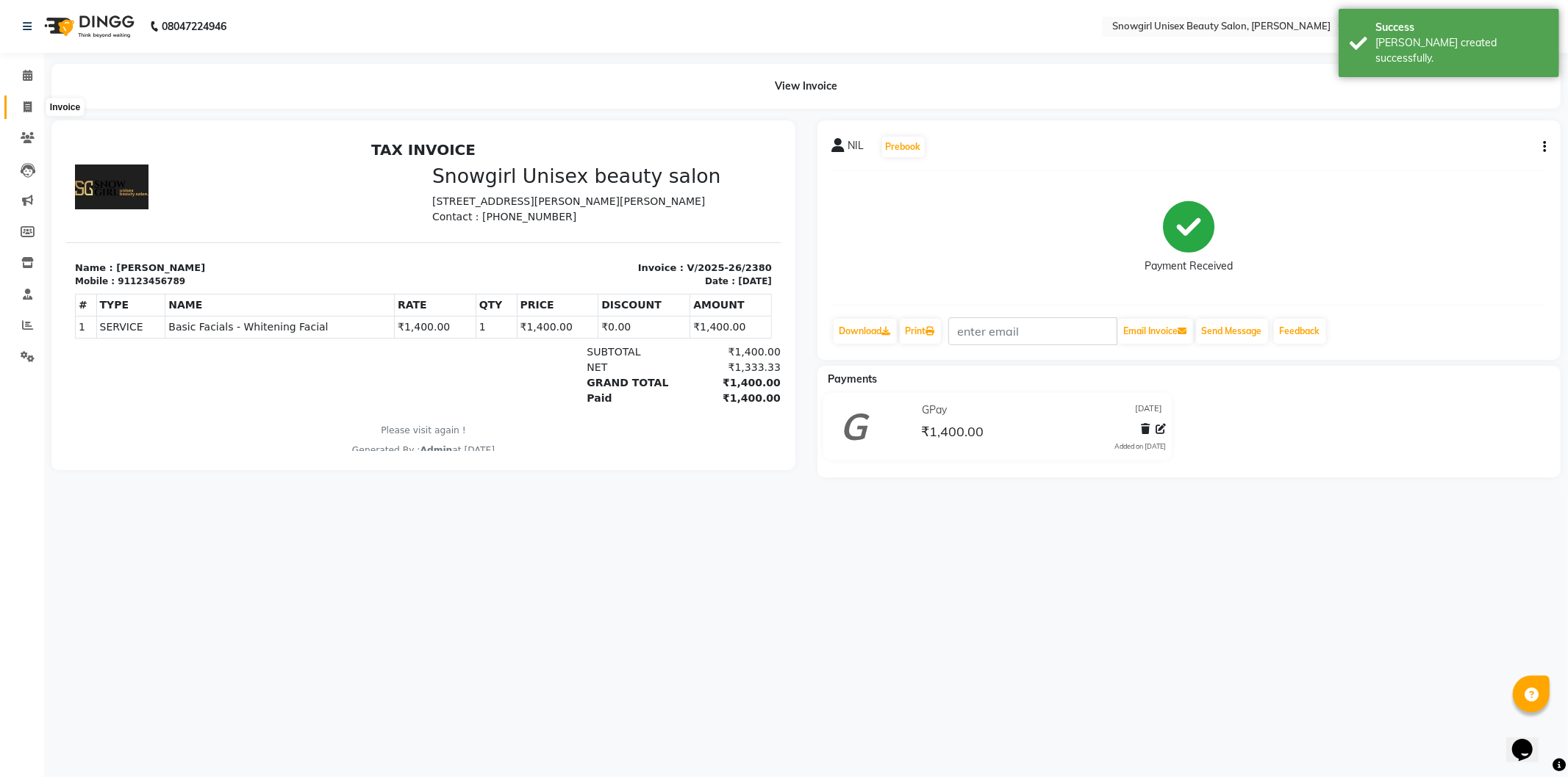
click at [19, 105] on span at bounding box center [27, 108] width 26 height 17
select select "service"
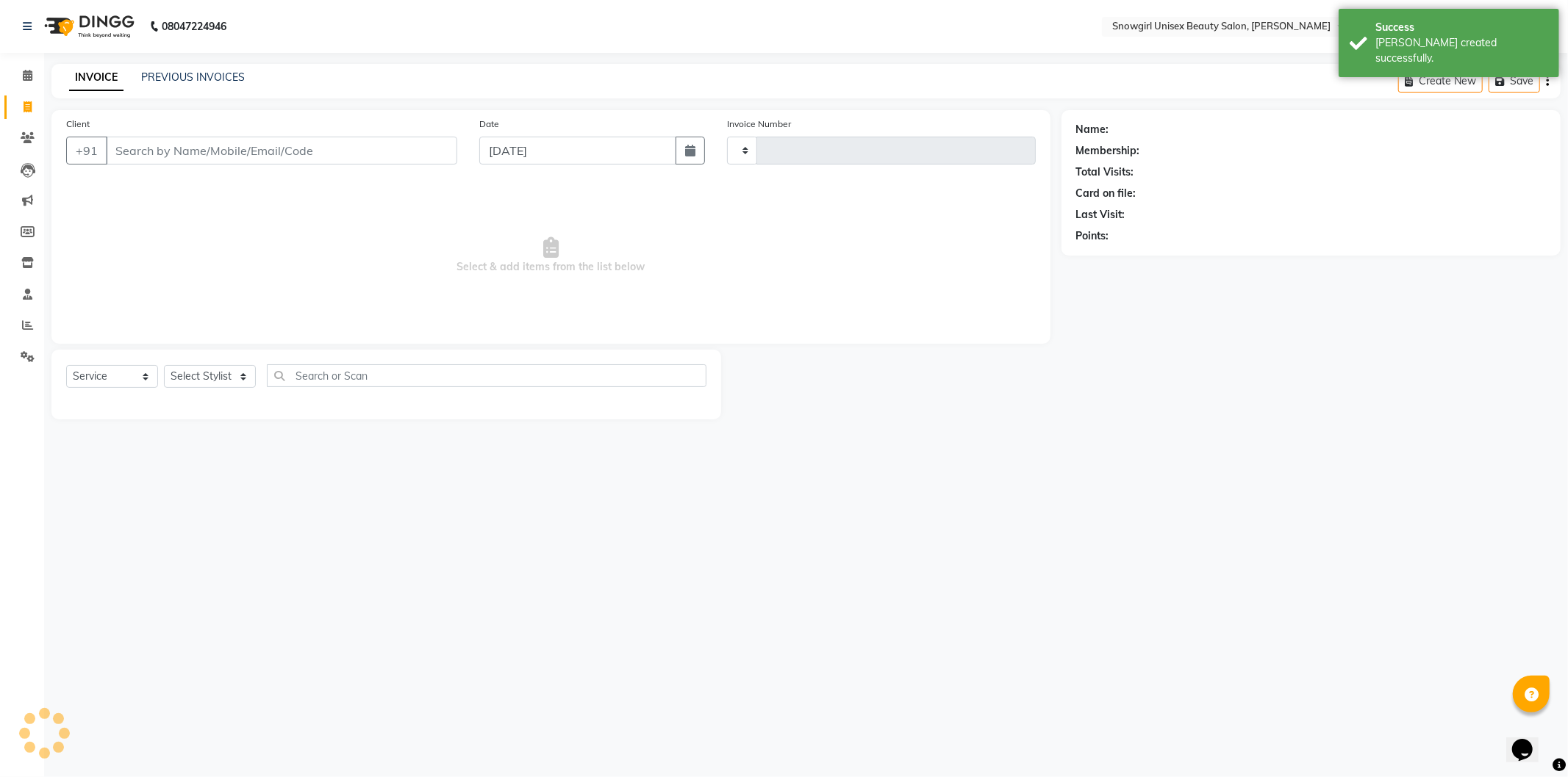
type input "2381"
select select "5593"
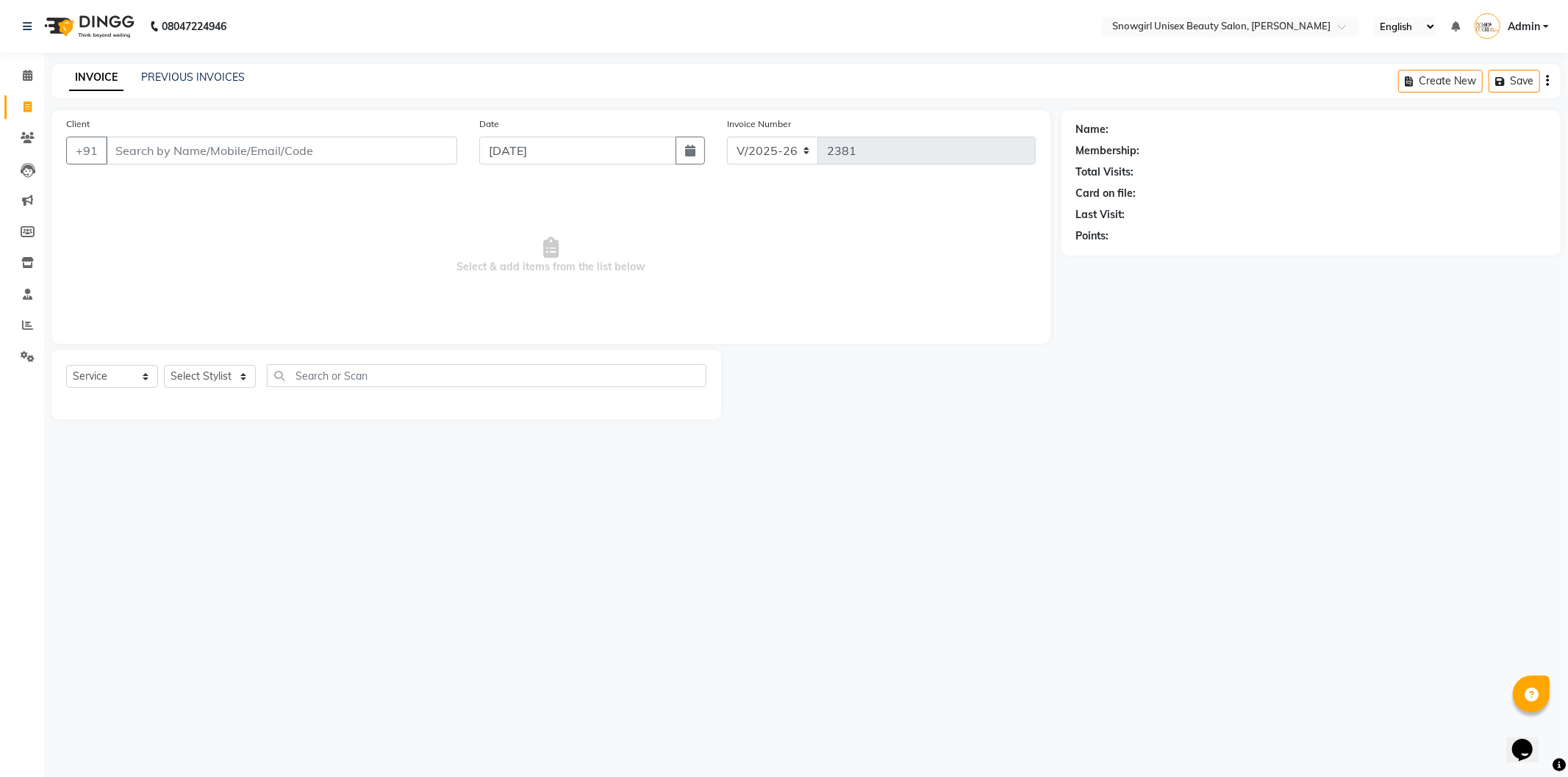
click at [215, 87] on div "INVOICE PREVIOUS INVOICES Create New Save" at bounding box center [805, 81] width 1509 height 34
click at [214, 77] on link "PREVIOUS INVOICES" at bounding box center [193, 77] width 104 height 13
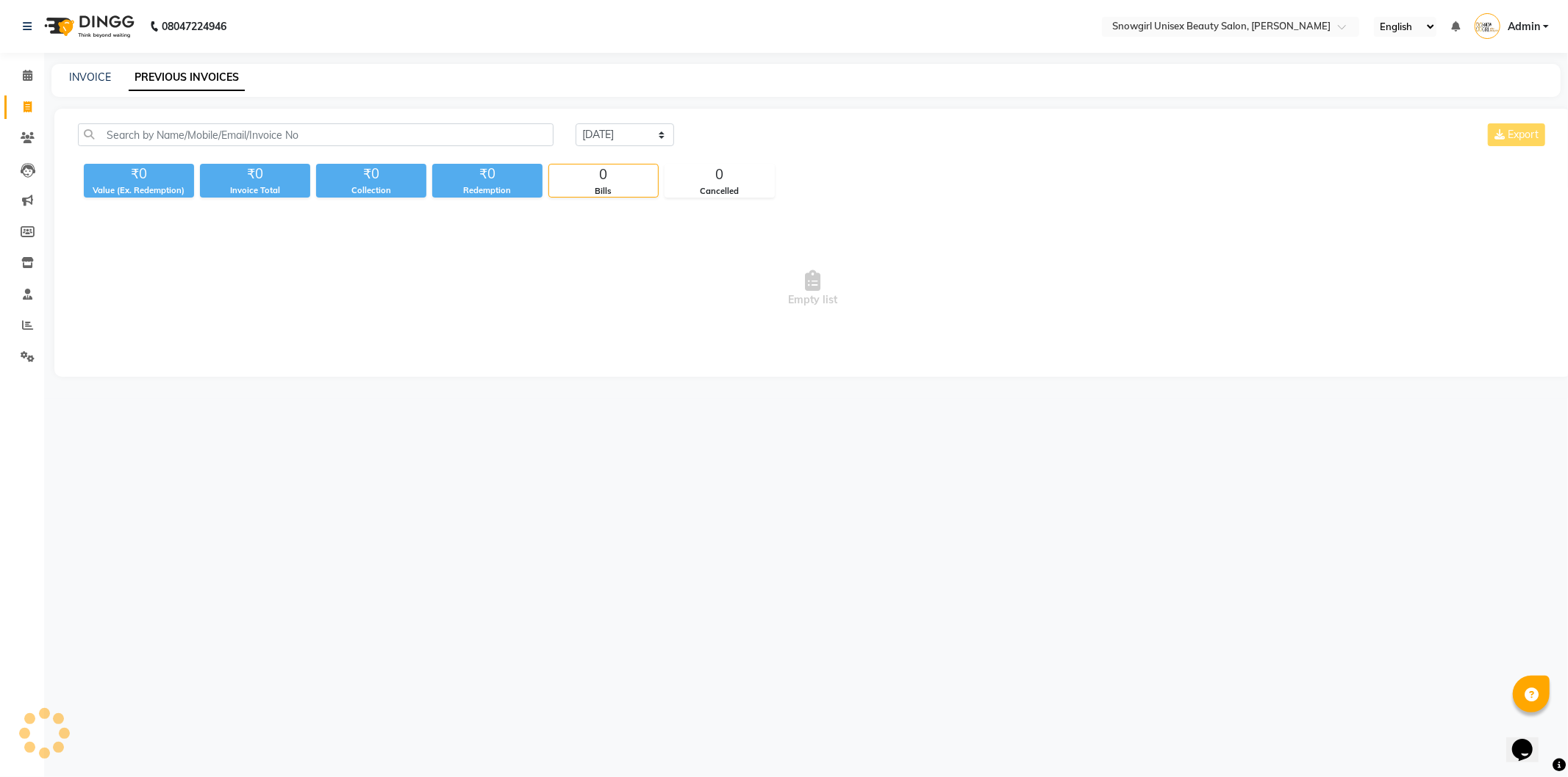
click at [214, 77] on link "PREVIOUS INVOICES" at bounding box center [187, 78] width 116 height 27
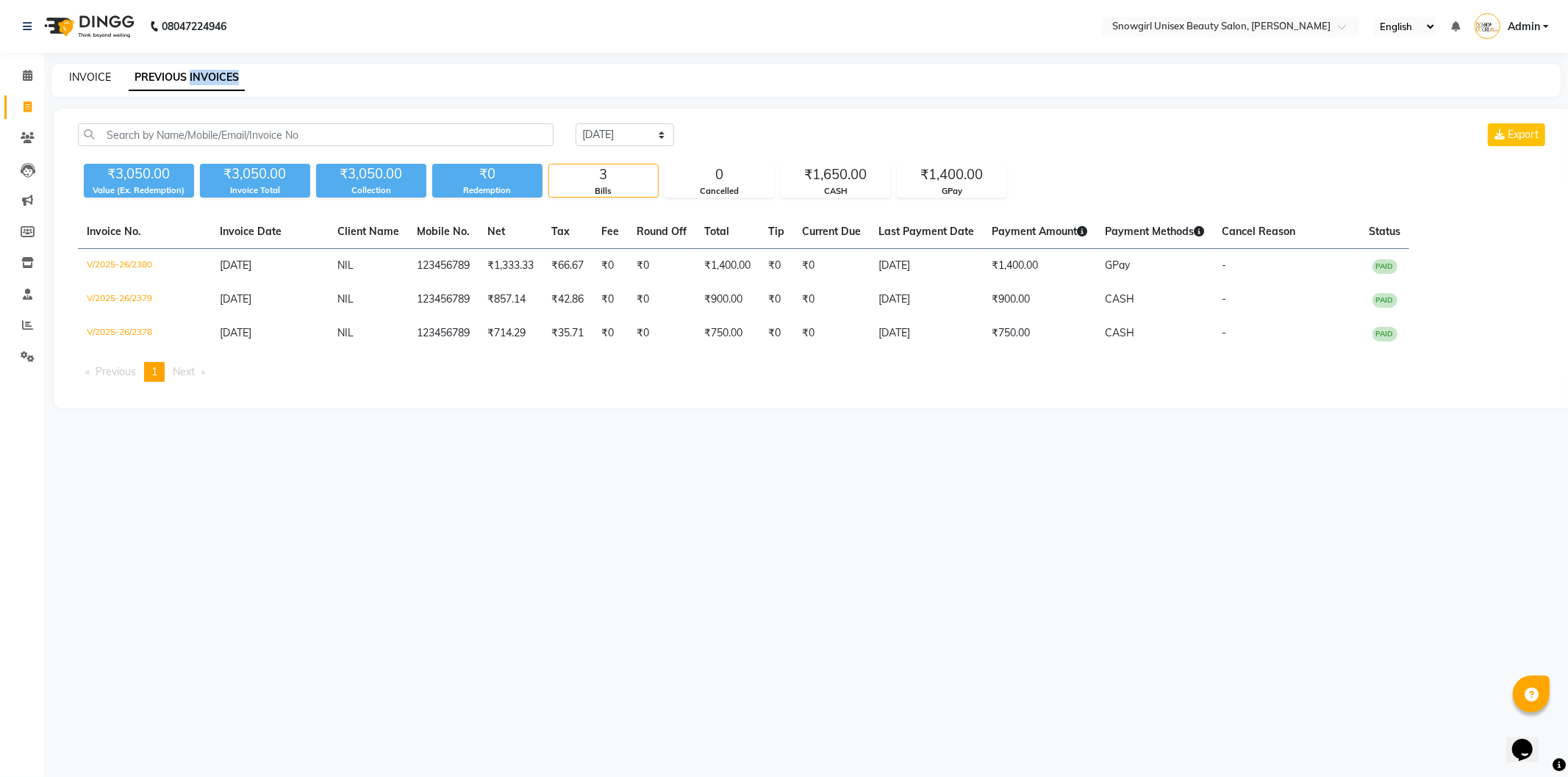
click at [78, 77] on link "INVOICE" at bounding box center [90, 77] width 42 height 13
select select "service"
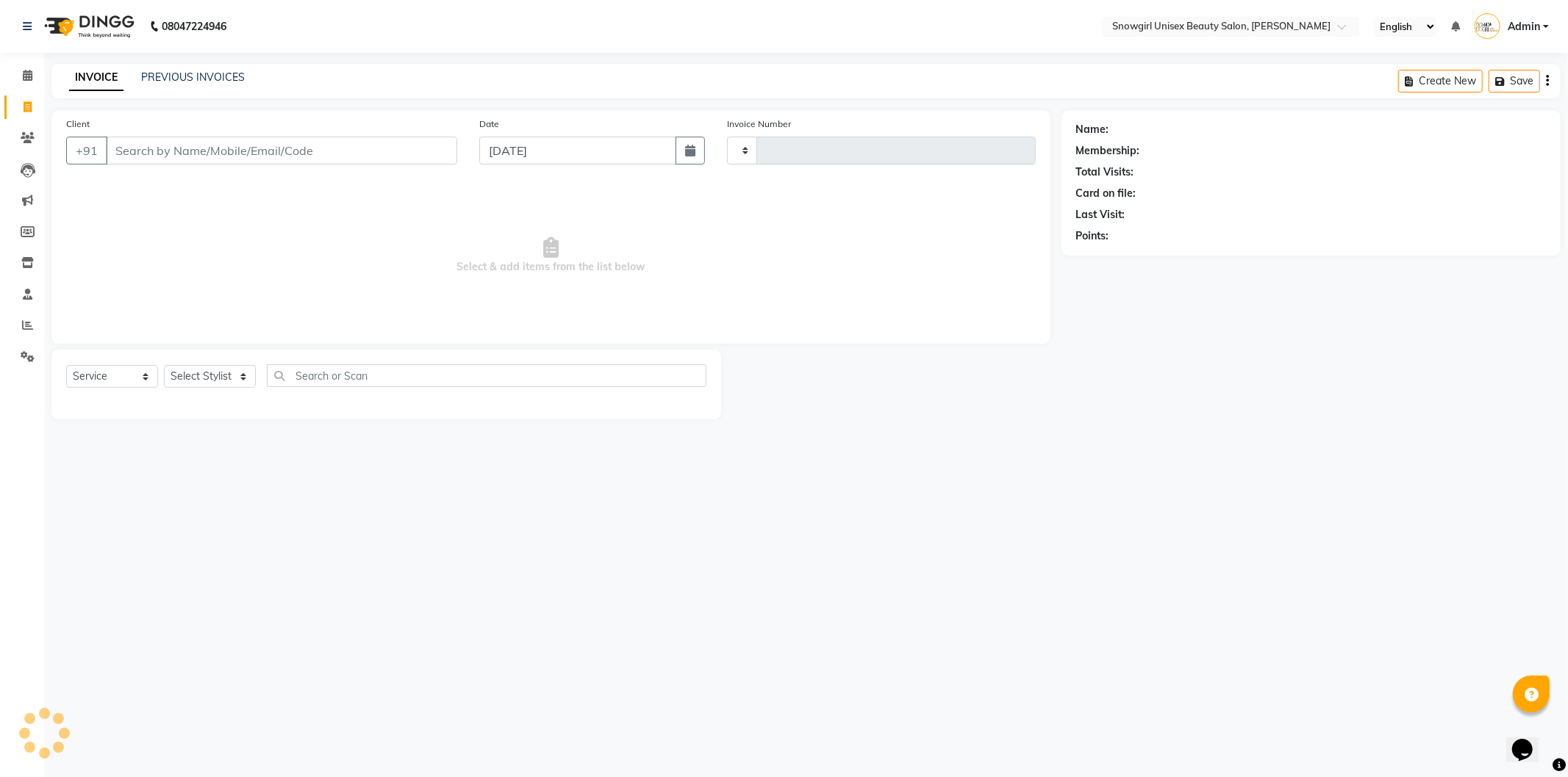
type input "2381"
select select "5593"
click at [180, 141] on input "Client" at bounding box center [281, 151] width 352 height 28
click at [700, 143] on button "button" at bounding box center [691, 151] width 30 height 28
select select "10"
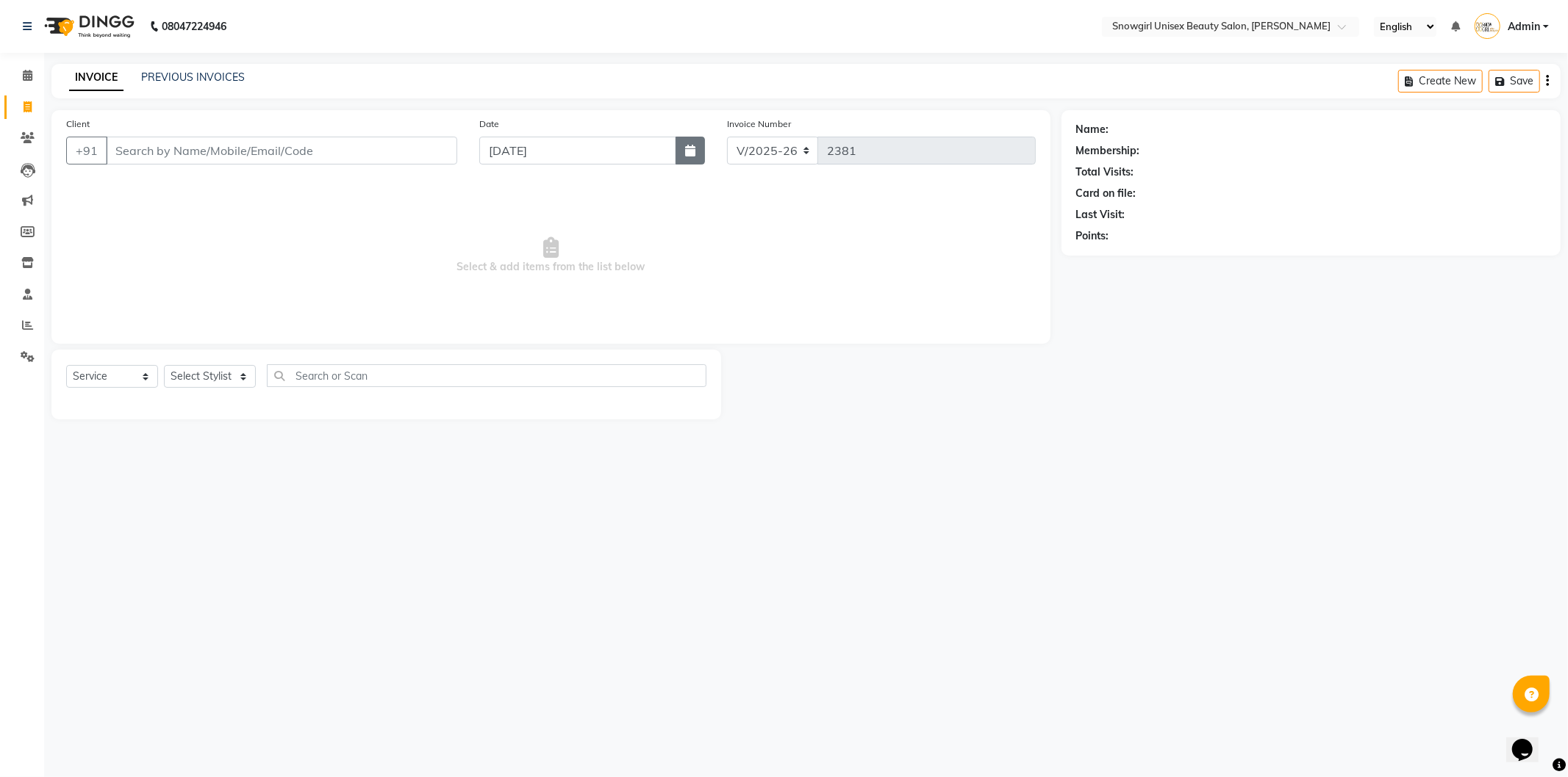
select select "2025"
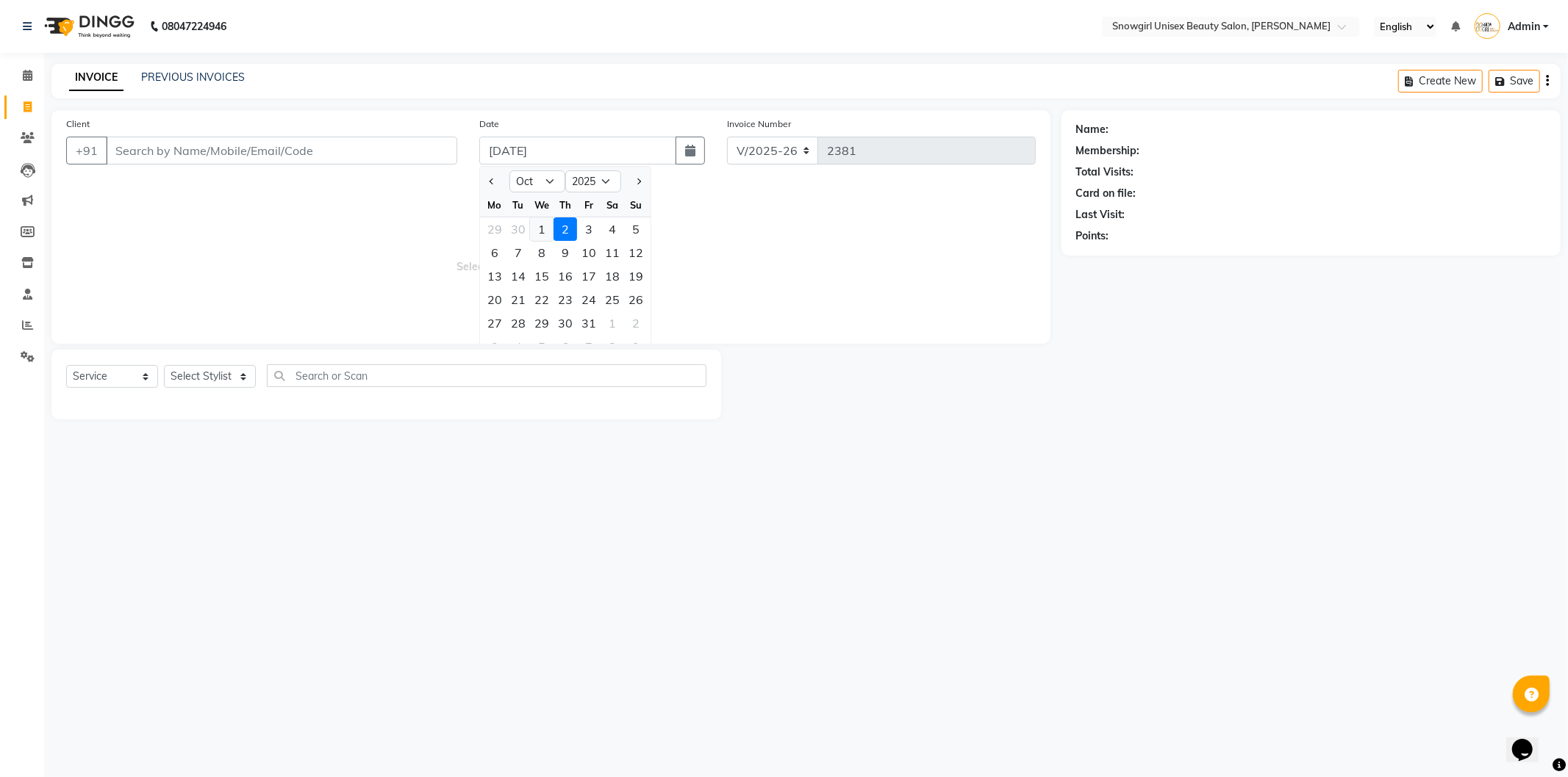
click at [539, 237] on div "1" at bounding box center [541, 229] width 23 height 23
type input "[DATE]"
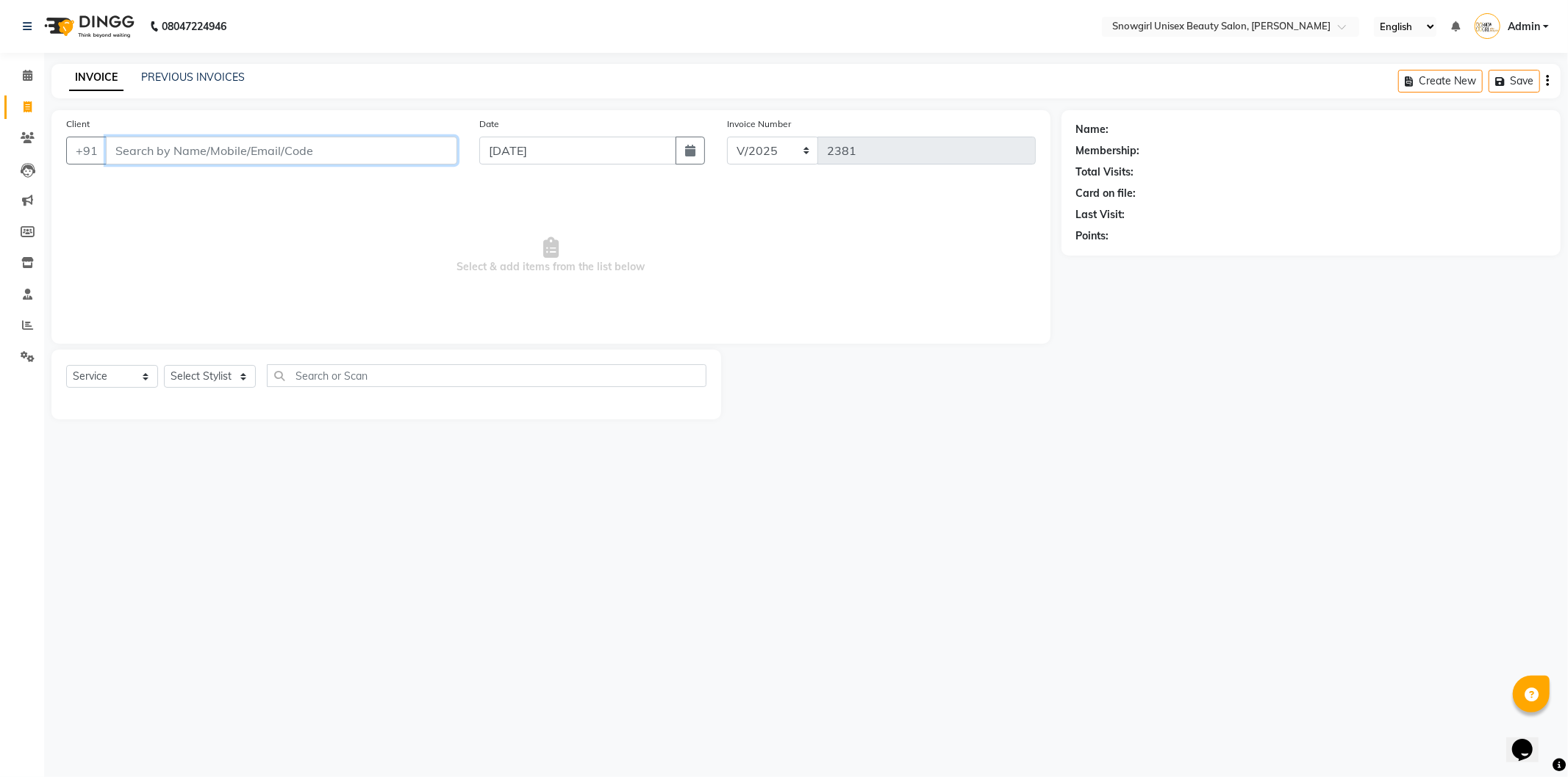
click at [419, 147] on input "Client" at bounding box center [281, 151] width 352 height 28
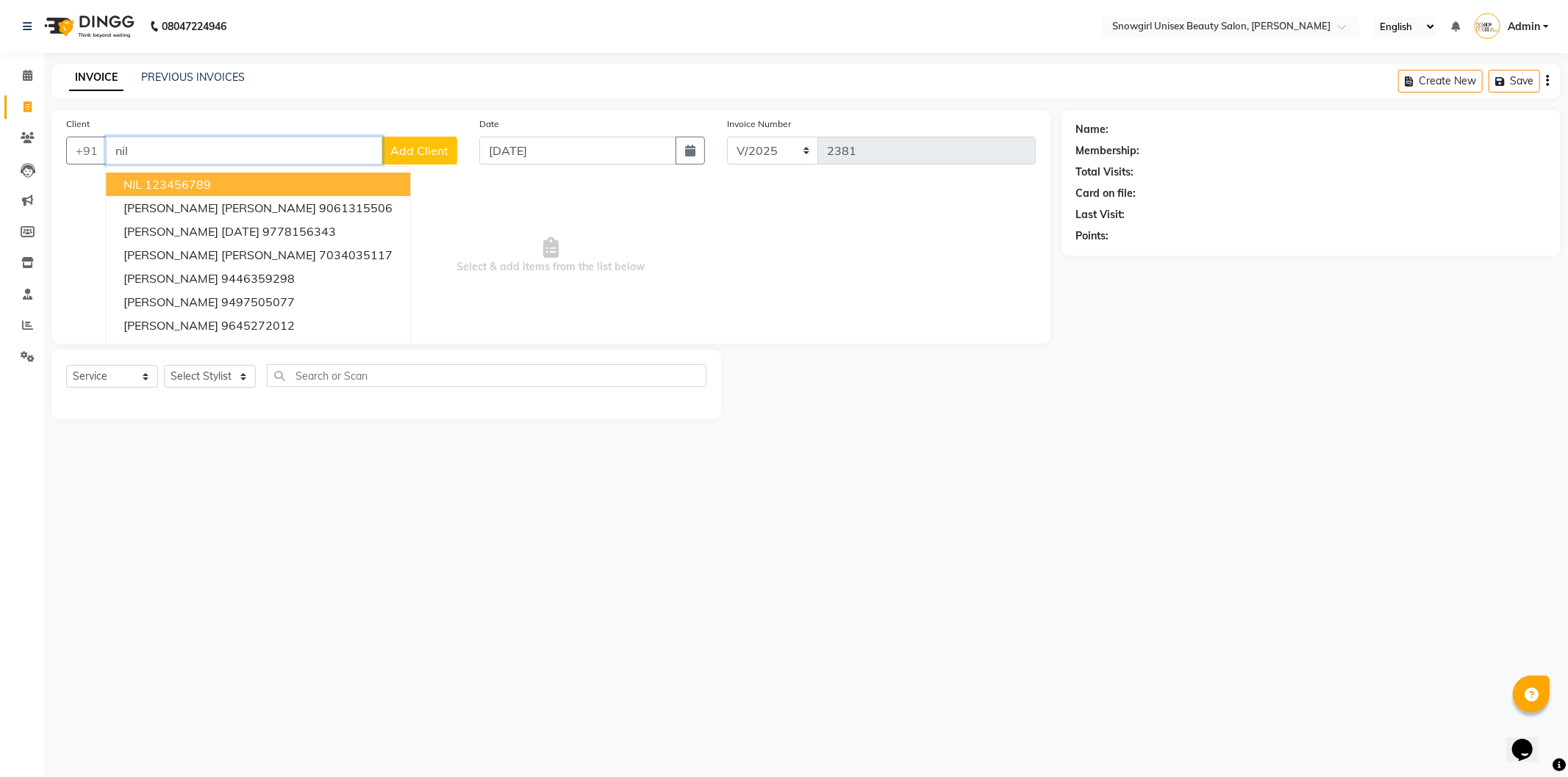
click at [208, 187] on ngb-highlight "123456789" at bounding box center [177, 184] width 66 height 15
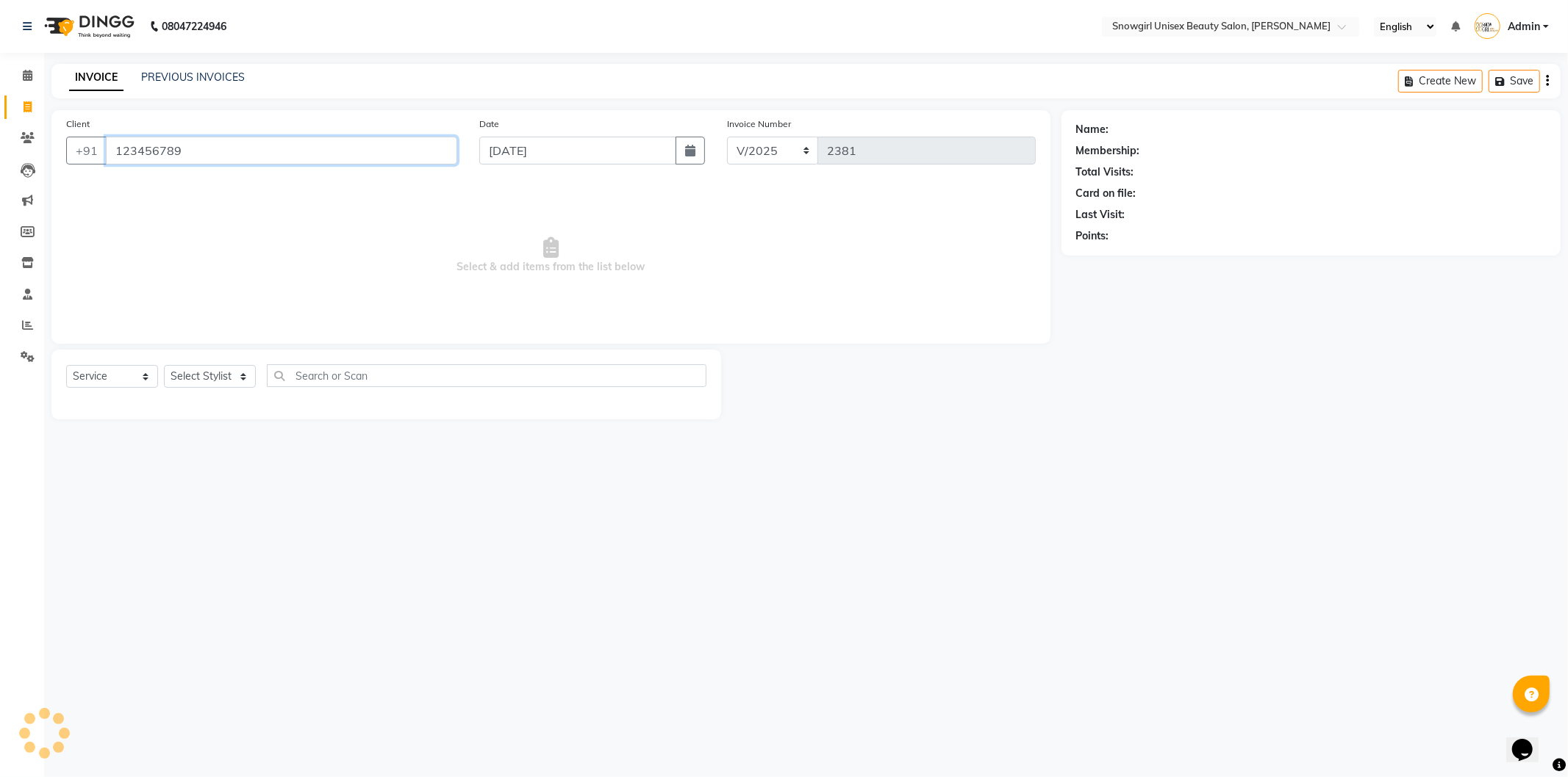
type input "123456789"
click at [103, 391] on div "Select Service Product Membership Package Voucher Prepaid Gift Card Select Styl…" at bounding box center [386, 382] width 640 height 34
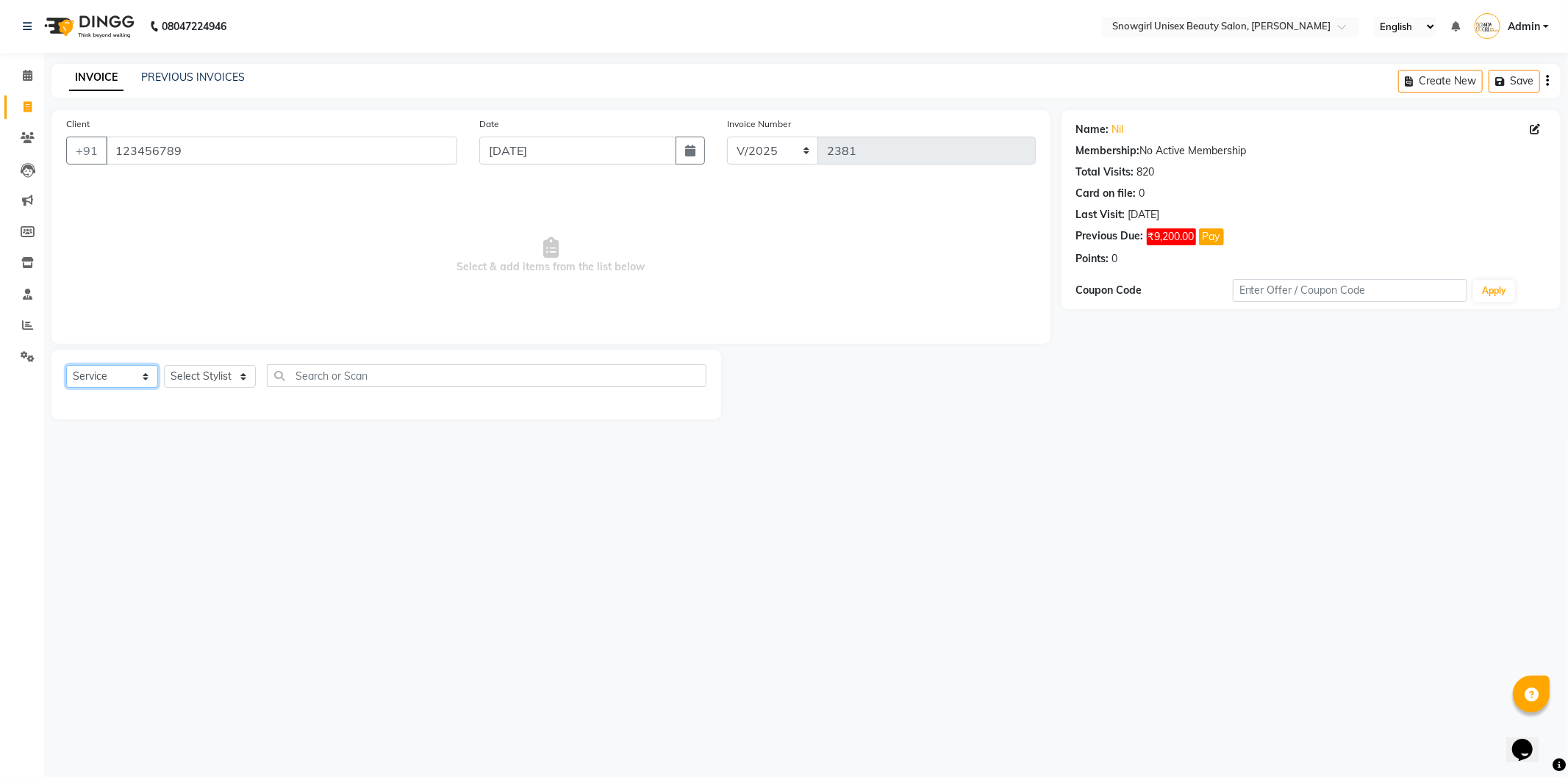
click at [105, 383] on select "Select Service Product Membership Package Voucher Prepaid Gift Card" at bounding box center [113, 376] width 92 height 23
click at [66, 365] on select "Select Service Product Membership Package Voucher Prepaid Gift Card" at bounding box center [113, 376] width 92 height 23
click at [181, 377] on select "Select Stylist [PERSON_NAME] [PERSON_NAME] [PERSON_NAME] [PERSON_NAME] [PERSON_…" at bounding box center [210, 376] width 92 height 23
select select "39204"
click at [164, 365] on select "Select Stylist [PERSON_NAME] [PERSON_NAME] [PERSON_NAME] [PERSON_NAME] [PERSON_…" at bounding box center [210, 376] width 92 height 23
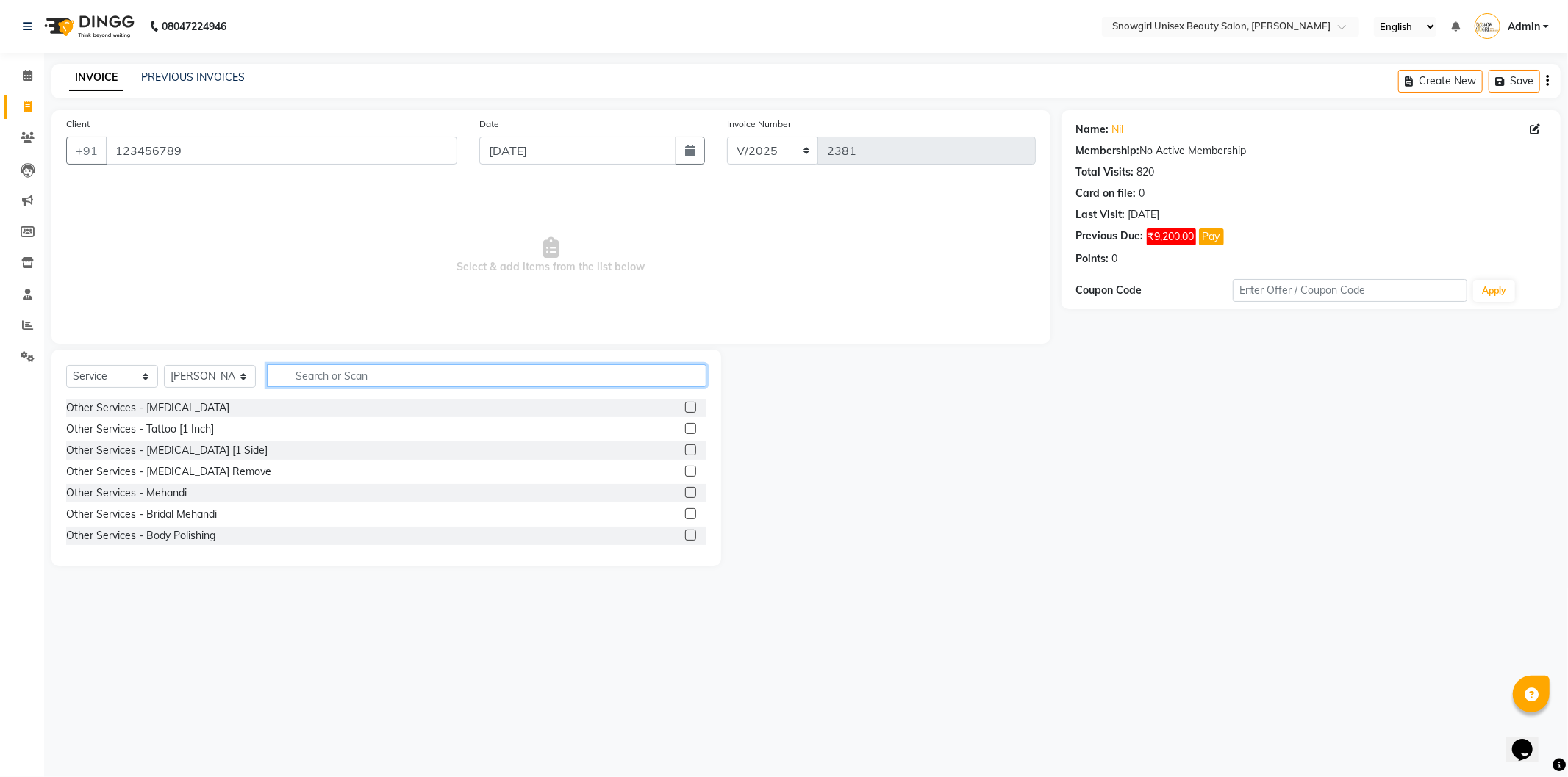
click at [398, 365] on input "text" at bounding box center [486, 376] width 440 height 23
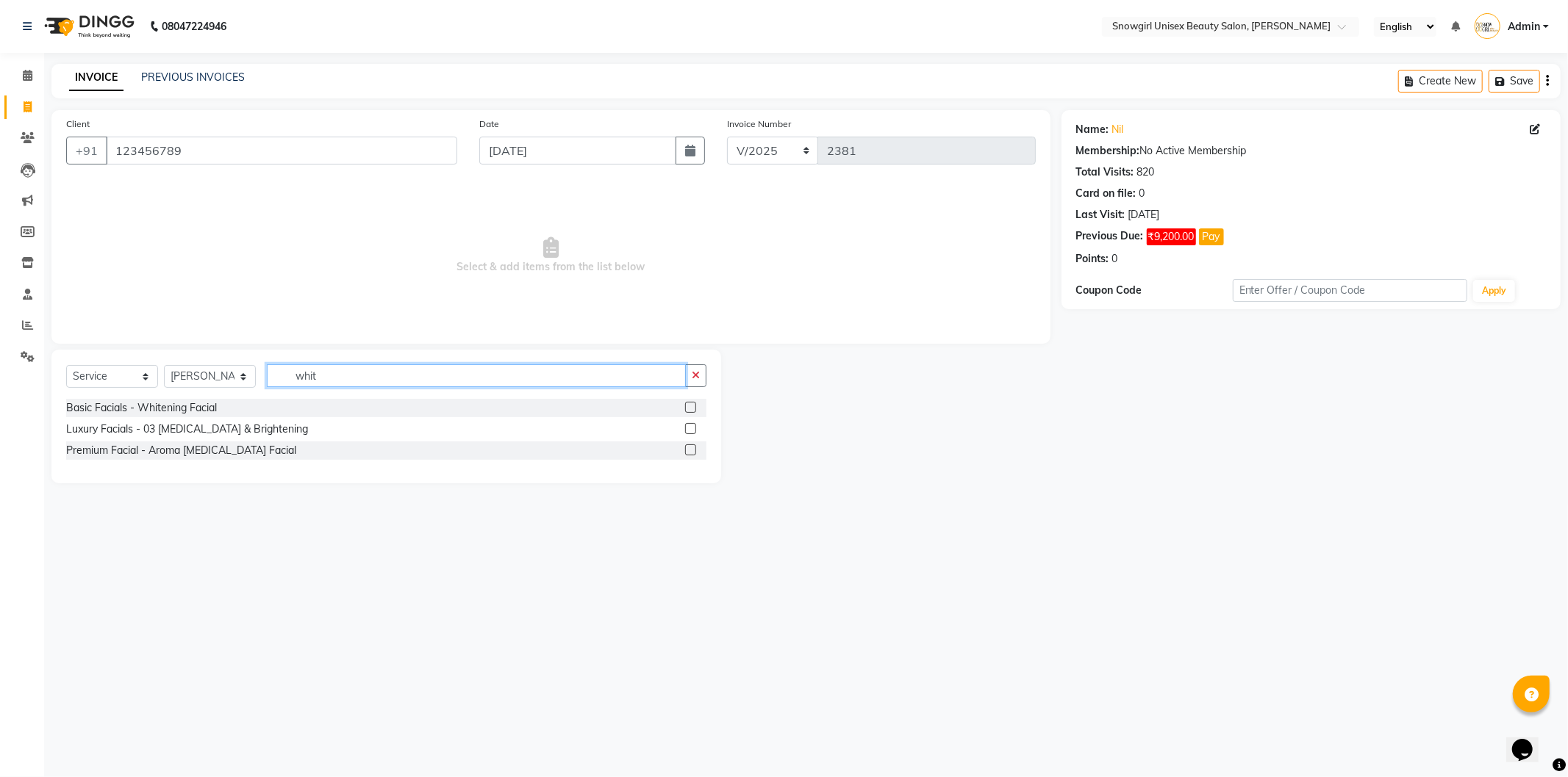
type input "whit"
click at [691, 407] on label at bounding box center [691, 408] width 11 height 11
click at [691, 407] on input "checkbox" at bounding box center [690, 408] width 9 height 9
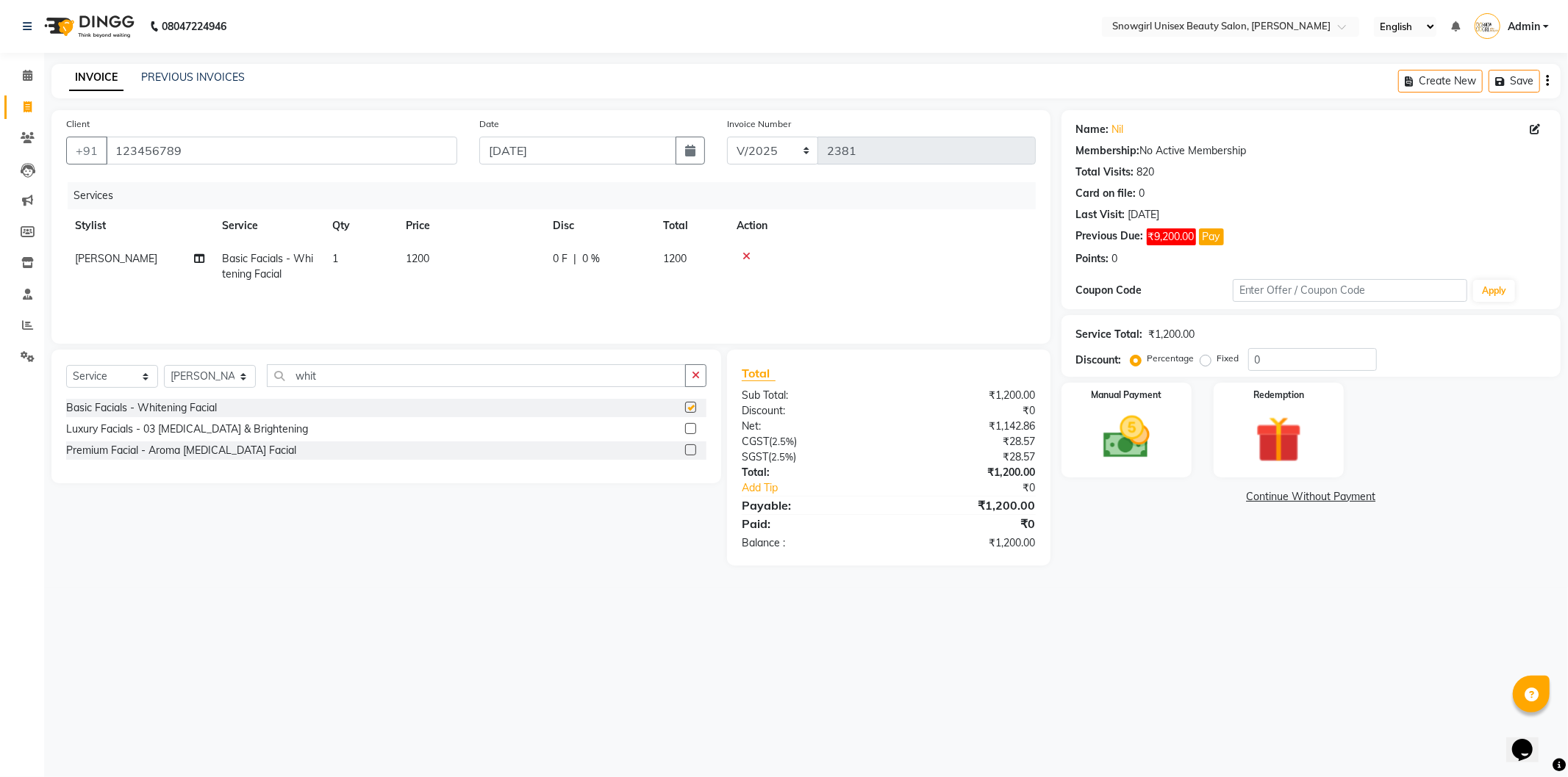
checkbox input "false"
click at [452, 269] on td "1200" at bounding box center [470, 266] width 147 height 48
select select "39204"
click at [490, 262] on input "1200" at bounding box center [540, 262] width 130 height 23
type input "1500"
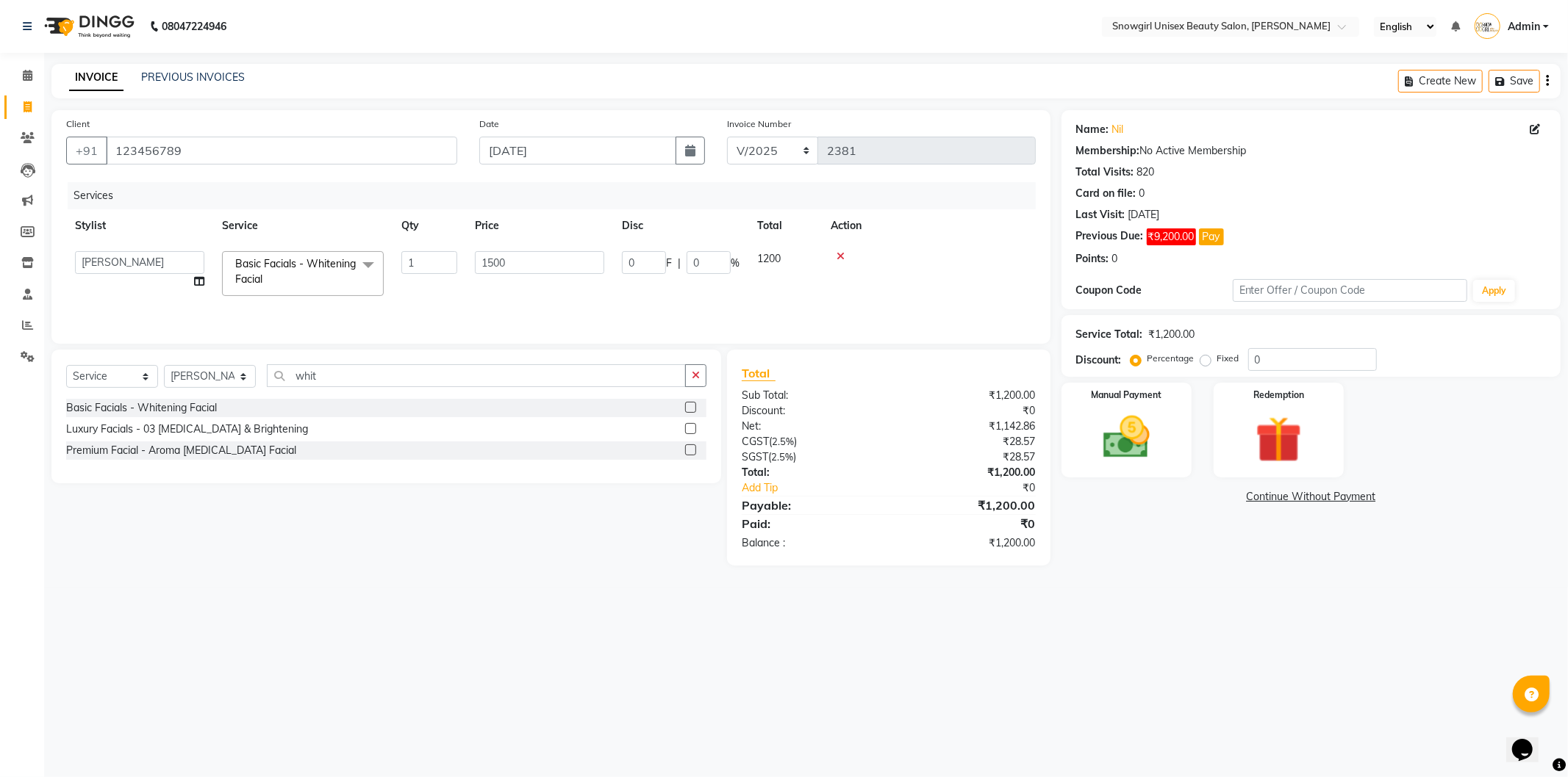
click at [538, 294] on div "Services Stylist Service Qty Price Disc Total Action [PERSON_NAME] [PERSON_NAME…" at bounding box center [551, 255] width 970 height 147
click at [1159, 422] on img at bounding box center [1126, 437] width 79 height 55
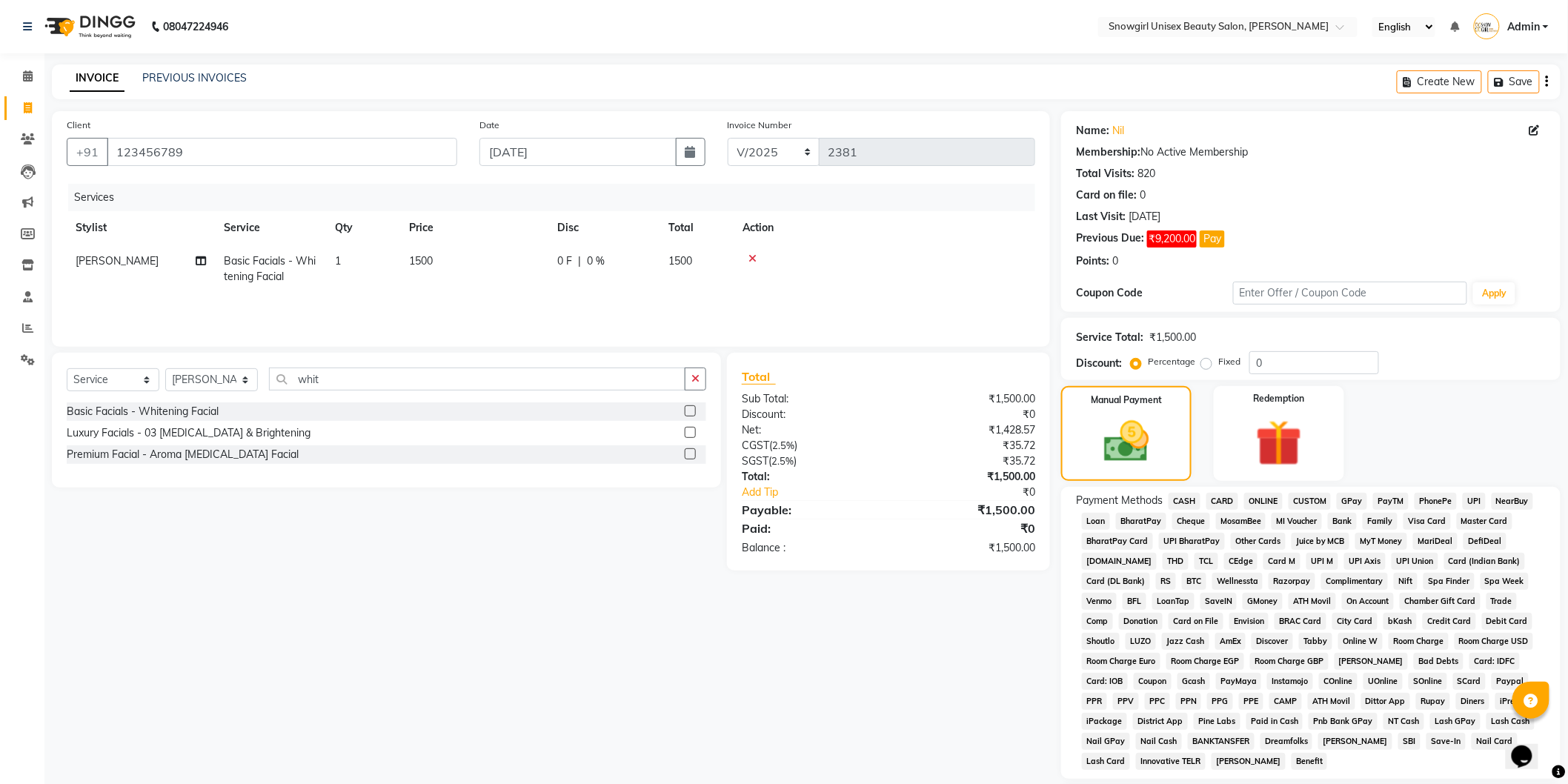
click at [1220, 507] on span "CARD" at bounding box center [1221, 502] width 32 height 17
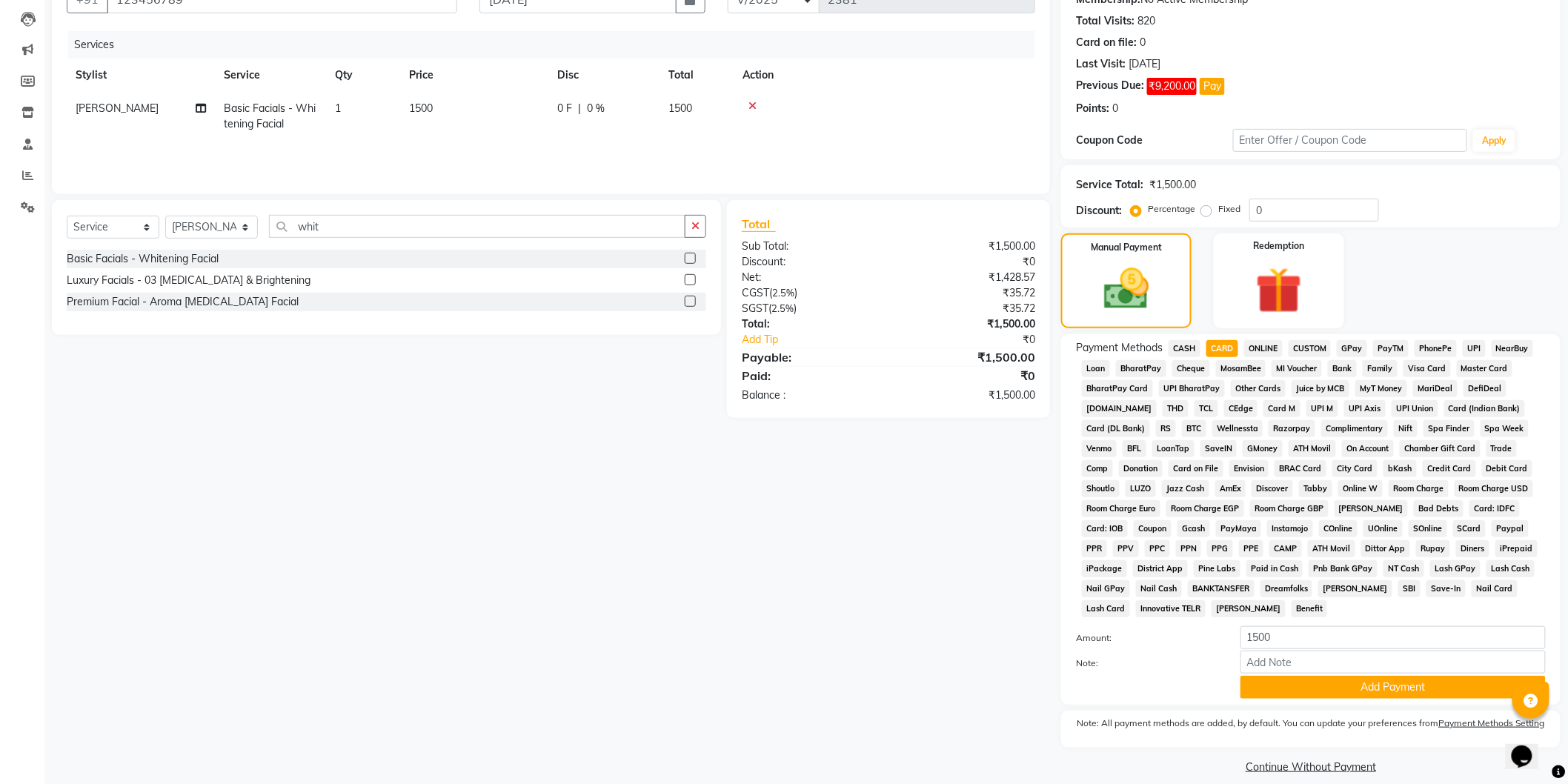
scroll to position [171, 0]
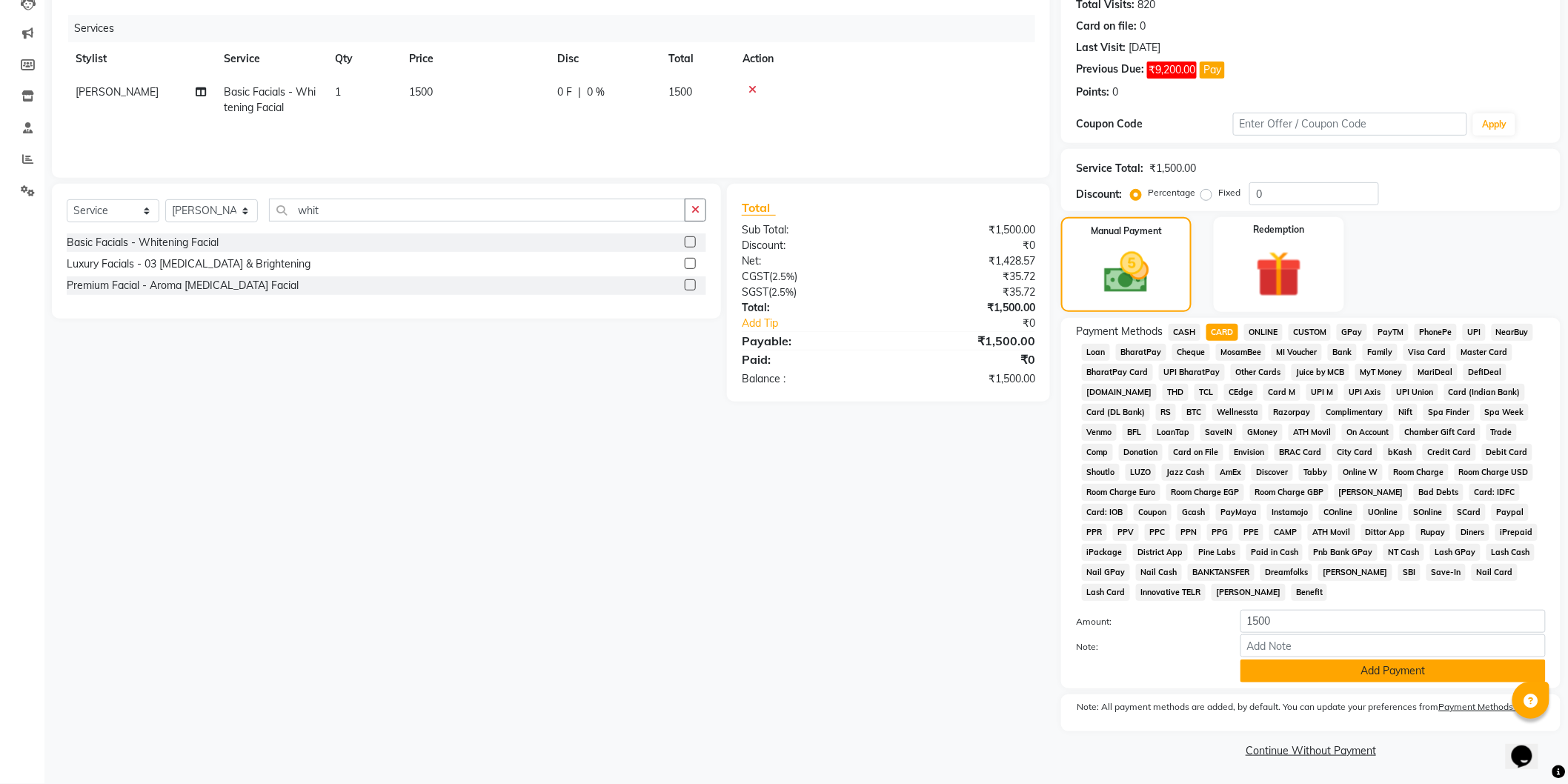
click at [1368, 678] on button "Add Payment" at bounding box center [1393, 671] width 306 height 23
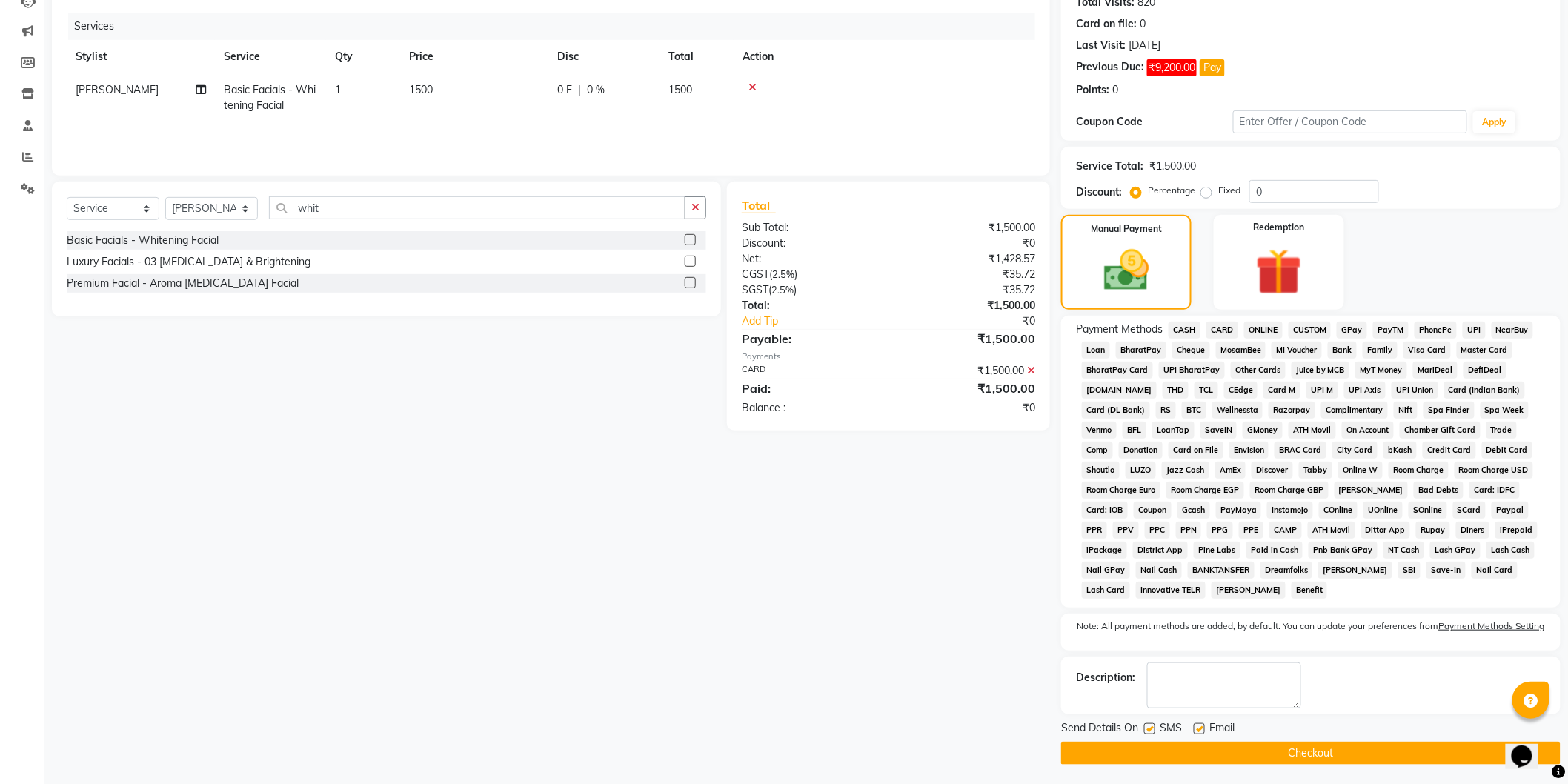
click at [1144, 739] on div at bounding box center [1148, 731] width 9 height 16
click at [1151, 726] on label at bounding box center [1149, 729] width 11 height 11
click at [1151, 726] on input "checkbox" at bounding box center [1148, 730] width 9 height 9
checkbox input "false"
click at [1242, 749] on button "Checkout" at bounding box center [1310, 753] width 499 height 23
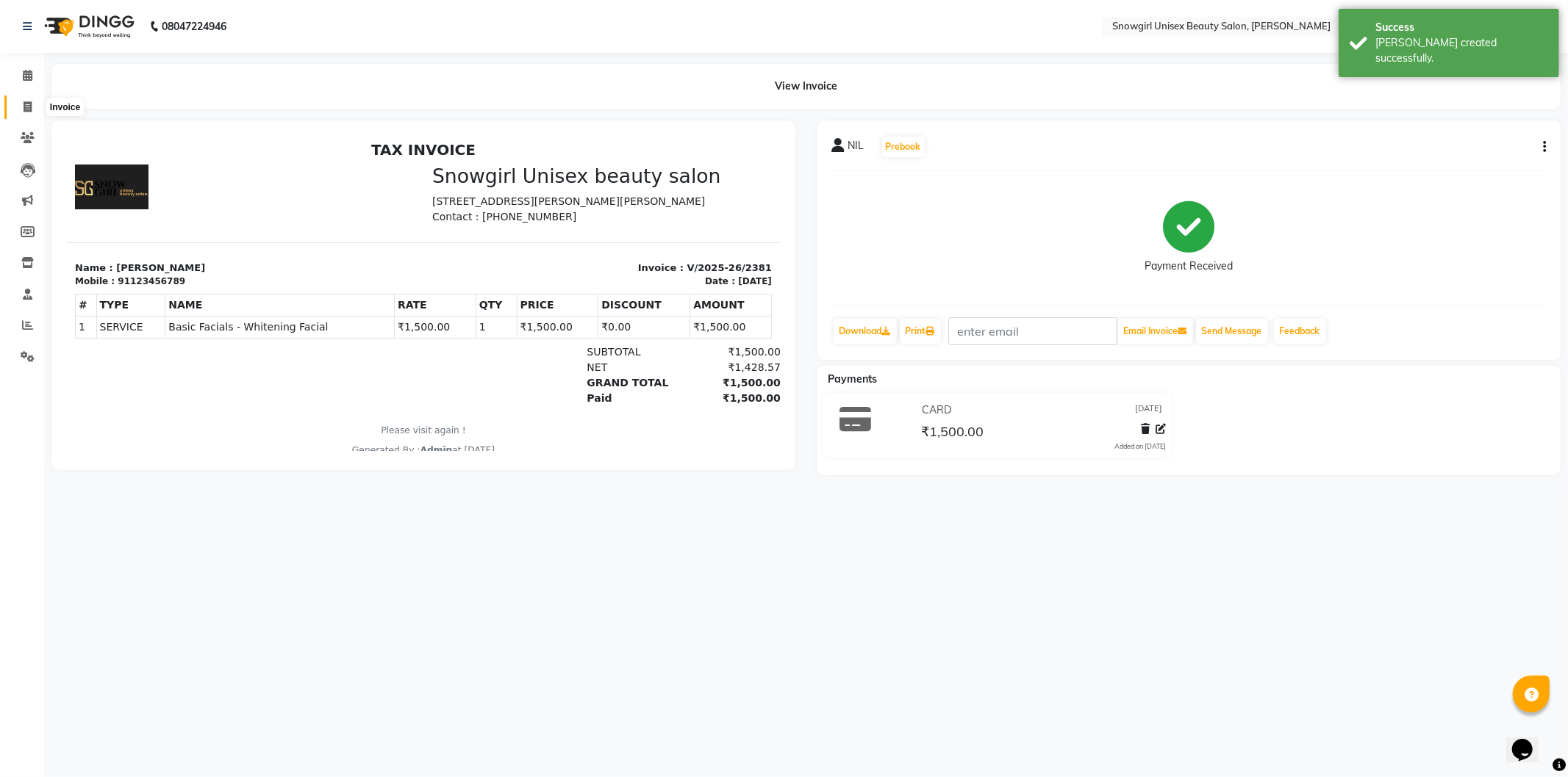
click at [20, 114] on span at bounding box center [27, 108] width 26 height 17
select select "service"
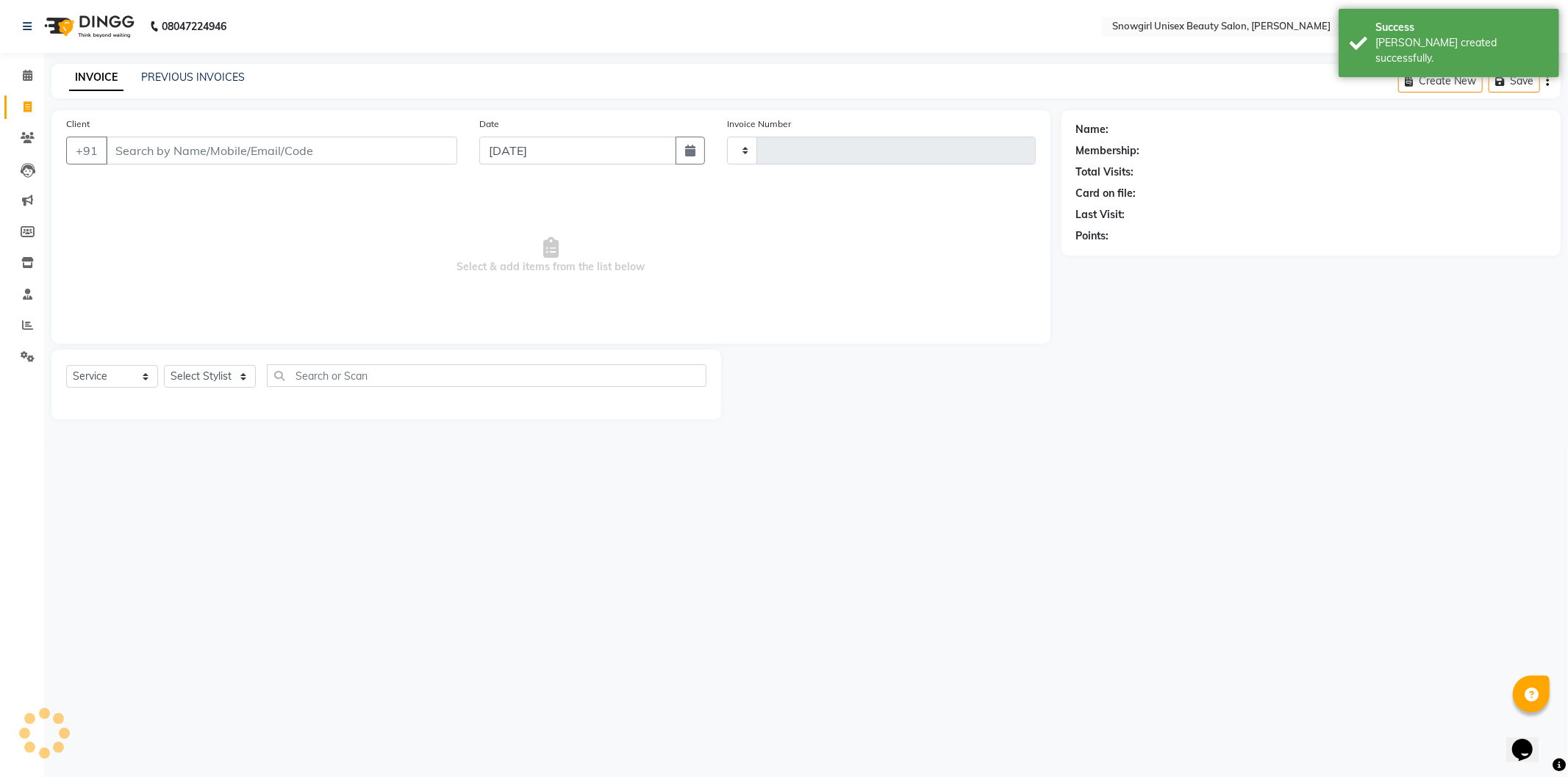
type input "2382"
select select "5593"
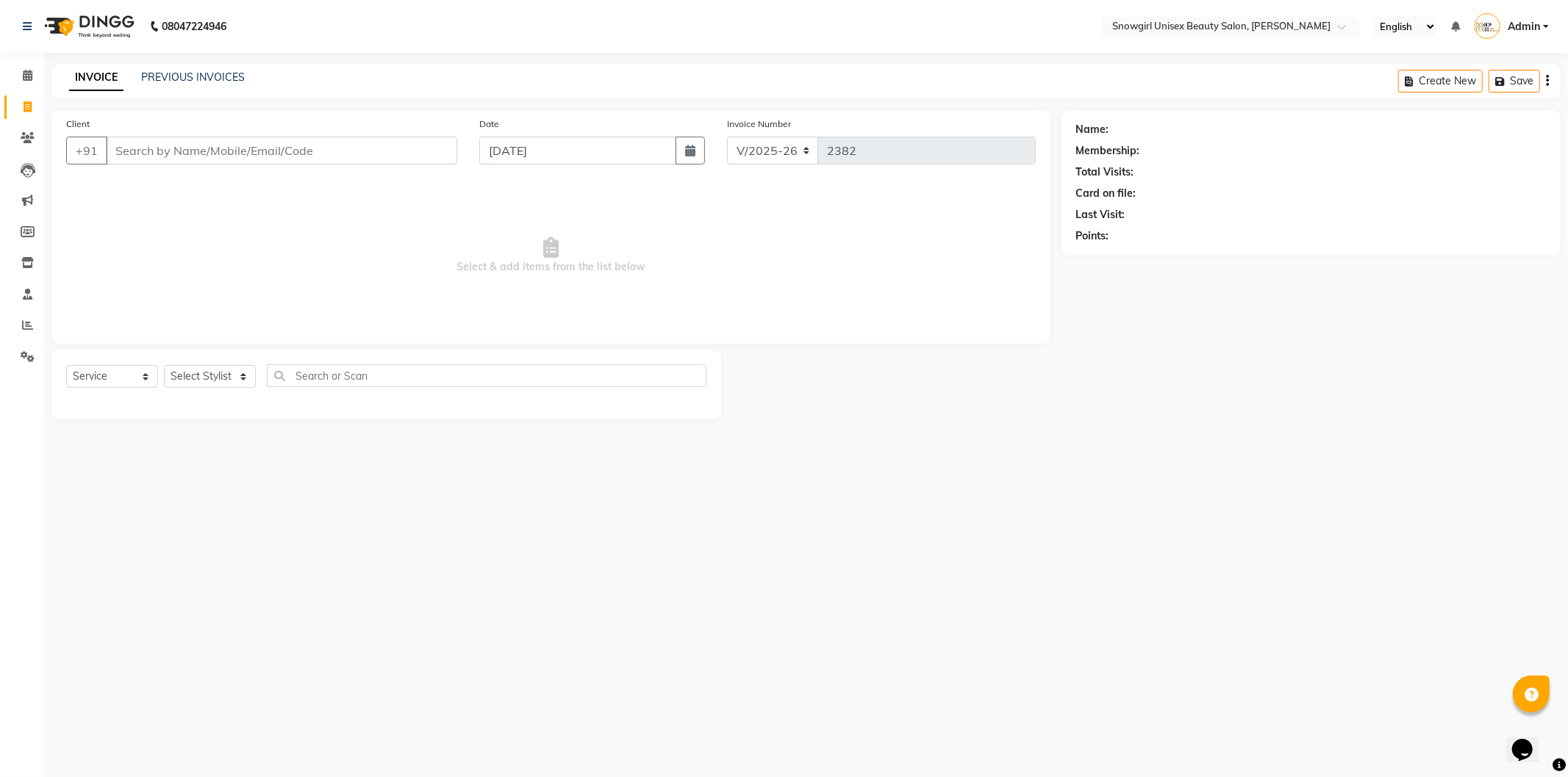
click at [323, 151] on input "Client" at bounding box center [281, 151] width 352 height 28
click at [323, 152] on input "Client" at bounding box center [281, 151] width 352 height 28
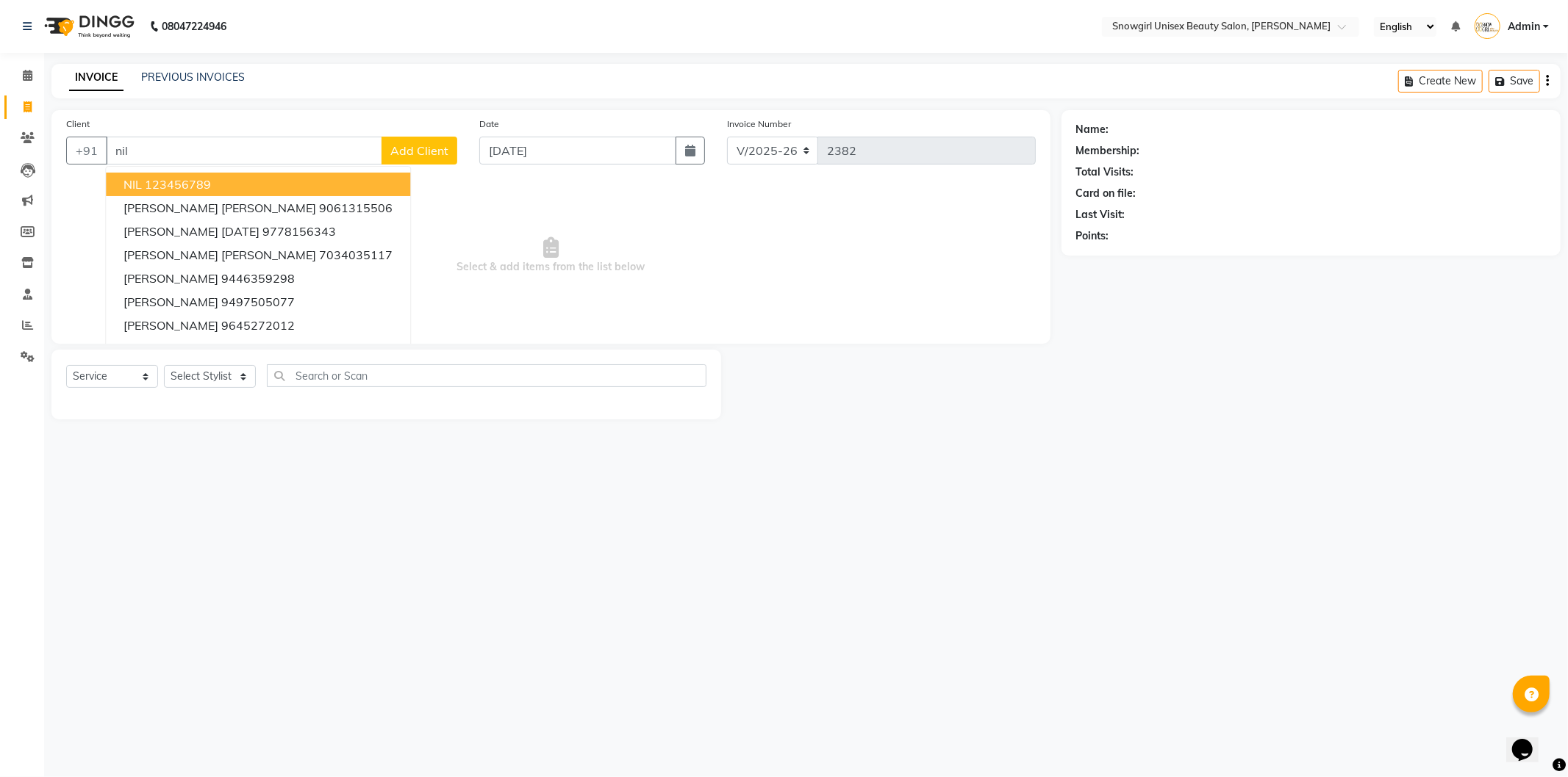
click at [138, 180] on span "NIL" at bounding box center [133, 184] width 19 height 15
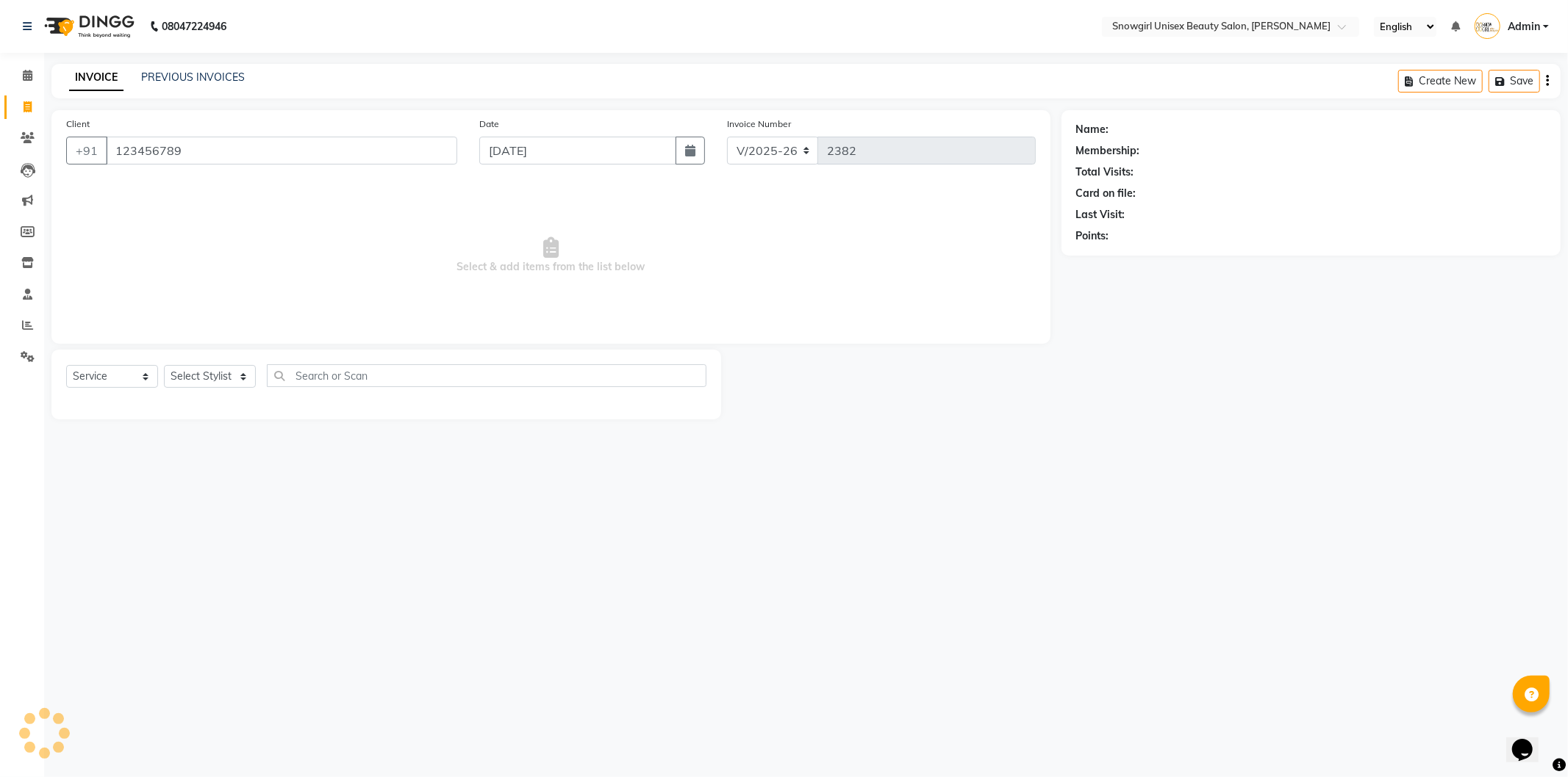
type input "123456789"
click at [138, 377] on select "Select Service Product Membership Package Voucher Prepaid Gift Card" at bounding box center [113, 376] width 92 height 23
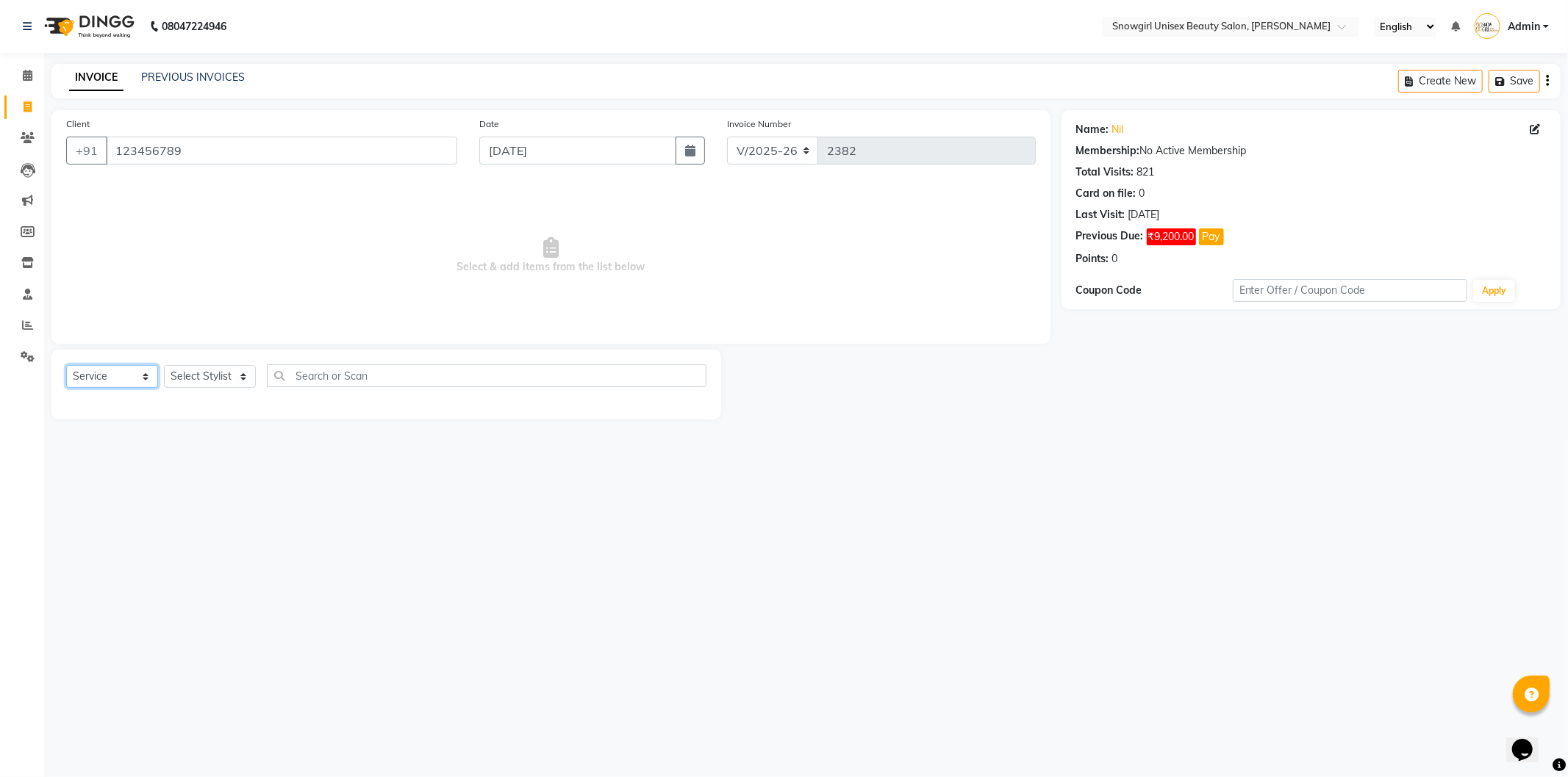
click at [66, 365] on select "Select Service Product Membership Package Voucher Prepaid Gift Card" at bounding box center [113, 376] width 92 height 23
click at [228, 390] on div "Select Service Product Membership Package Voucher Prepaid Gift Card Select Styl…" at bounding box center [386, 382] width 640 height 34
click at [239, 380] on select "Select Stylist [PERSON_NAME] [PERSON_NAME] [PERSON_NAME] [PERSON_NAME] [PERSON_…" at bounding box center [210, 376] width 92 height 23
select select "39187"
click at [164, 365] on select "Select Stylist [PERSON_NAME] [PERSON_NAME] [PERSON_NAME] [PERSON_NAME] [PERSON_…" at bounding box center [210, 376] width 92 height 23
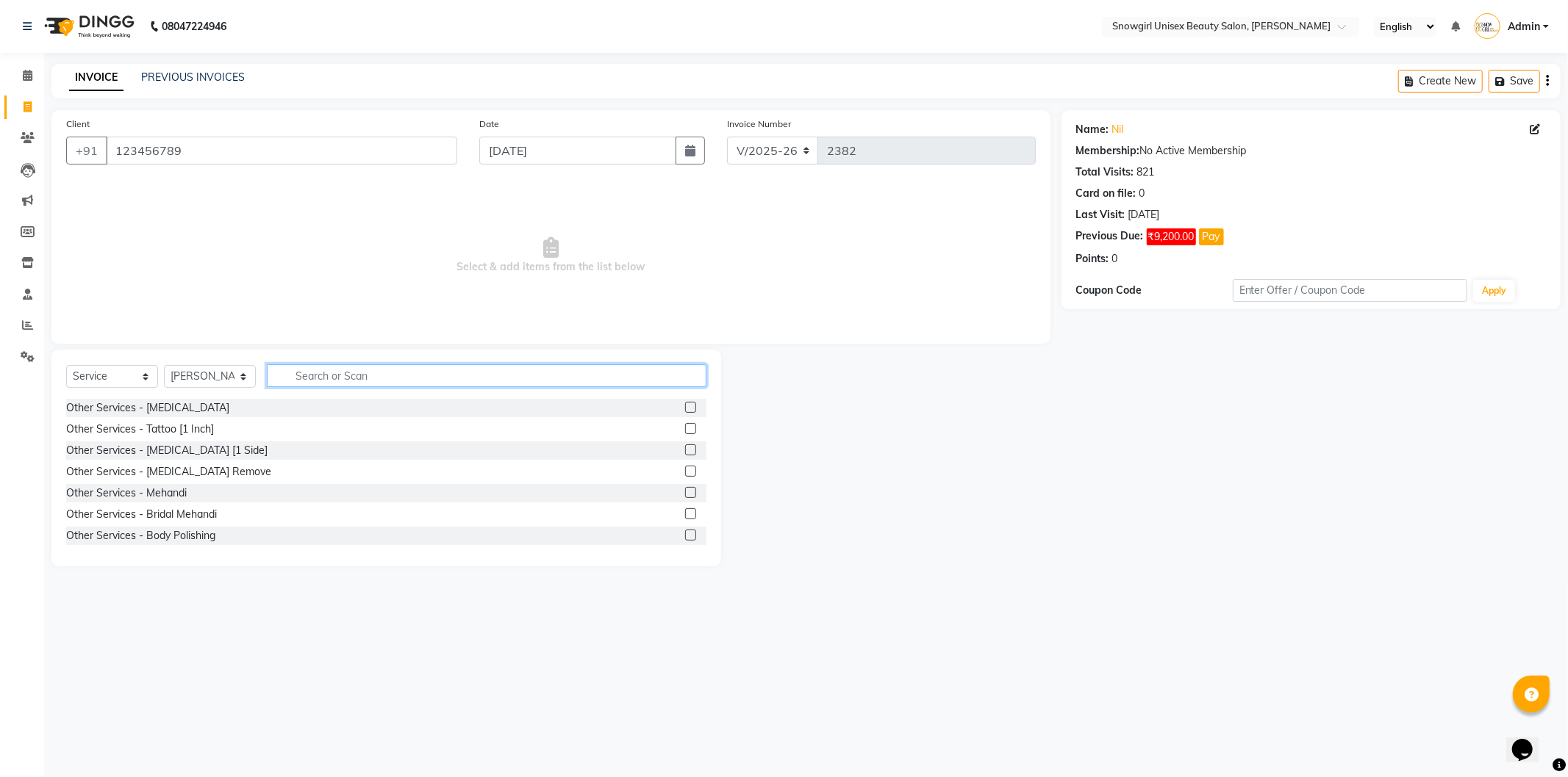
click at [355, 367] on input "text" at bounding box center [486, 376] width 440 height 23
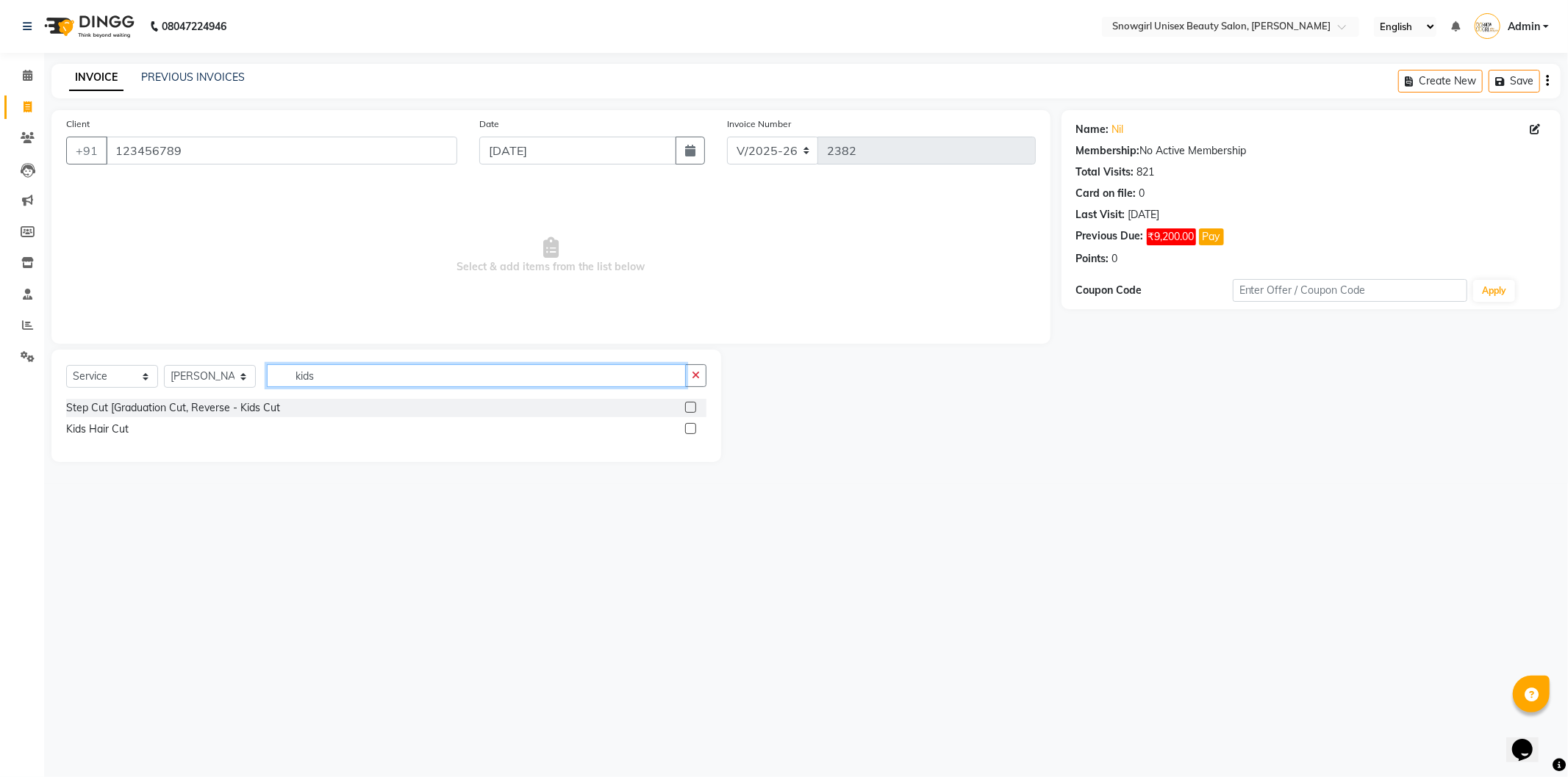
type input "kids"
click at [686, 429] on label at bounding box center [691, 429] width 11 height 11
click at [686, 429] on input "checkbox" at bounding box center [690, 429] width 9 height 9
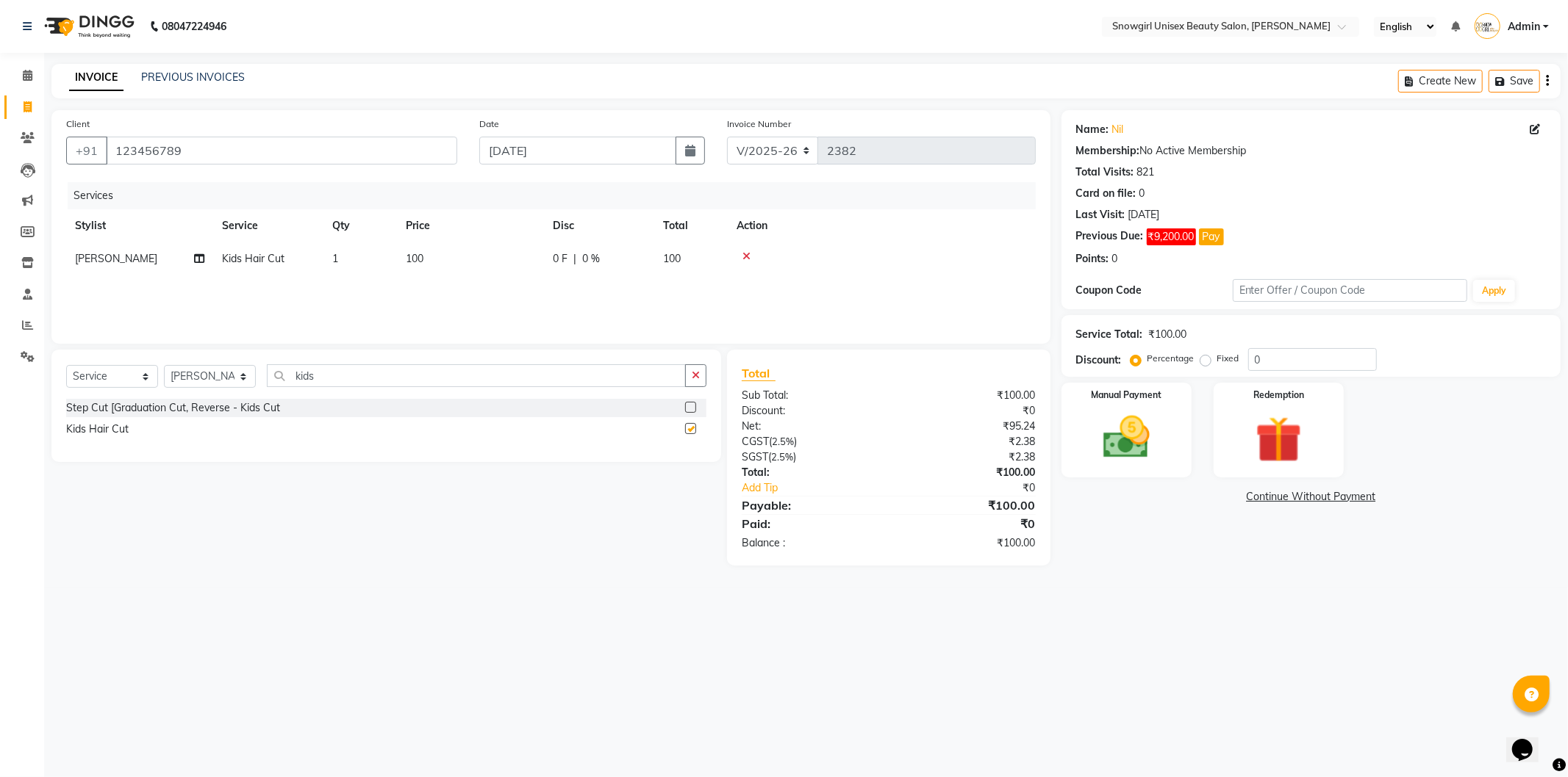
checkbox input "false"
click at [455, 258] on td "100" at bounding box center [470, 258] width 147 height 33
click at [488, 255] on input "100" at bounding box center [540, 262] width 130 height 23
type input "400"
click at [697, 294] on div "Services Stylist Service Qty Price Disc Total Action [PERSON_NAME] [PERSON_NAME…" at bounding box center [551, 255] width 970 height 147
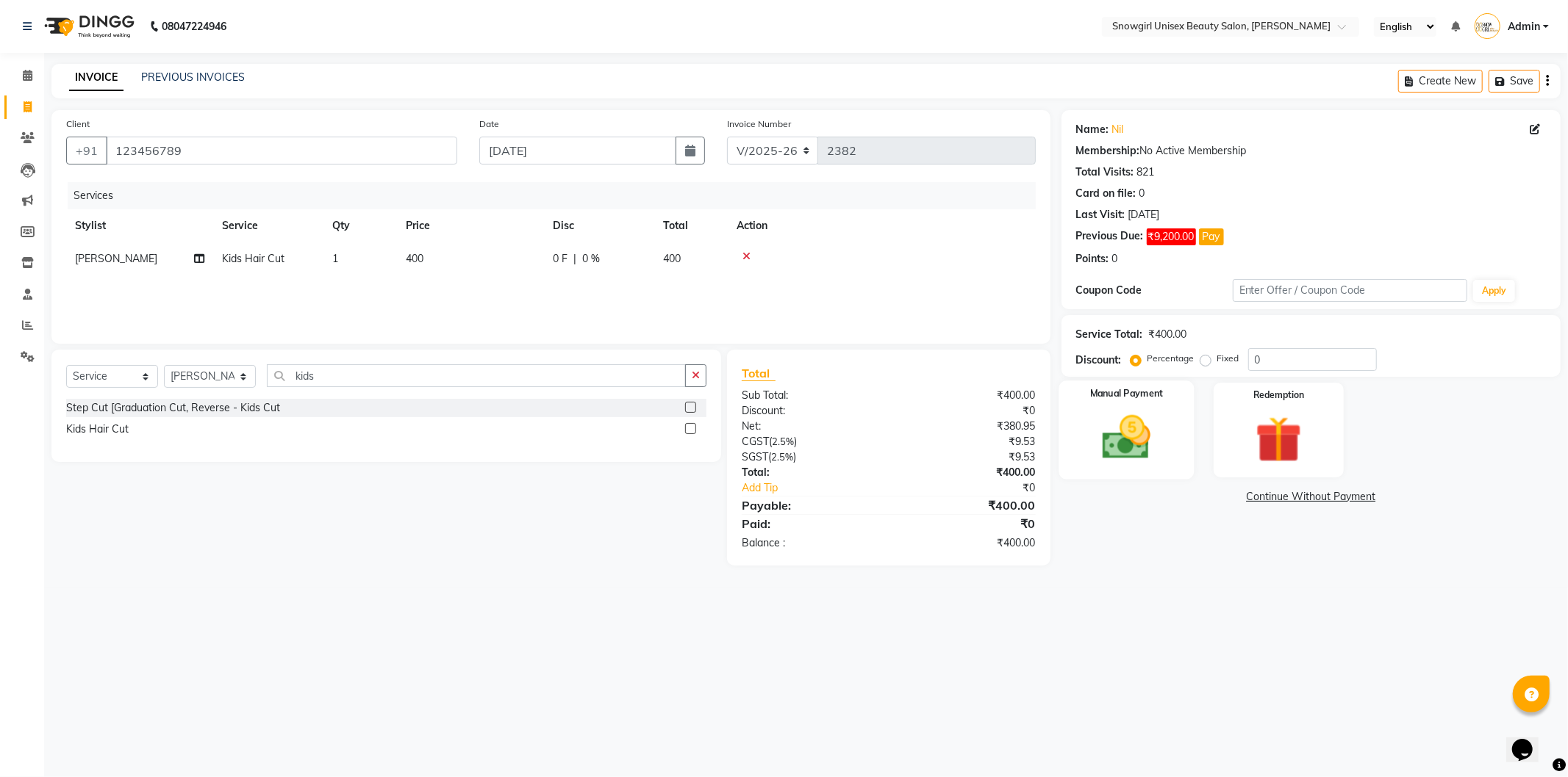
click at [1107, 437] on img at bounding box center [1126, 437] width 79 height 55
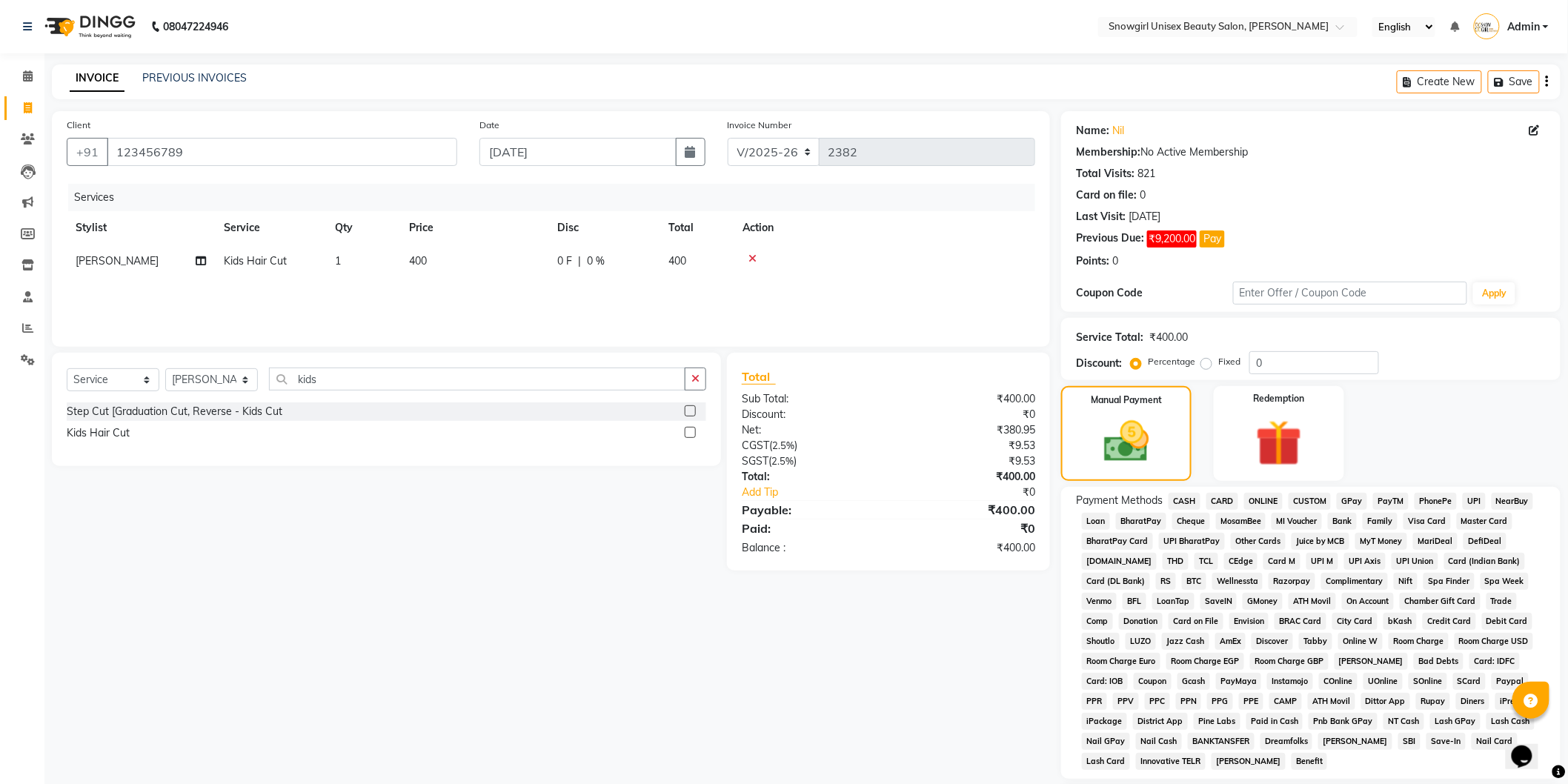
click at [1194, 497] on span "CASH" at bounding box center [1184, 502] width 32 height 17
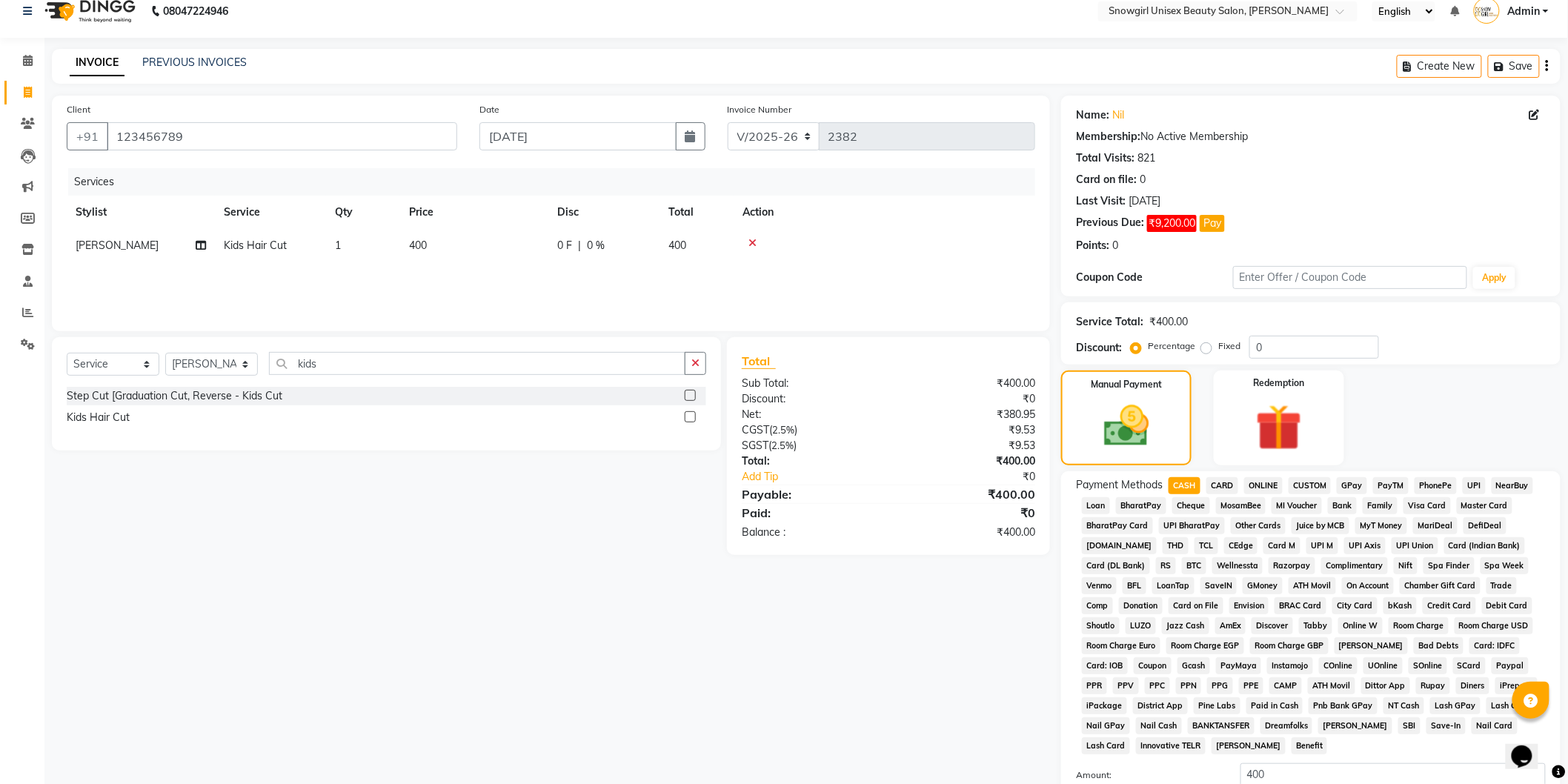
scroll to position [171, 0]
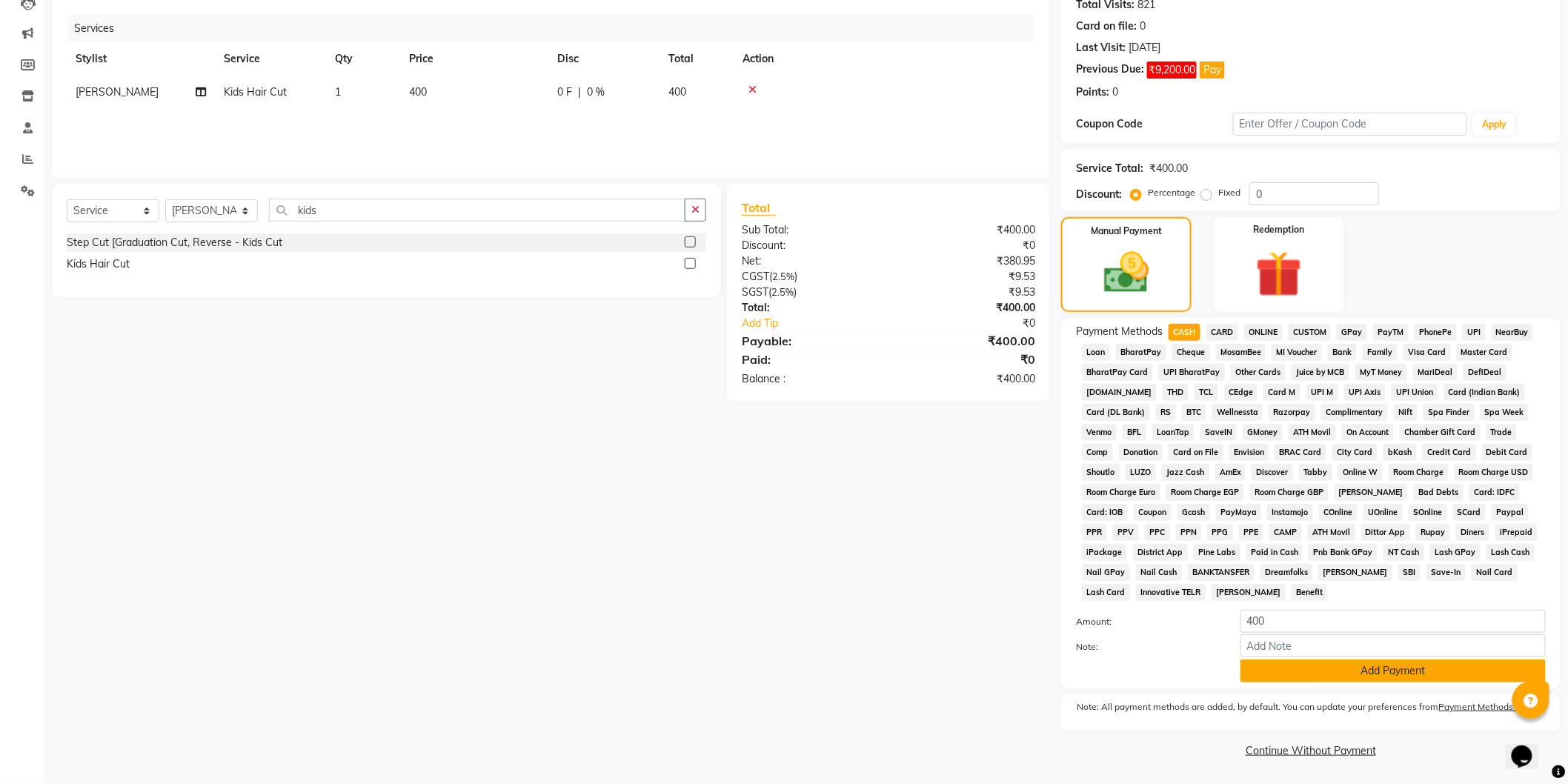
click at [1288, 671] on button "Add Payment" at bounding box center [1393, 671] width 306 height 23
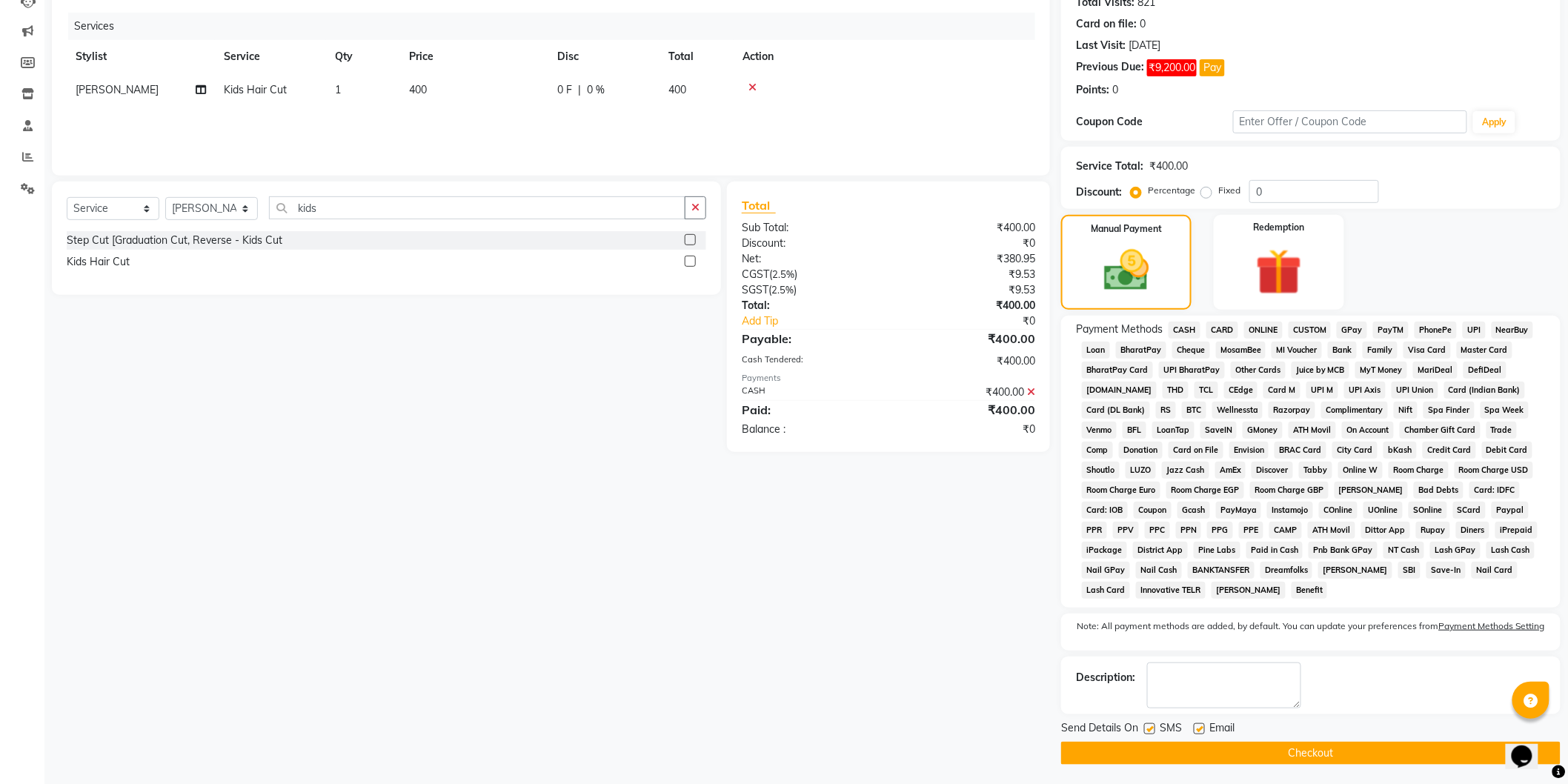
click at [1150, 734] on label at bounding box center [1149, 729] width 11 height 11
click at [1150, 734] on input "checkbox" at bounding box center [1148, 730] width 9 height 9
checkbox input "false"
click at [1184, 769] on main "INVOICE PREVIOUS INVOICES Create New Save Client [PHONE_NUMBER] Date [DATE] Inv…" at bounding box center [806, 340] width 1523 height 894
click at [1202, 758] on button "Checkout" at bounding box center [1310, 753] width 499 height 23
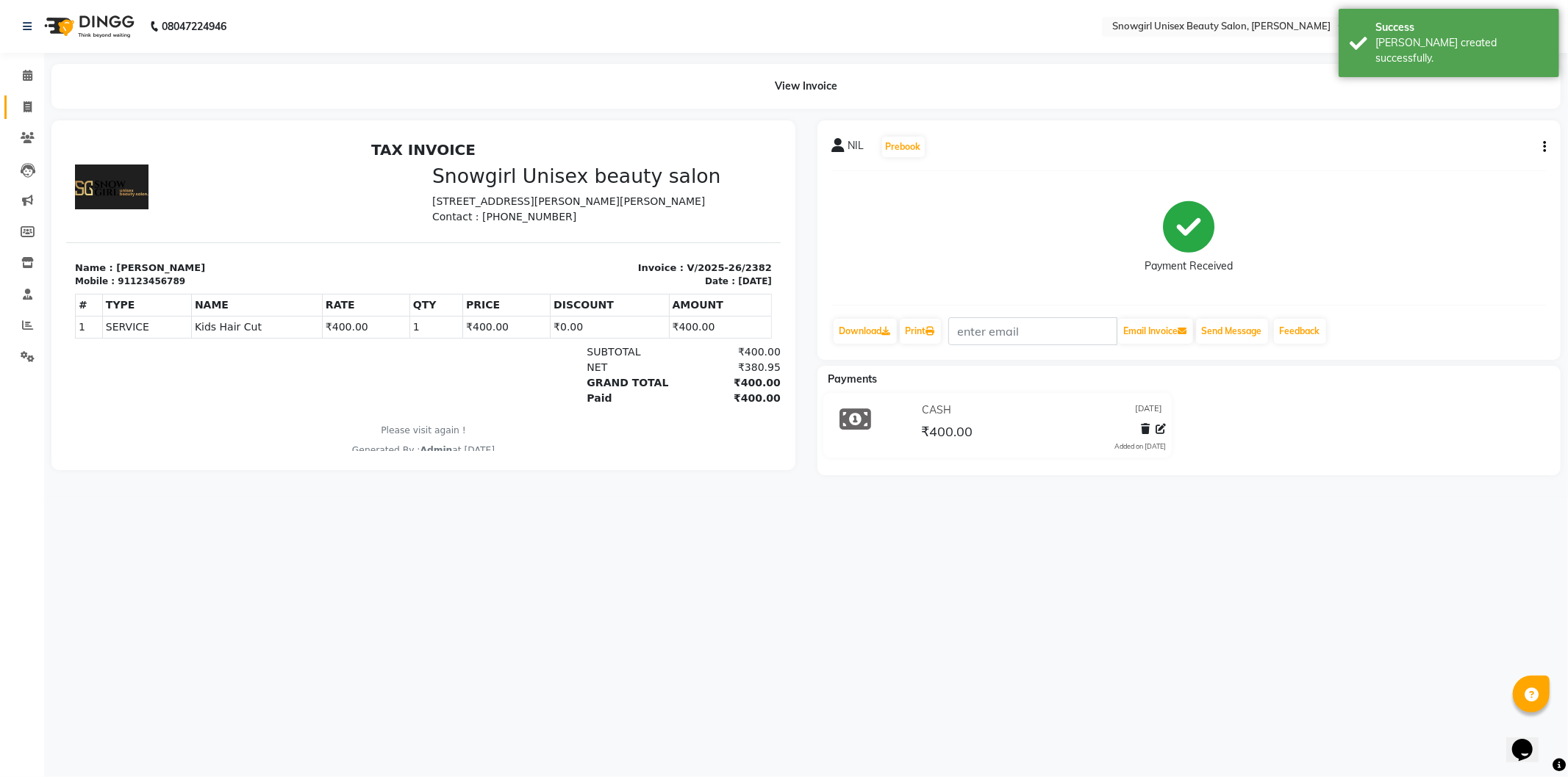
click at [34, 96] on link "Invoice" at bounding box center [22, 107] width 35 height 24
select select "service"
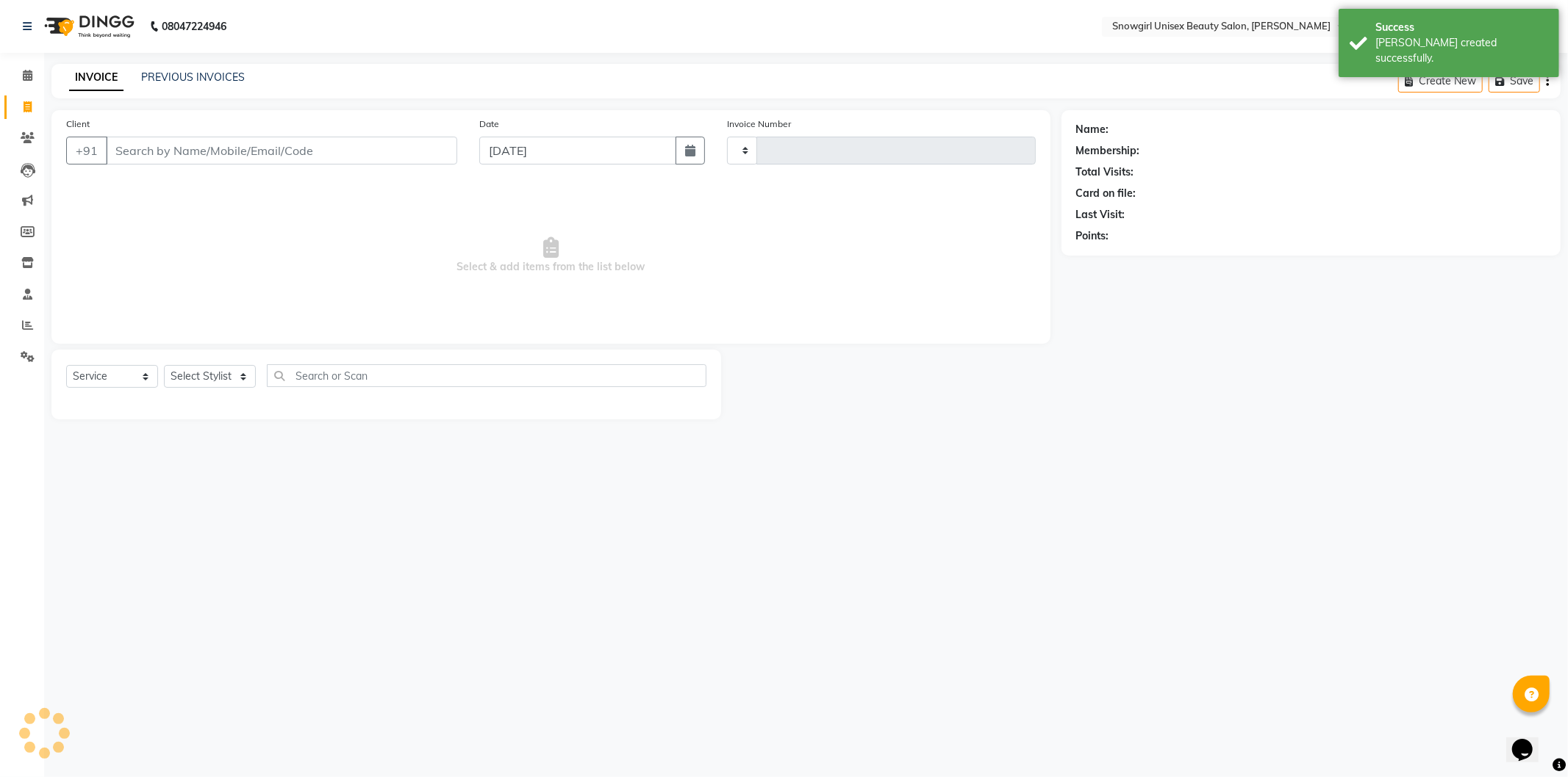
type input "2383"
select select "5593"
click at [187, 73] on link "PREVIOUS INVOICES" at bounding box center [193, 77] width 104 height 13
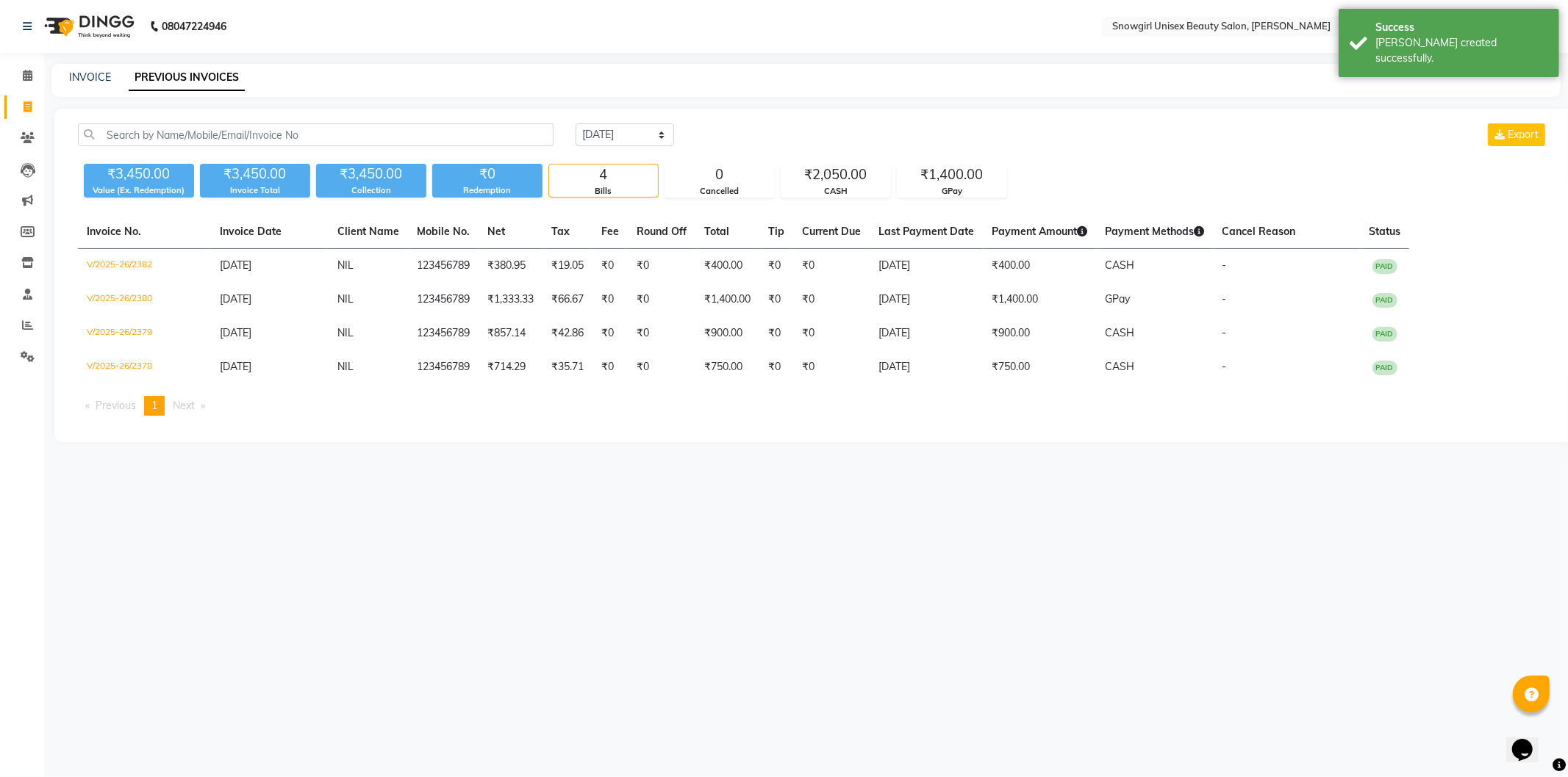
click at [111, 79] on div "INVOICE PREVIOUS INVOICES" at bounding box center [797, 77] width 1491 height 16
click at [97, 78] on link "INVOICE" at bounding box center [90, 77] width 42 height 13
select select "service"
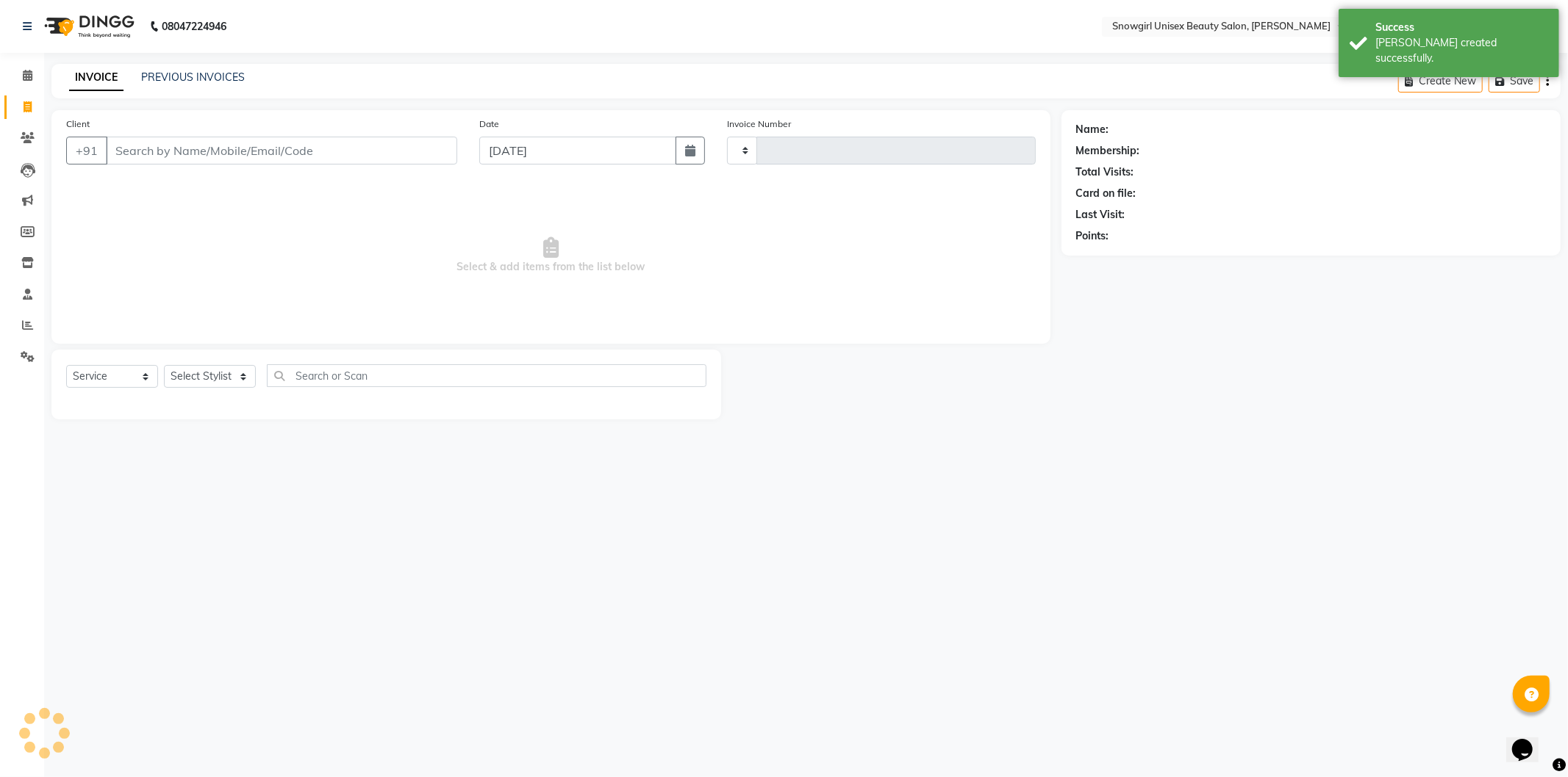
type input "2383"
select select "5593"
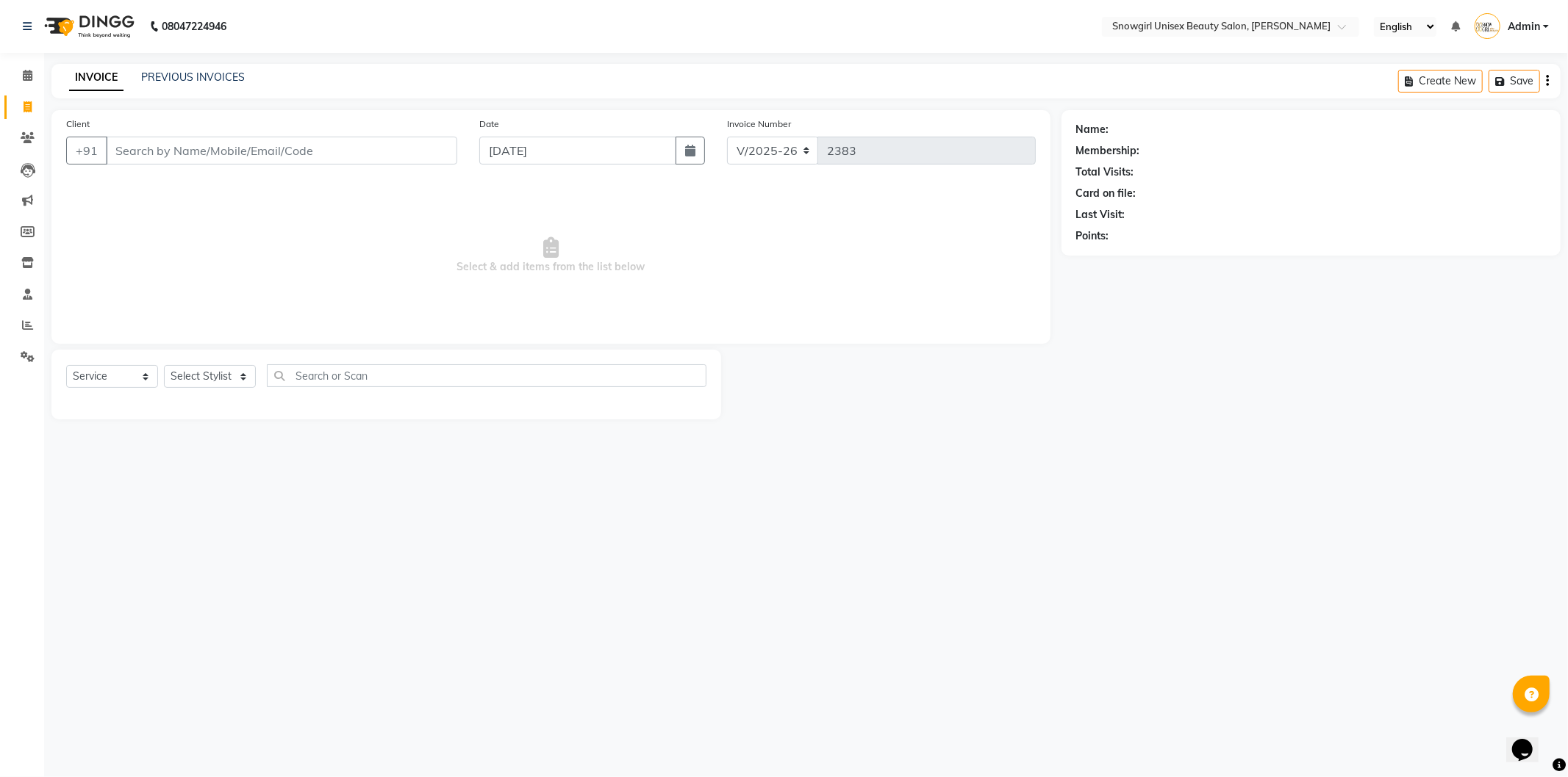
click at [357, 142] on input "Client" at bounding box center [281, 151] width 352 height 28
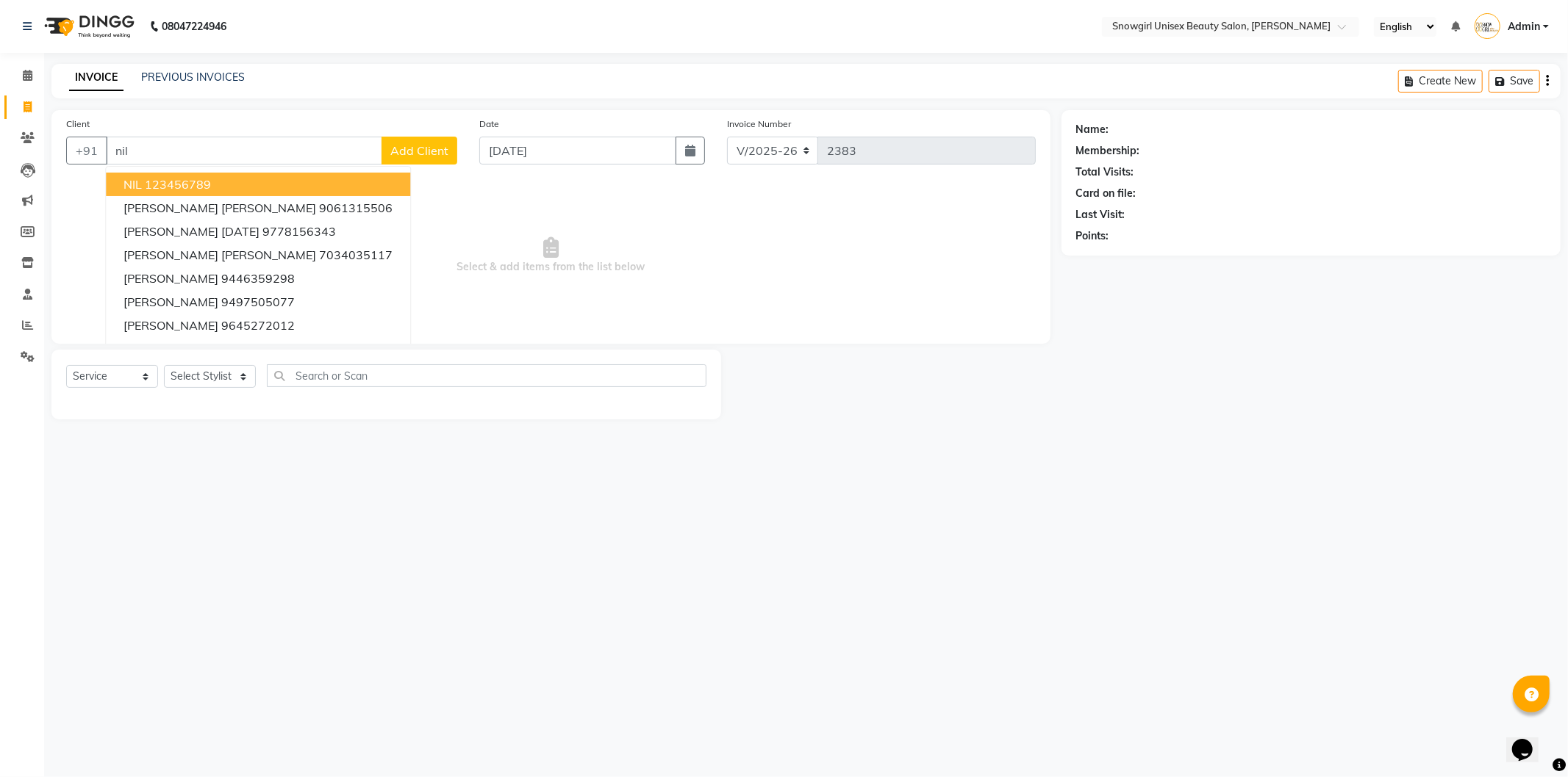
click at [240, 188] on button "NIL 123456789" at bounding box center [257, 184] width 304 height 23
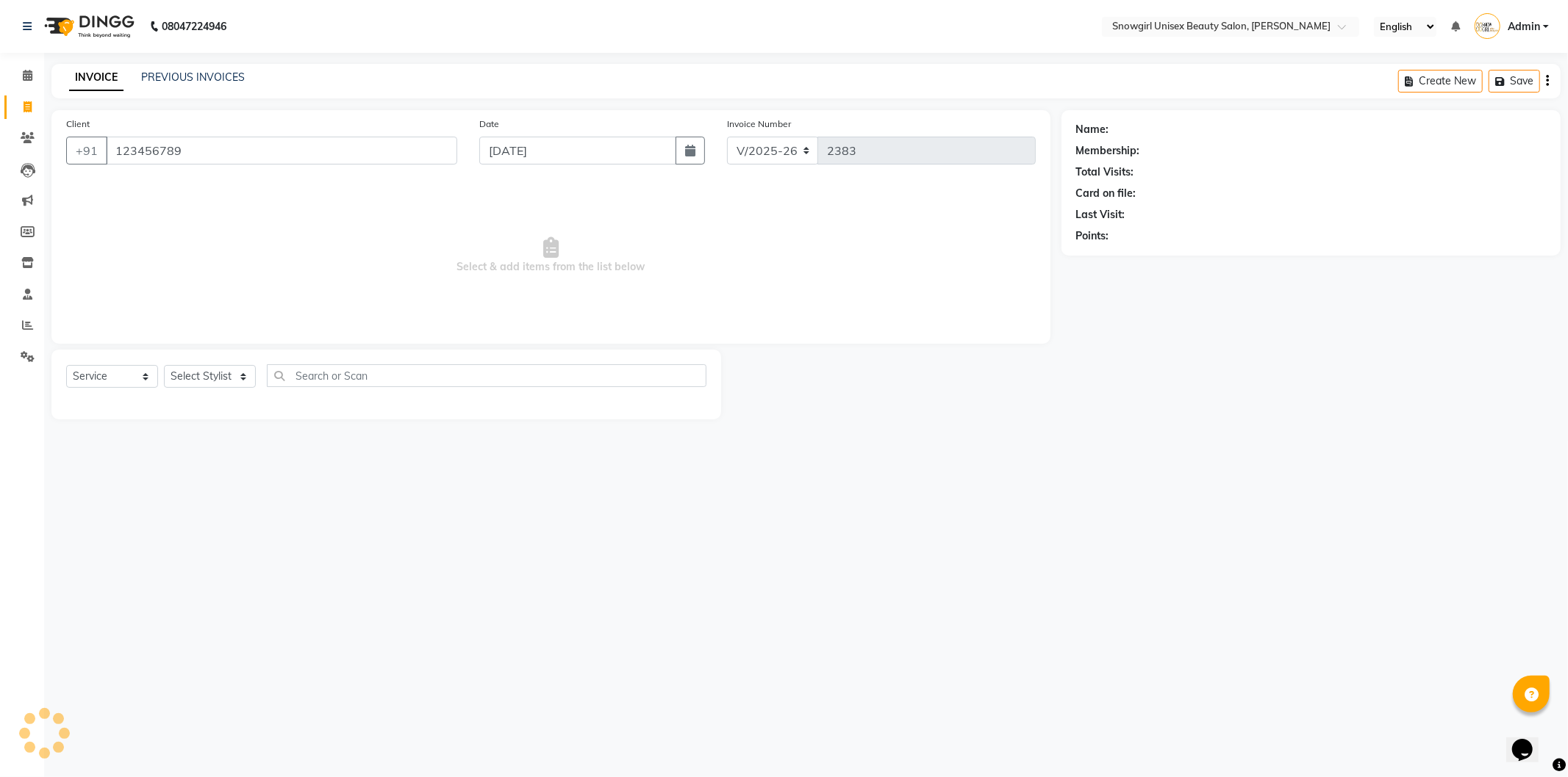
type input "123456789"
click at [120, 380] on select "Select Service Product Membership Package Voucher Prepaid Gift Card" at bounding box center [113, 376] width 92 height 23
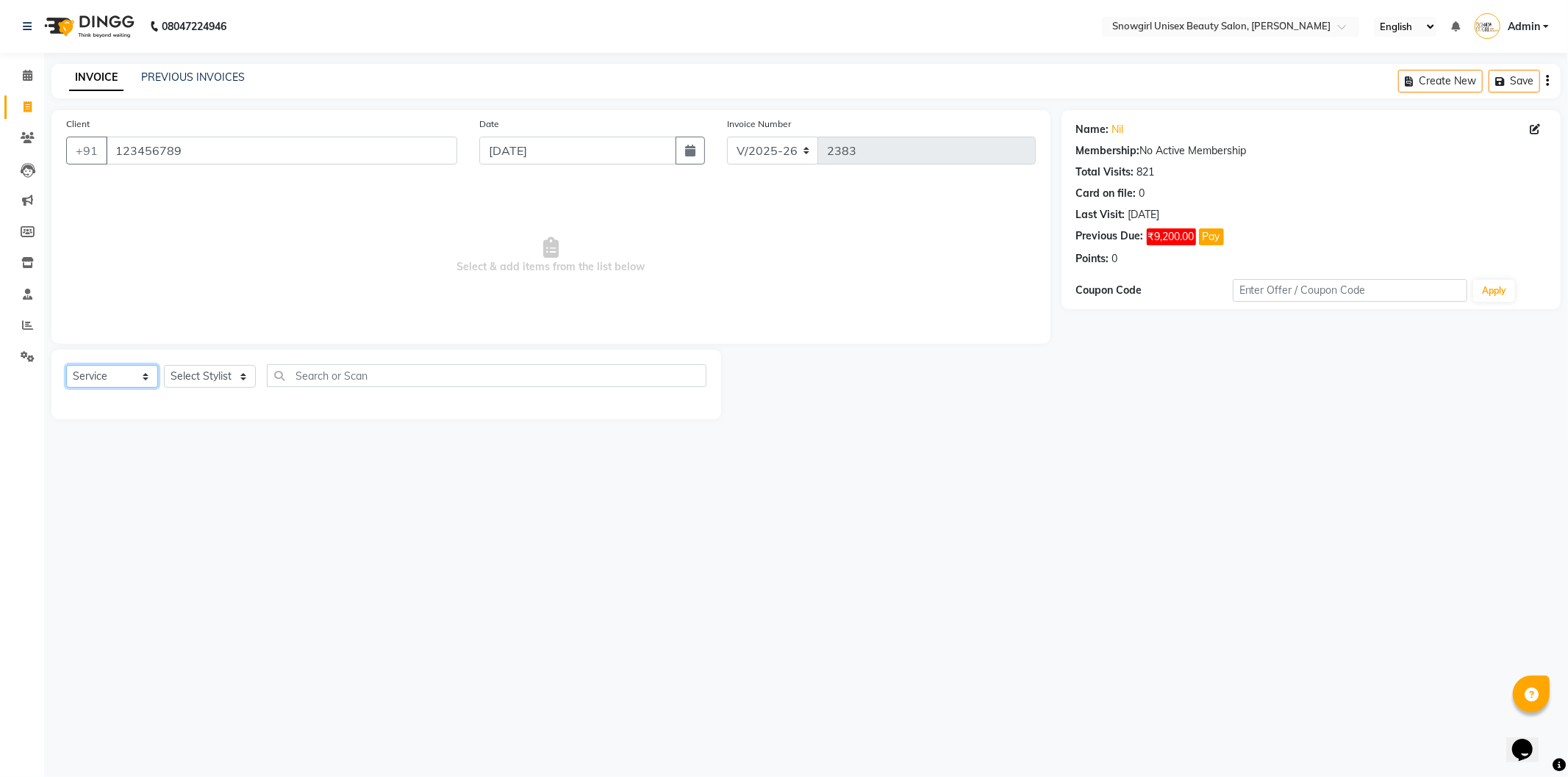
click at [66, 365] on select "Select Service Product Membership Package Voucher Prepaid Gift Card" at bounding box center [113, 376] width 92 height 23
click at [195, 376] on select "Select Stylist [PERSON_NAME] [PERSON_NAME] [PERSON_NAME] [PERSON_NAME] [PERSON_…" at bounding box center [210, 376] width 92 height 23
select select "39204"
click at [164, 365] on select "Select Stylist [PERSON_NAME] [PERSON_NAME] [PERSON_NAME] [PERSON_NAME] [PERSON_…" at bounding box center [210, 376] width 92 height 23
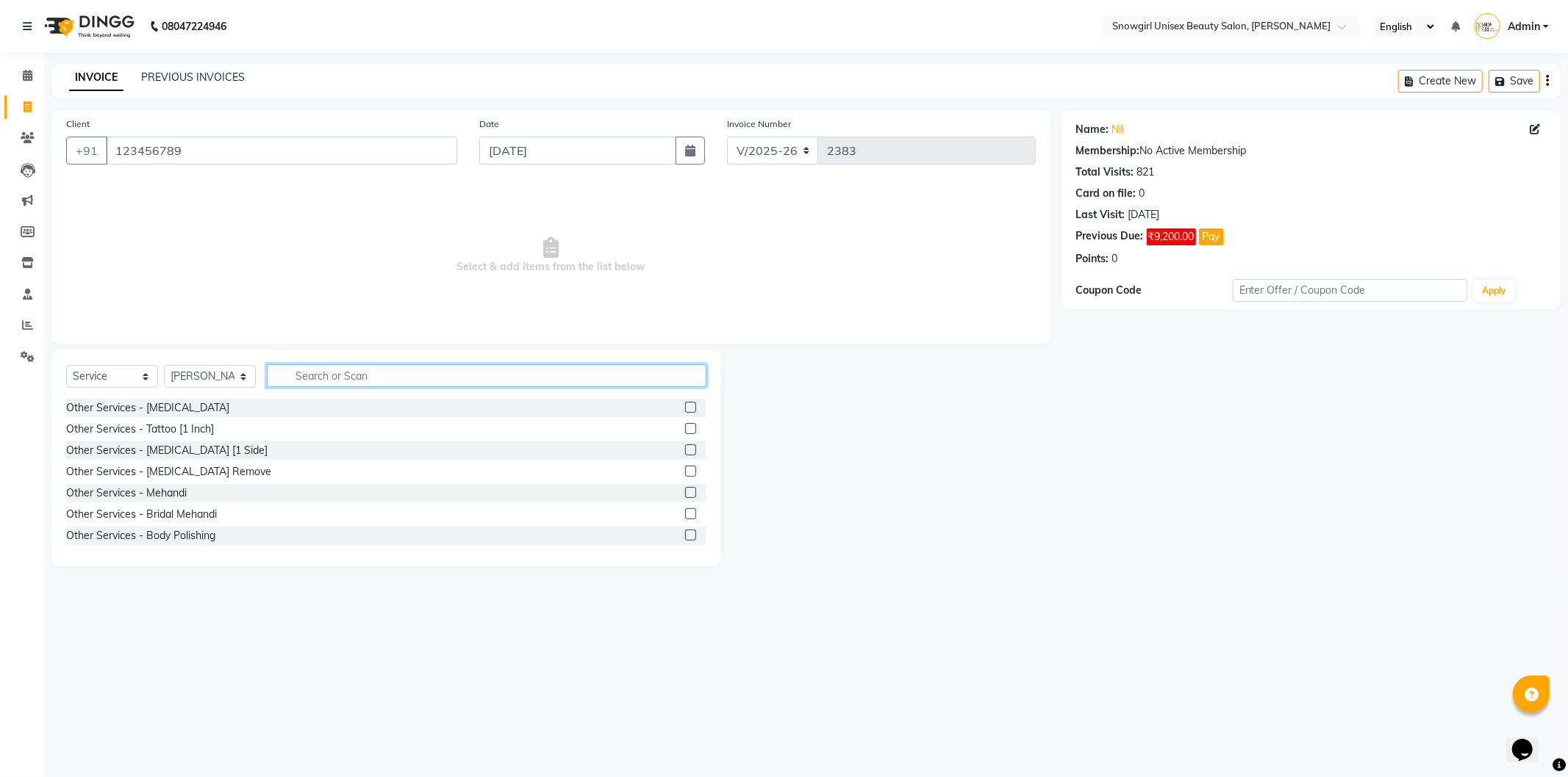
click at [383, 376] on input "text" at bounding box center [486, 376] width 440 height 23
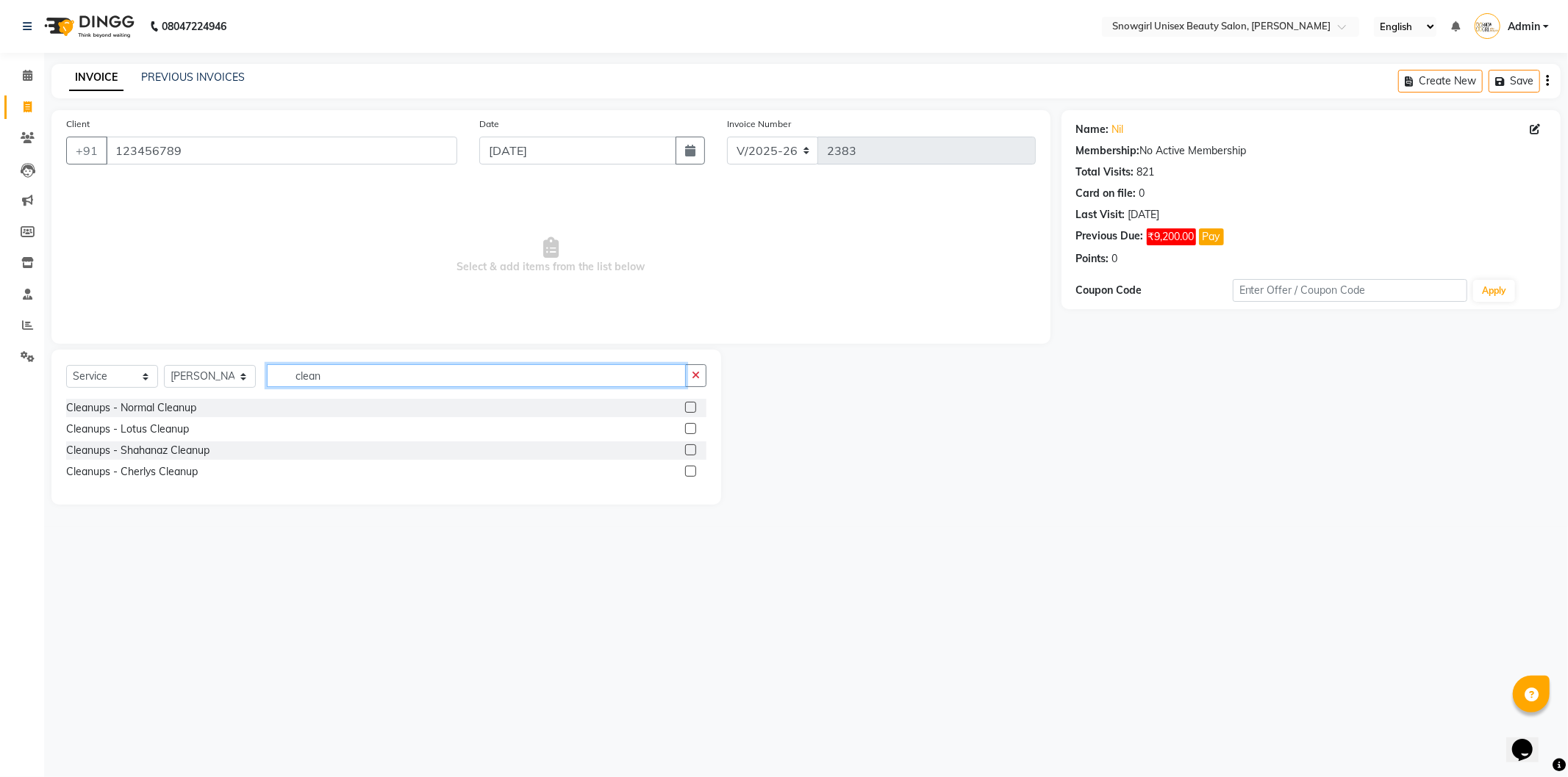
type input "clean"
click at [694, 409] on label at bounding box center [691, 408] width 11 height 11
click at [694, 409] on input "checkbox" at bounding box center [690, 408] width 9 height 9
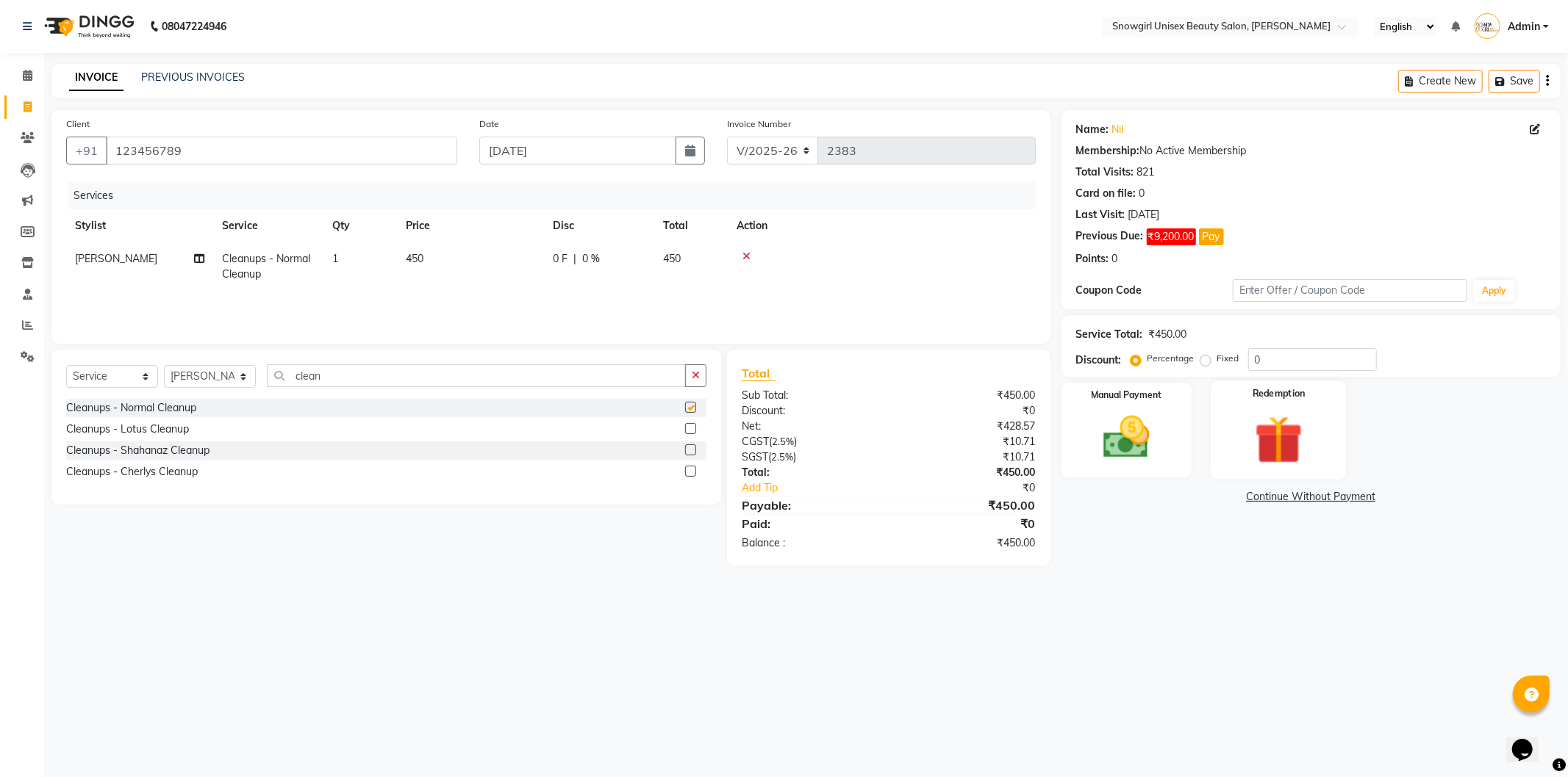
checkbox input "false"
click at [695, 379] on icon "button" at bounding box center [695, 375] width 8 height 10
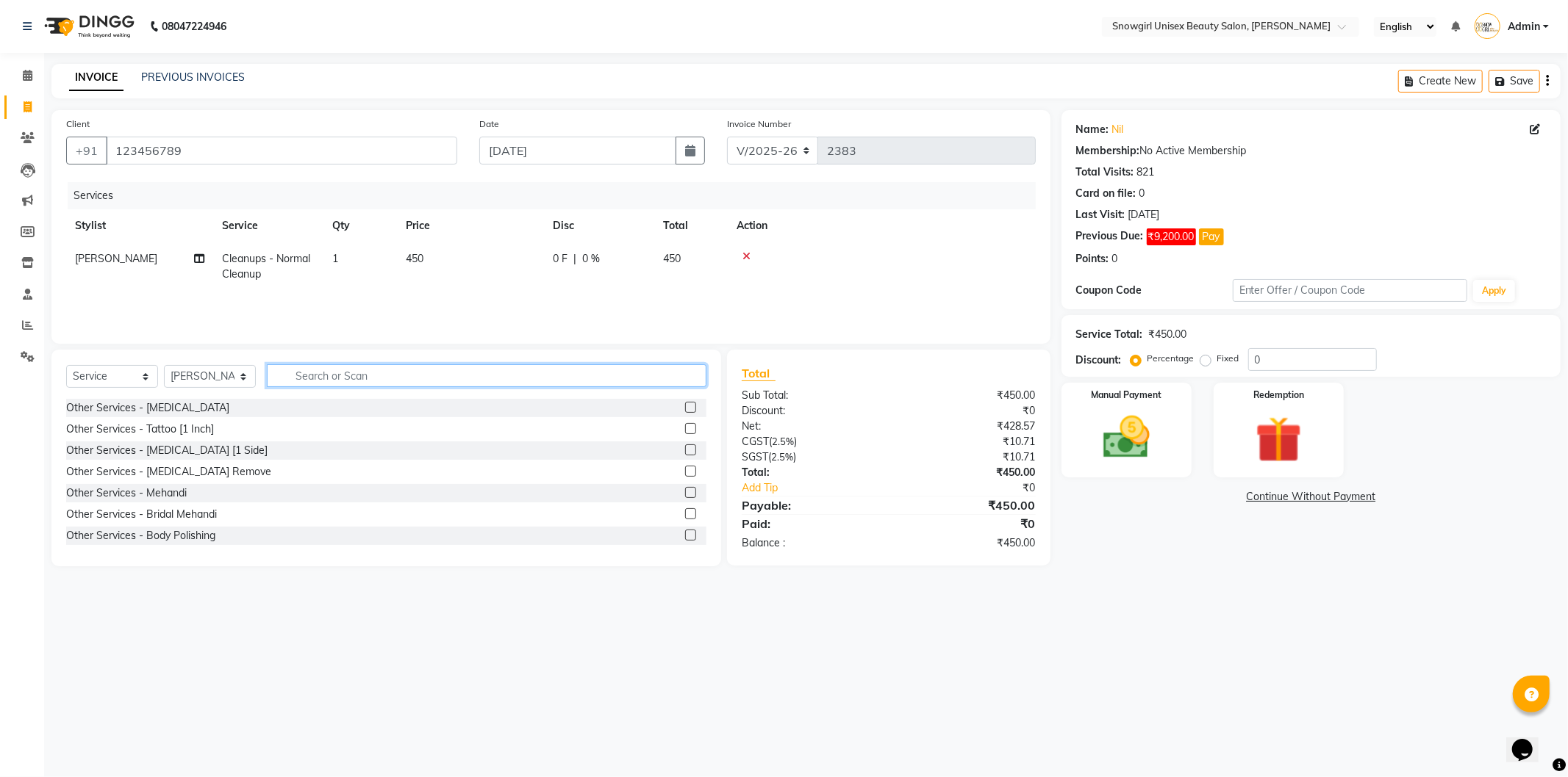
click at [613, 379] on input "text" at bounding box center [486, 376] width 440 height 23
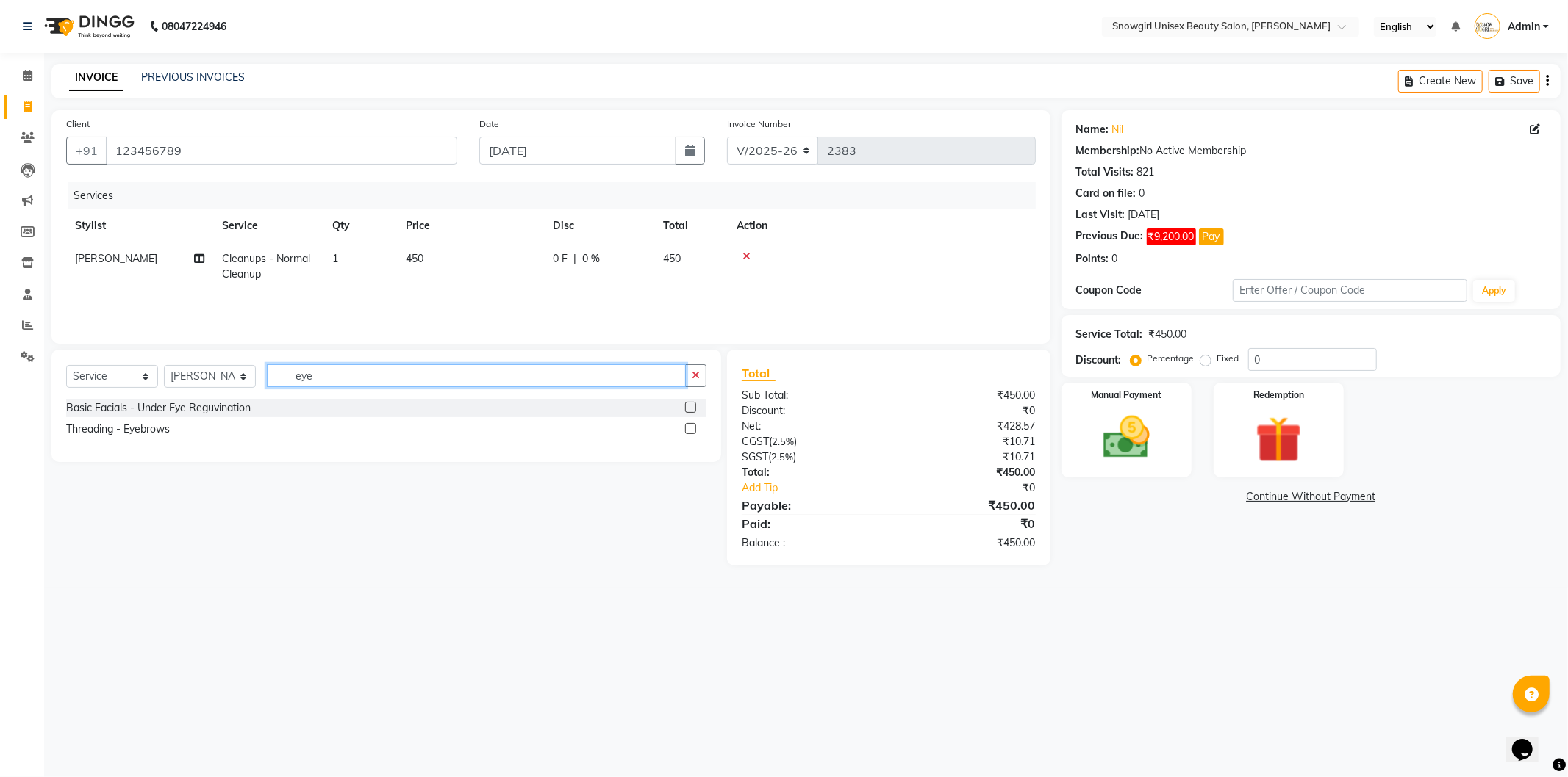
type input "eye"
click at [688, 427] on label at bounding box center [691, 429] width 11 height 11
click at [688, 427] on input "checkbox" at bounding box center [690, 429] width 9 height 9
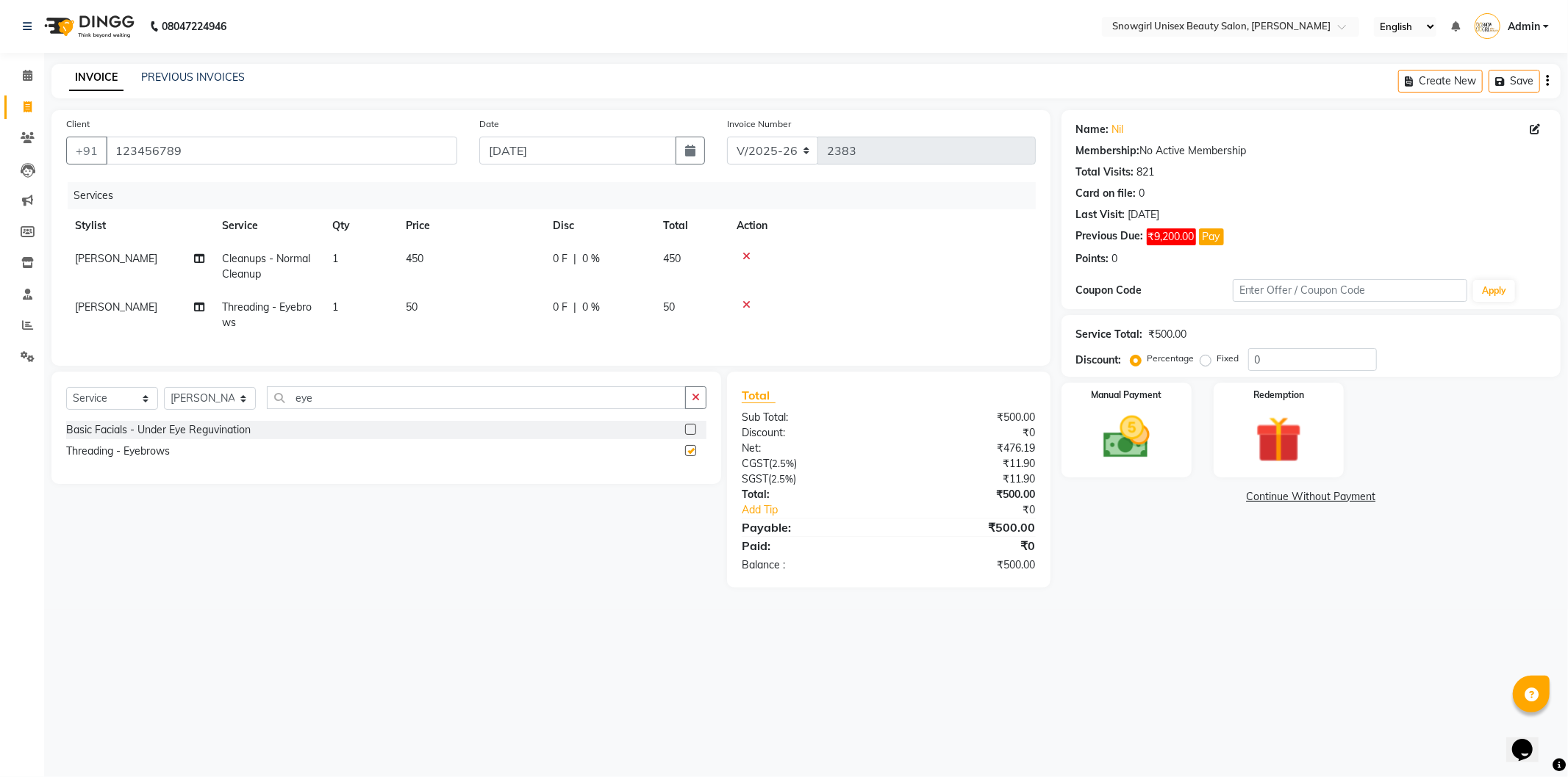
checkbox input "false"
click at [1128, 455] on img at bounding box center [1126, 437] width 79 height 55
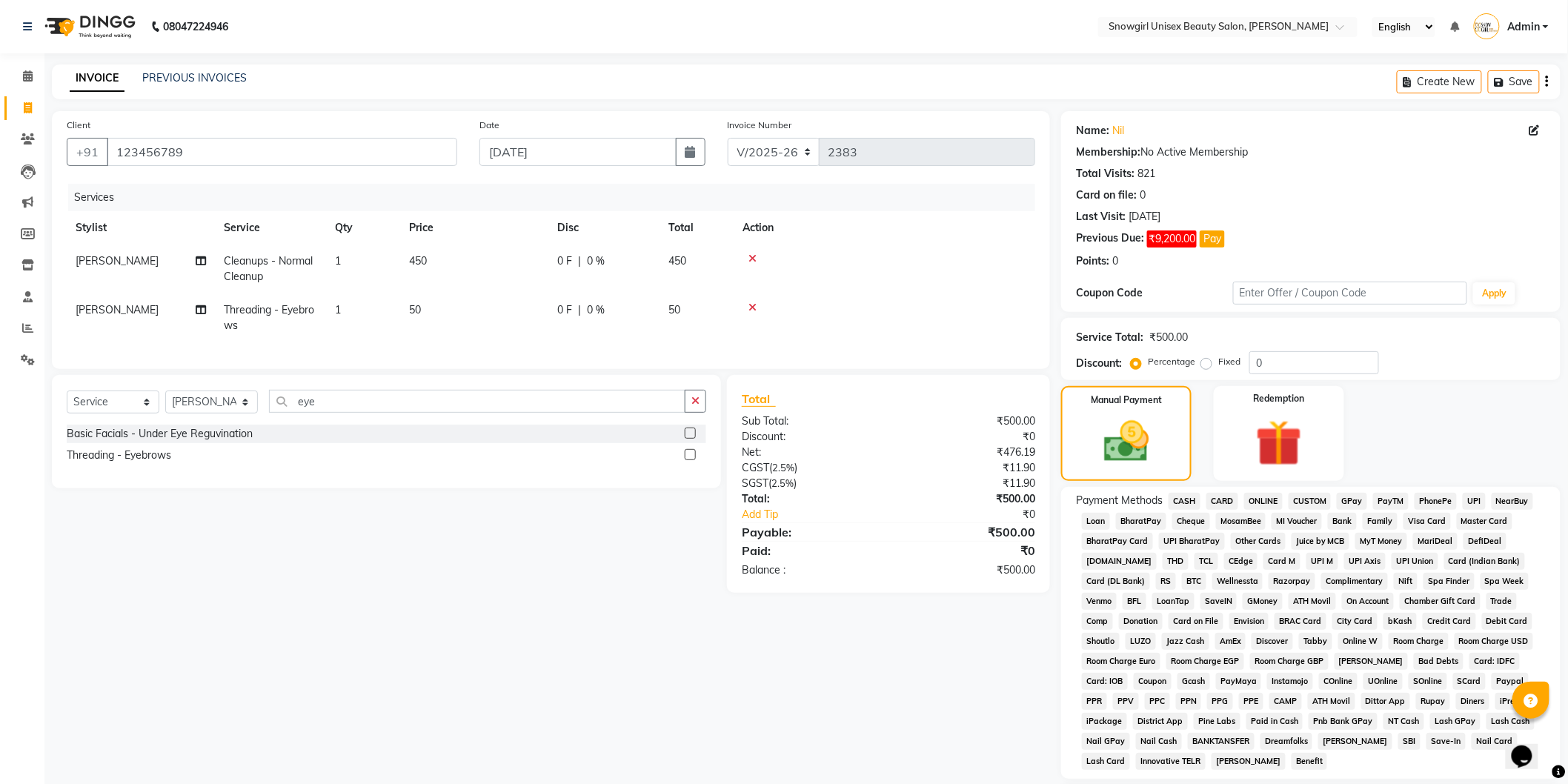
click at [1178, 497] on span "CASH" at bounding box center [1184, 502] width 32 height 17
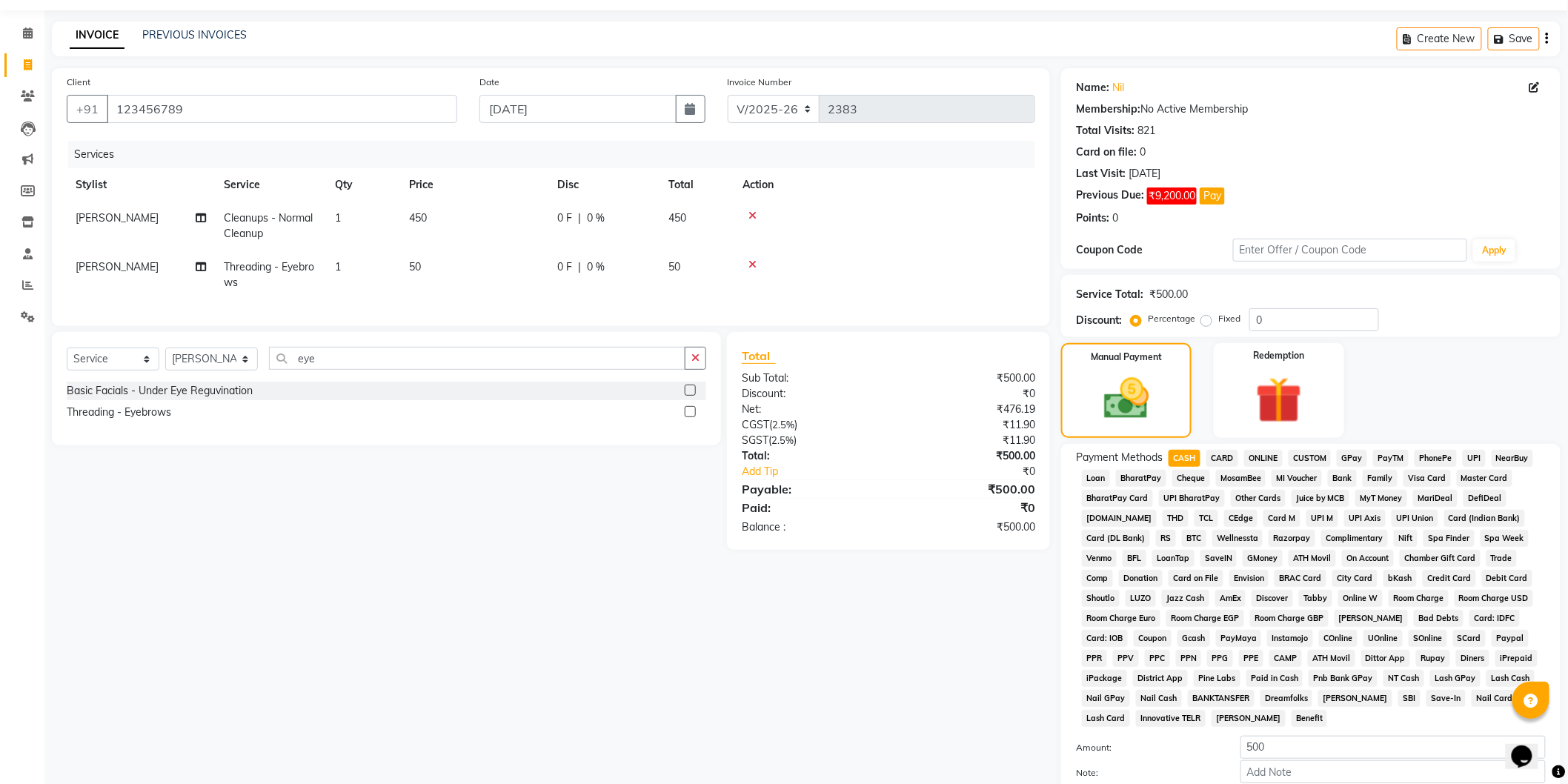
scroll to position [171, 0]
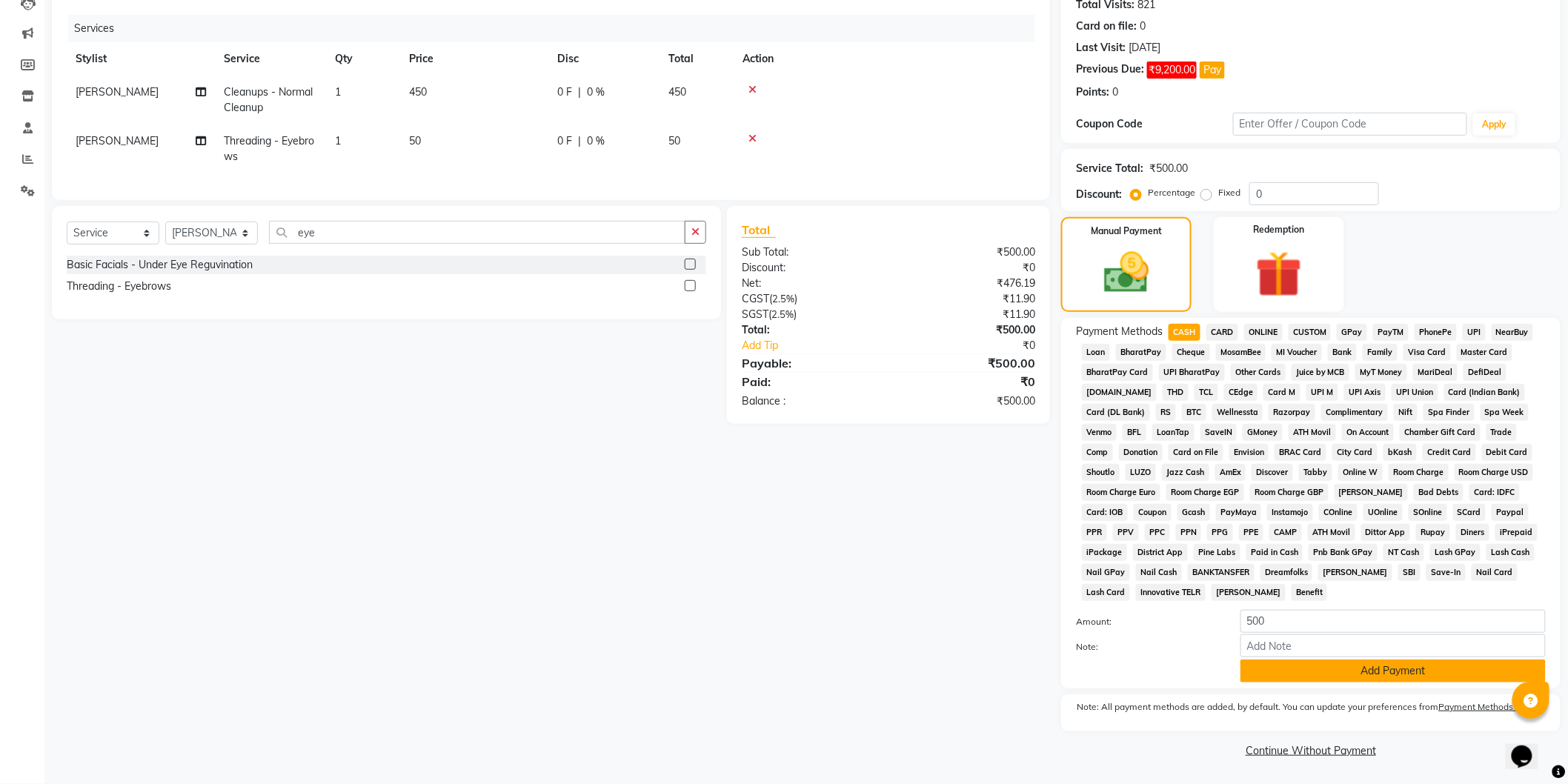
click at [1354, 671] on button "Add Payment" at bounding box center [1393, 671] width 306 height 23
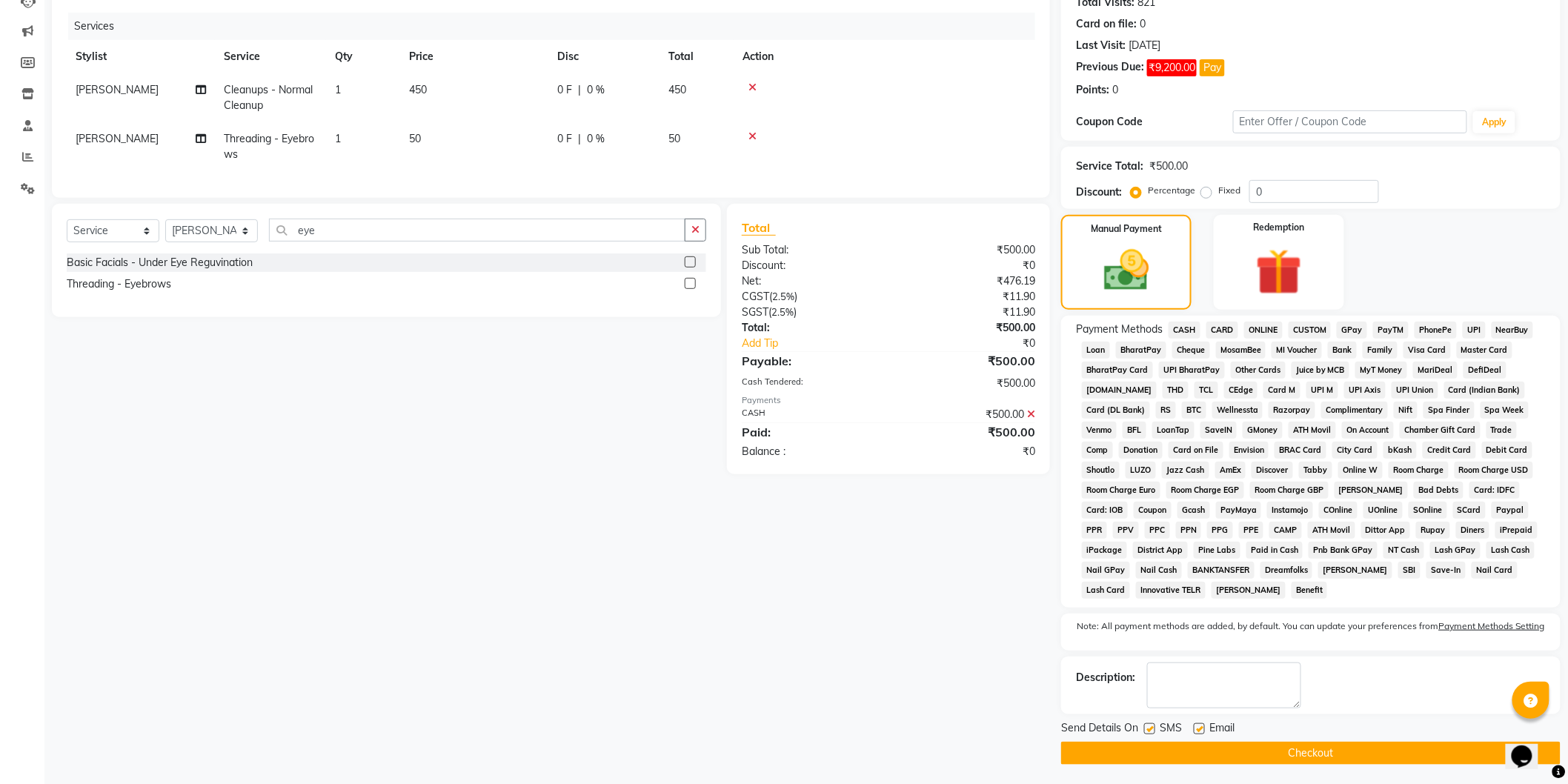
click at [1157, 731] on div "SMS" at bounding box center [1168, 730] width 50 height 19
click at [1156, 731] on div "SMS" at bounding box center [1168, 730] width 50 height 19
click at [1151, 731] on label at bounding box center [1149, 729] width 11 height 11
click at [1151, 731] on input "checkbox" at bounding box center [1148, 730] width 9 height 9
checkbox input "false"
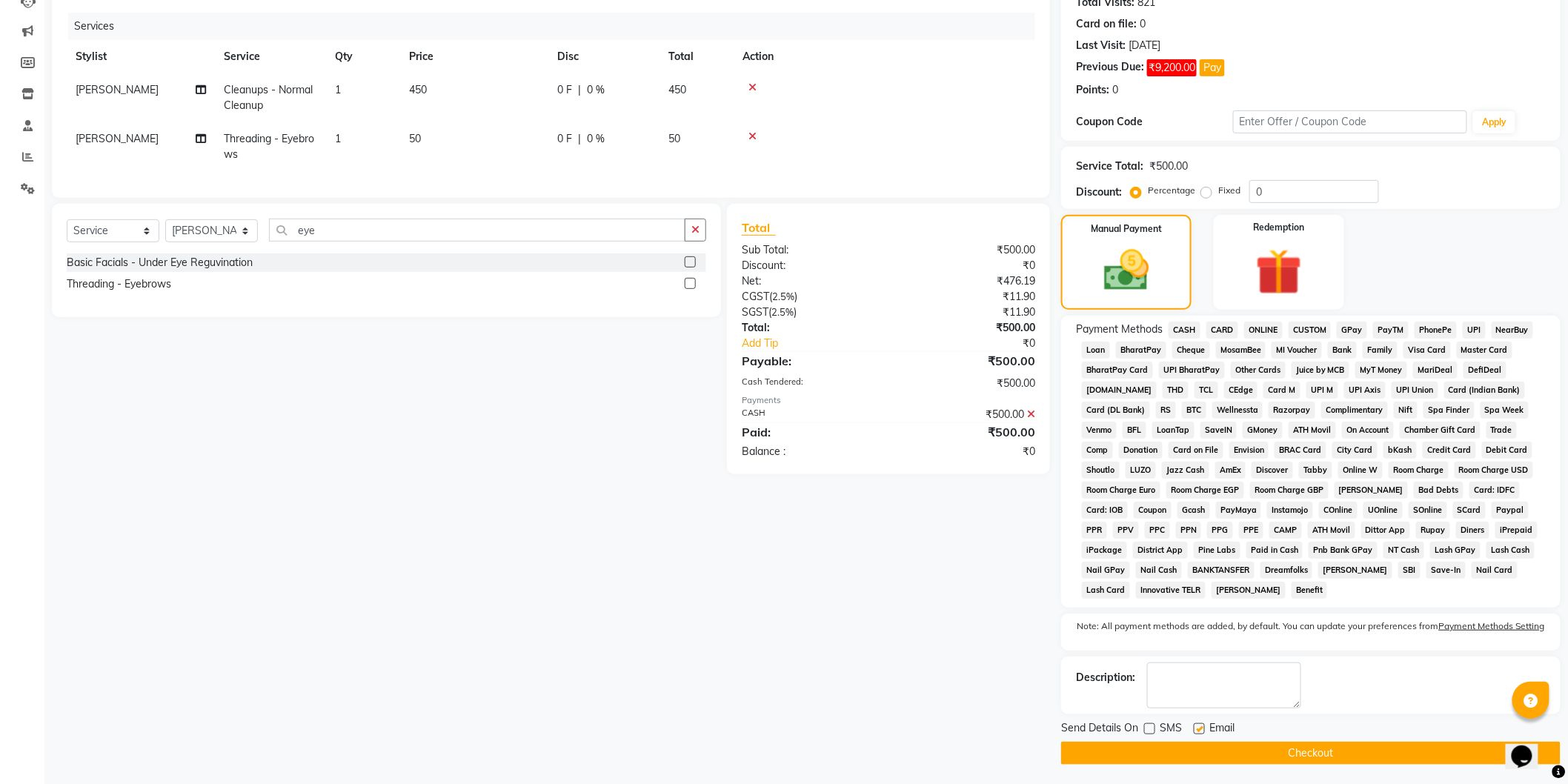
click at [1231, 760] on button "Checkout" at bounding box center [1310, 753] width 499 height 23
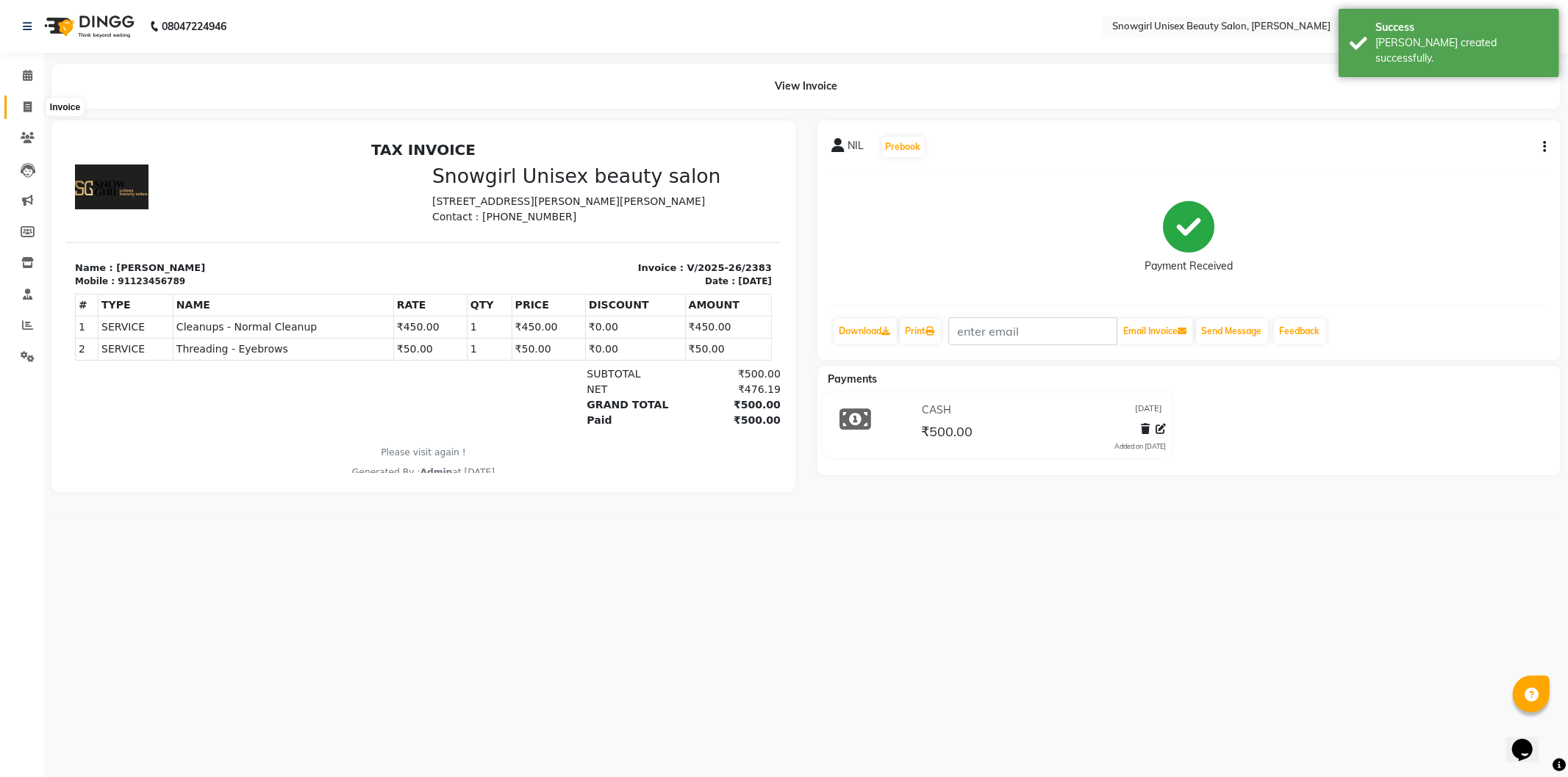
click at [27, 115] on span at bounding box center [27, 108] width 26 height 17
select select "service"
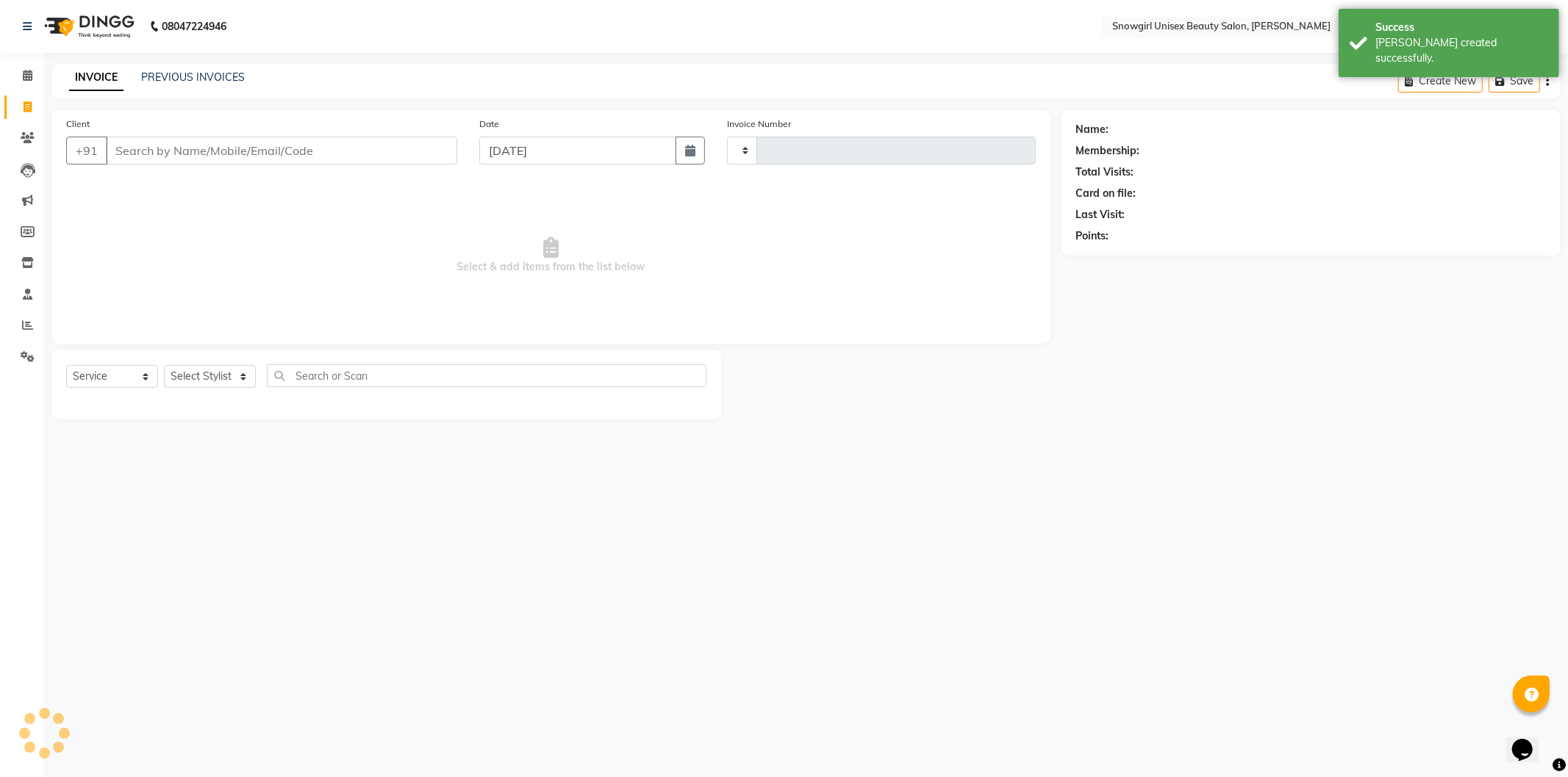
type input "2384"
select select "5593"
